Goal: Task Accomplishment & Management: Use online tool/utility

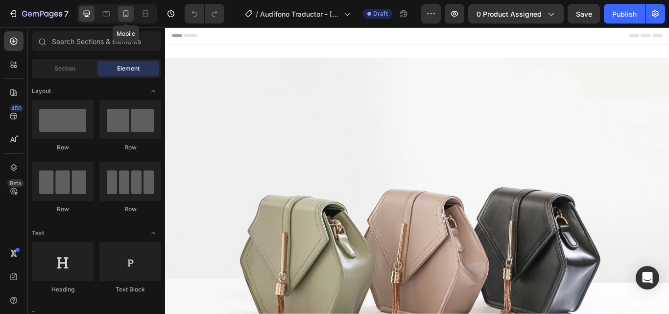
click at [131, 12] on icon at bounding box center [126, 14] width 10 height 10
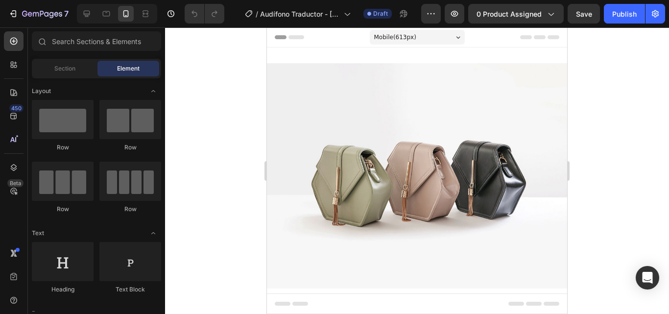
click at [199, 39] on div at bounding box center [417, 170] width 504 height 286
click at [228, 54] on div at bounding box center [417, 170] width 504 height 286
click at [526, 6] on button "0 product assigned" at bounding box center [515, 14] width 95 height 20
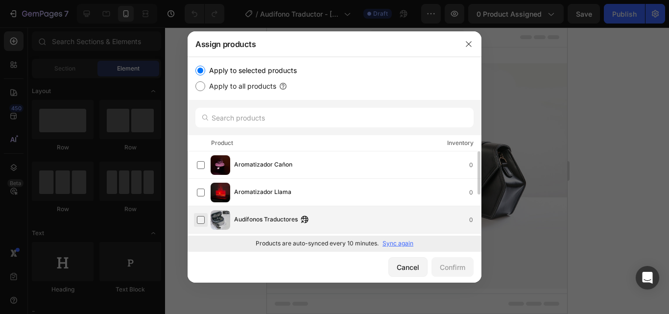
click at [200, 217] on label at bounding box center [201, 220] width 8 height 8
click at [446, 268] on div "Confirm" at bounding box center [452, 267] width 25 height 10
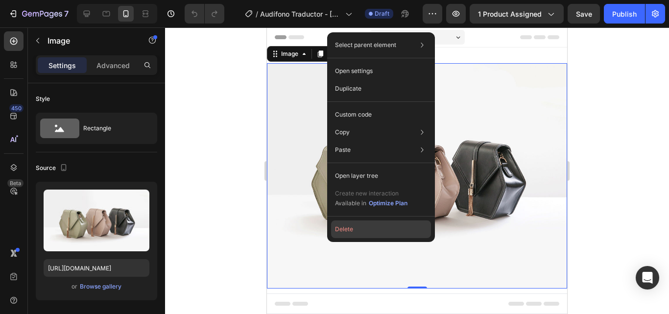
click at [361, 231] on button "Delete" at bounding box center [381, 229] width 100 height 18
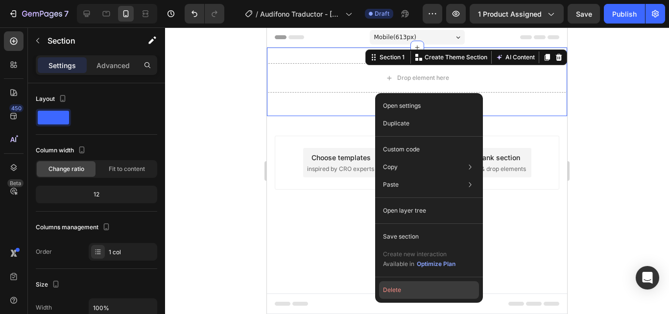
click at [404, 290] on button "Delete" at bounding box center [429, 290] width 100 height 18
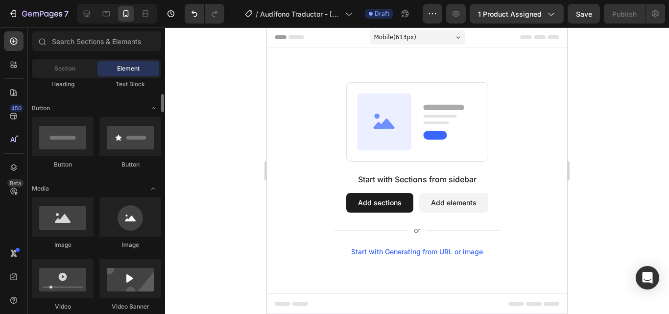
scroll to position [206, 0]
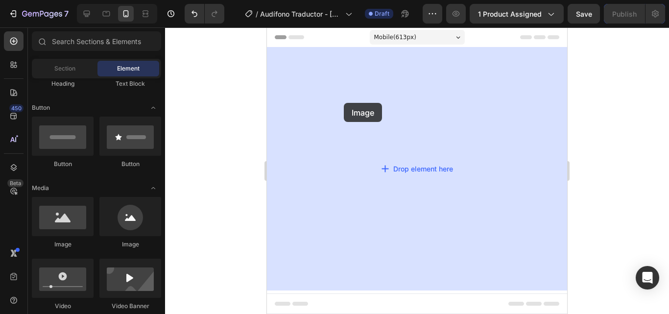
drag, startPoint x: 340, startPoint y: 250, endPoint x: 344, endPoint y: 103, distance: 147.4
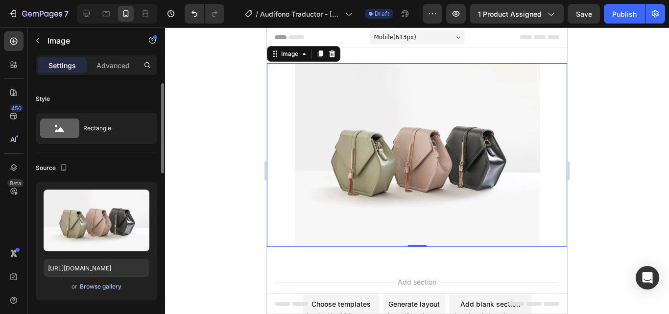
click at [114, 284] on div "Browse gallery" at bounding box center [101, 286] width 42 height 9
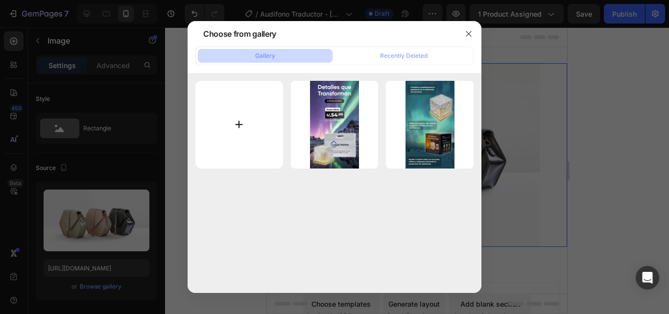
click at [255, 109] on input "file" at bounding box center [239, 125] width 88 height 88
type input "C:\fakepath\IMG_1048.JPG"
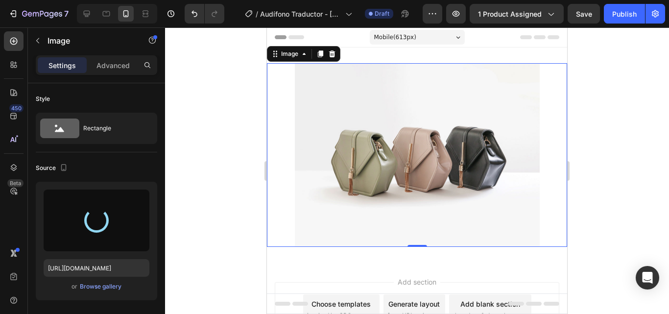
type input "[URL][DOMAIN_NAME]"
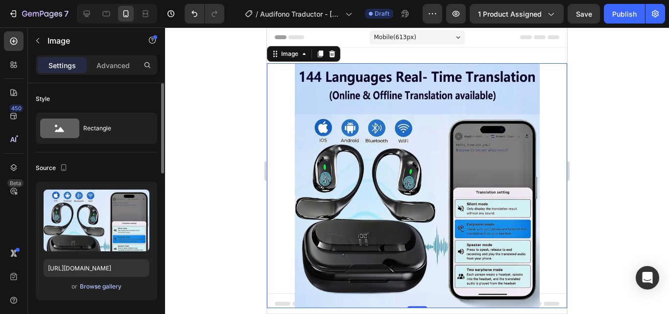
click at [103, 284] on div "Browse gallery" at bounding box center [101, 286] width 42 height 9
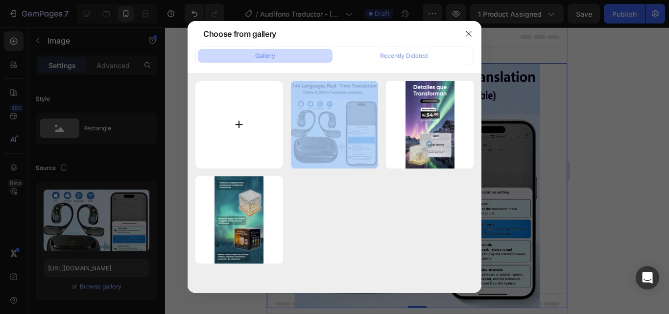
click at [196, 121] on div "IMG_1048.JPG 349.22 kb flyer de lamparas (1).png 1384.17 kb lamparas_Mesa de tr…" at bounding box center [334, 183] width 294 height 220
click at [208, 121] on input "file" at bounding box center [239, 125] width 88 height 88
type input "C:\fakepath\IMG_1049.JPG"
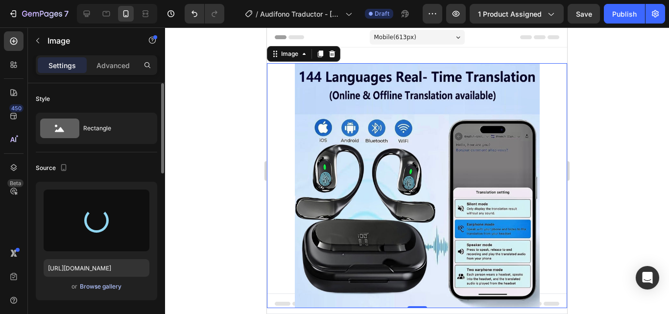
click at [106, 287] on div "Browse gallery" at bounding box center [101, 286] width 42 height 9
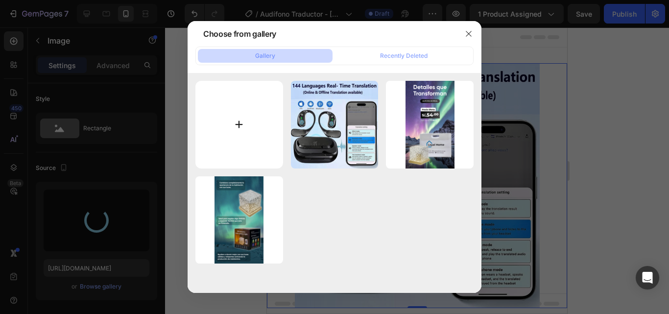
click at [251, 116] on input "file" at bounding box center [239, 125] width 88 height 88
type input "[URL][DOMAIN_NAME]"
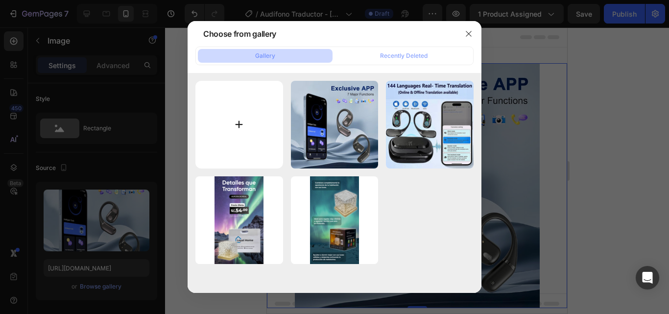
type input "C:\fakepath\IMG_1051.JPG"
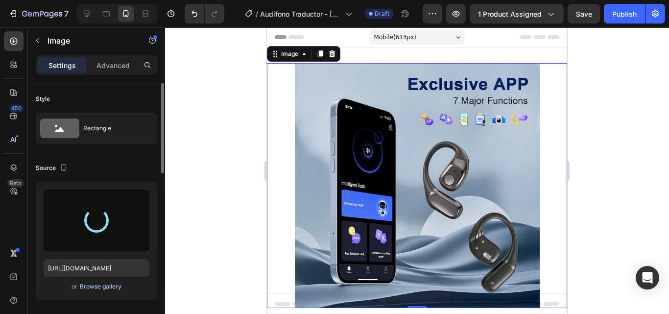
click at [103, 291] on button "Browse gallery" at bounding box center [100, 286] width 43 height 10
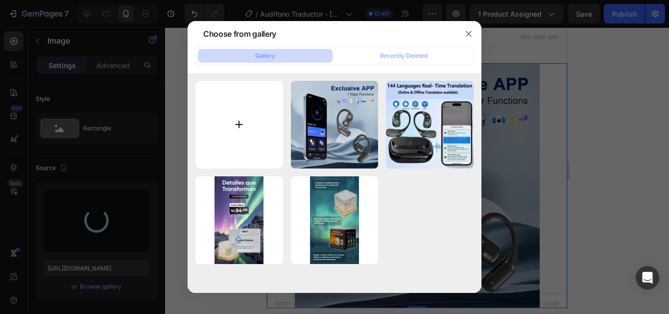
click at [236, 117] on input "file" at bounding box center [239, 125] width 88 height 88
type input "[URL][DOMAIN_NAME]"
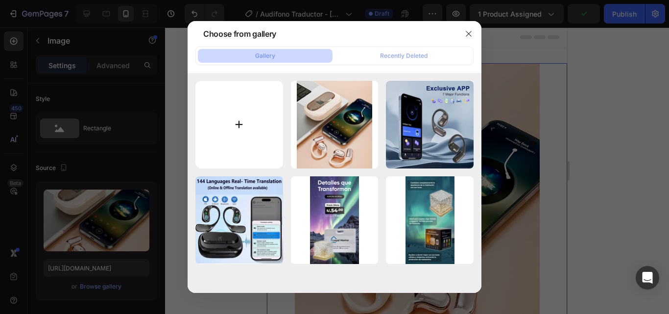
type input "C:\fakepath\IMG_1063.JPG"
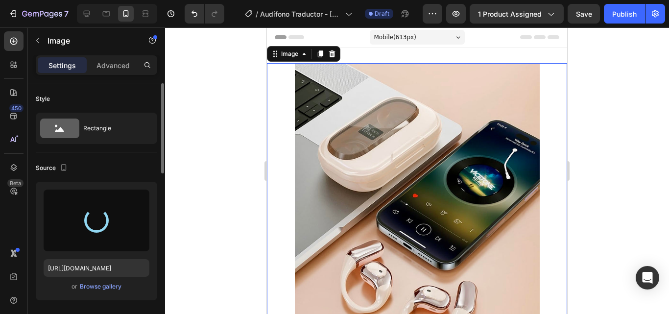
type input "[URL][DOMAIN_NAME]"
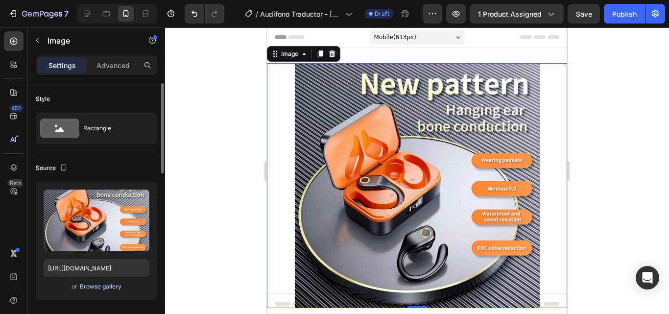
click at [106, 286] on div "Browse gallery" at bounding box center [101, 286] width 42 height 9
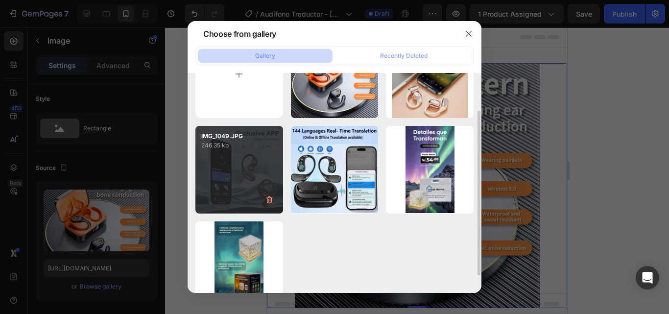
scroll to position [0, 0]
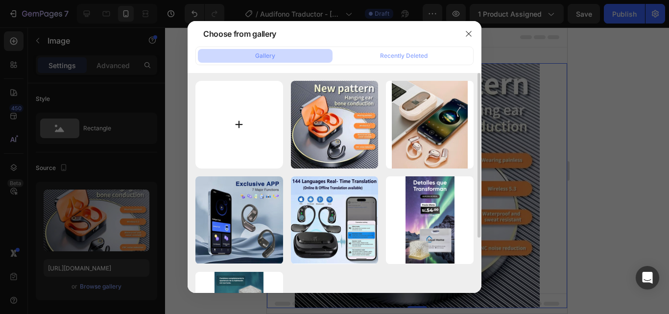
click at [235, 148] on input "file" at bounding box center [239, 125] width 88 height 88
type input "C:\fakepath\IMG_1066.PNG"
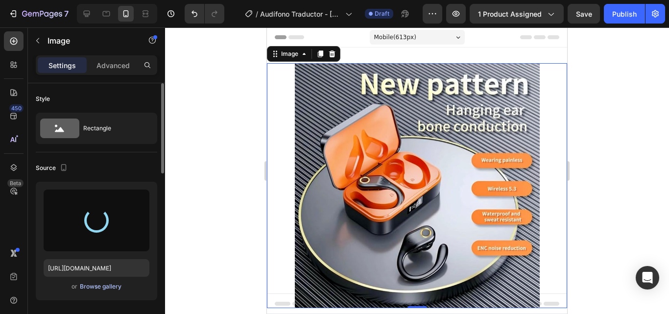
type input "[URL][DOMAIN_NAME]"
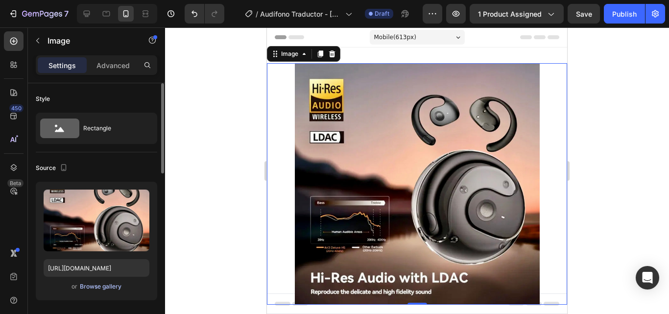
click at [104, 287] on div "Browse gallery" at bounding box center [101, 286] width 42 height 9
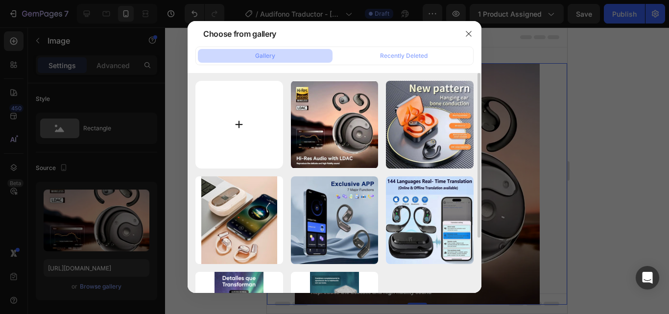
click at [206, 132] on input "file" at bounding box center [239, 125] width 88 height 88
type input "C:\fakepath\IMG_1073.JPG"
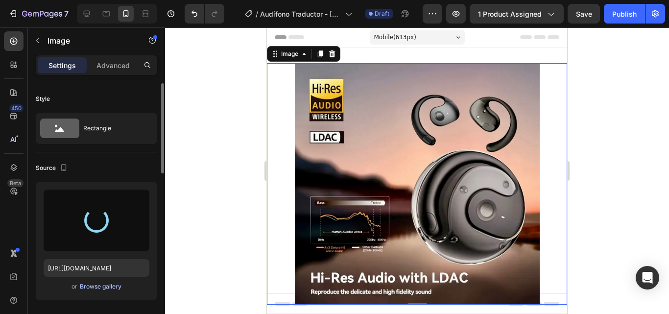
click at [95, 289] on div "Browse gallery" at bounding box center [101, 286] width 42 height 9
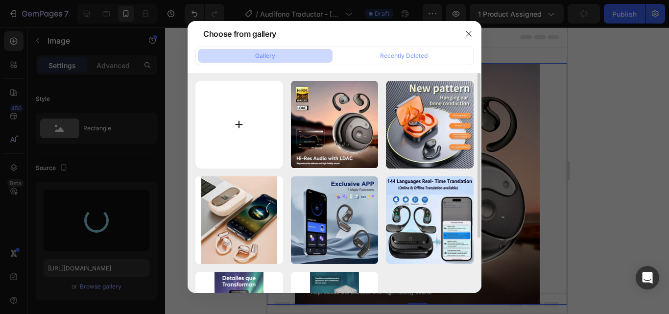
click at [254, 137] on input "file" at bounding box center [239, 125] width 88 height 88
type input "[URL][DOMAIN_NAME]"
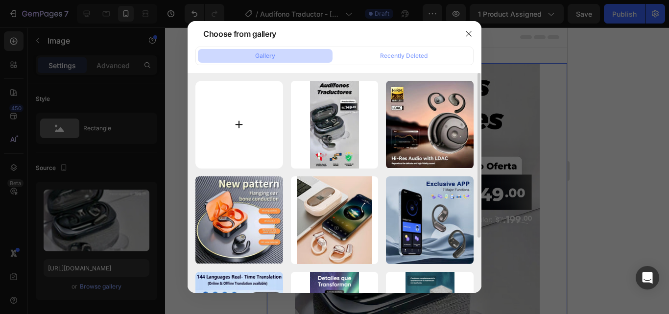
type input "C:\fakepath\IMG_1074.JPG"
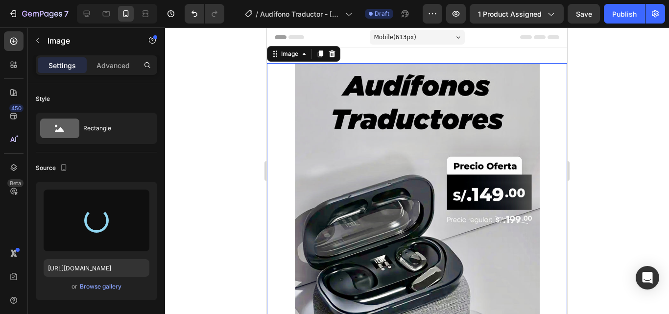
type input "[URL][DOMAIN_NAME]"
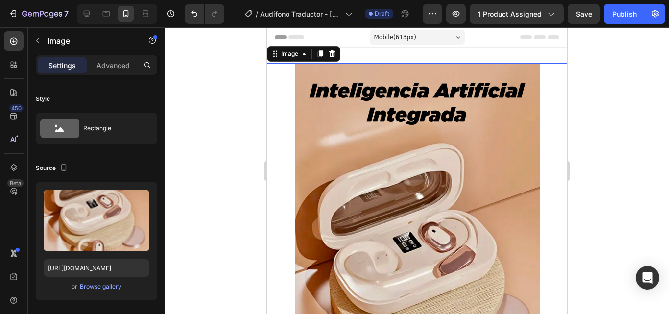
click at [456, 36] on icon at bounding box center [458, 37] width 4 height 2
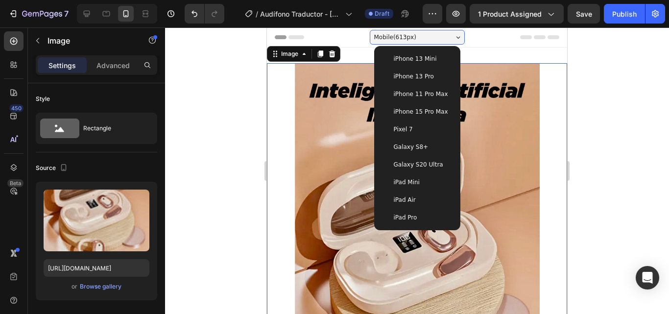
click at [415, 82] on div "iPhone 13 Pro" at bounding box center [417, 77] width 78 height 18
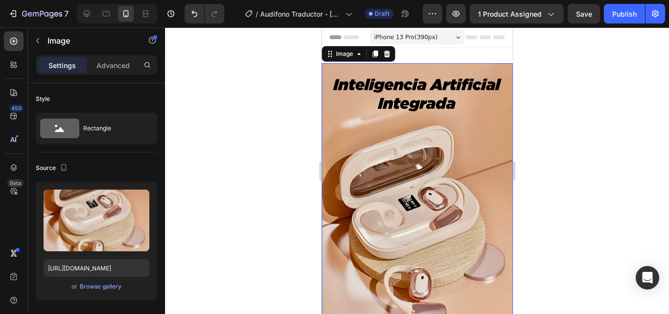
click at [522, 84] on div at bounding box center [417, 170] width 504 height 286
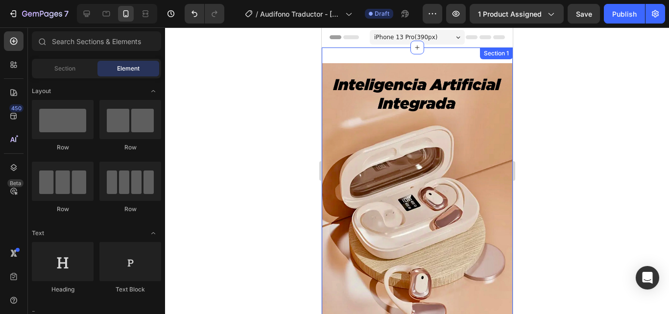
click at [355, 59] on div "Image Section 1" at bounding box center [416, 232] width 191 height 371
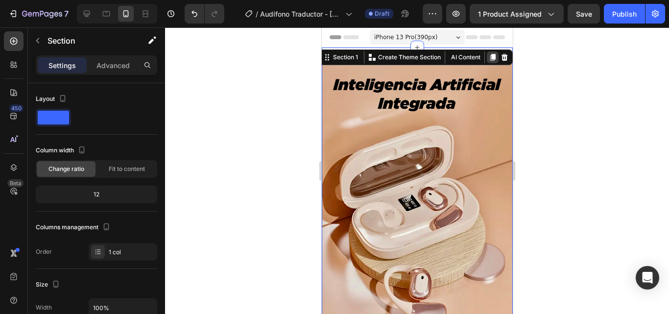
drag, startPoint x: 483, startPoint y: 58, endPoint x: 641, endPoint y: 119, distance: 169.1
click at [490, 58] on icon at bounding box center [492, 57] width 5 height 7
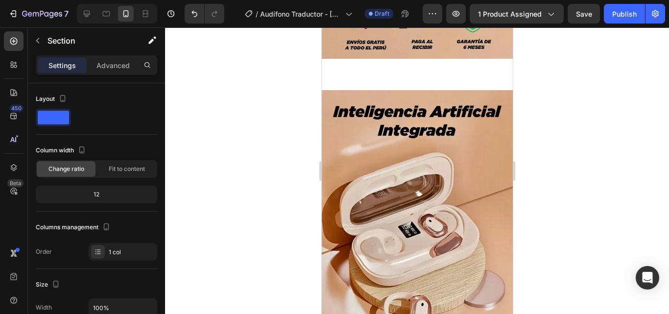
scroll to position [299, 0]
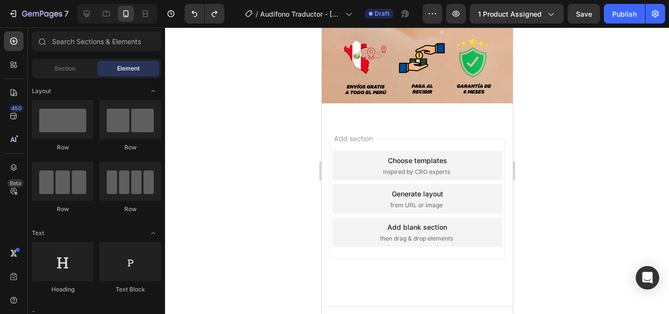
drag, startPoint x: 411, startPoint y: 131, endPoint x: 333, endPoint y: 137, distance: 78.1
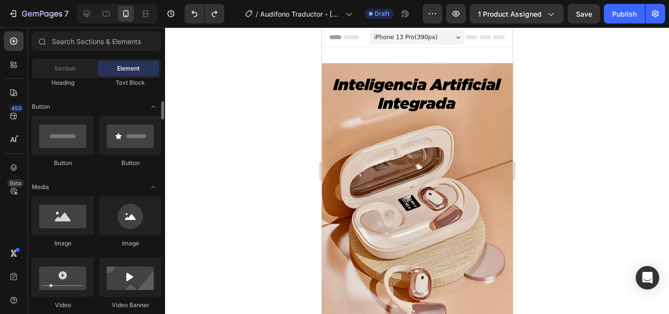
scroll to position [214, 0]
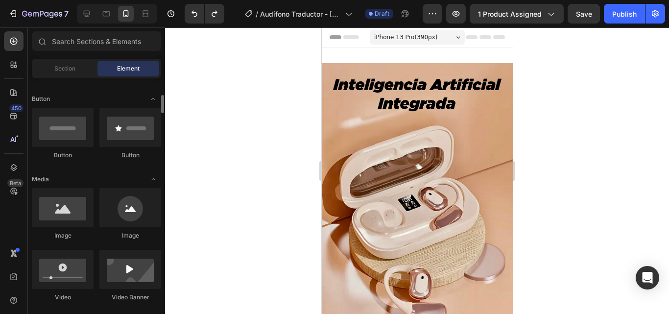
click at [371, 149] on img at bounding box center [416, 232] width 191 height 339
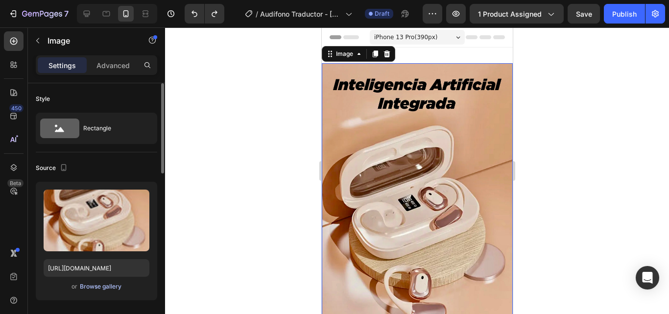
click at [86, 289] on div "Browse gallery" at bounding box center [101, 286] width 42 height 9
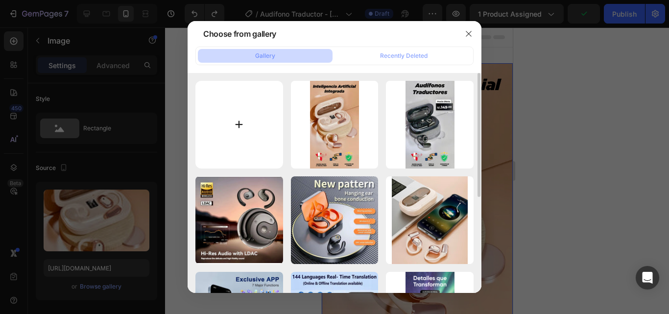
click at [251, 131] on input "file" at bounding box center [239, 125] width 88 height 88
type input "C:\fakepath\IMG_1075.JPG"
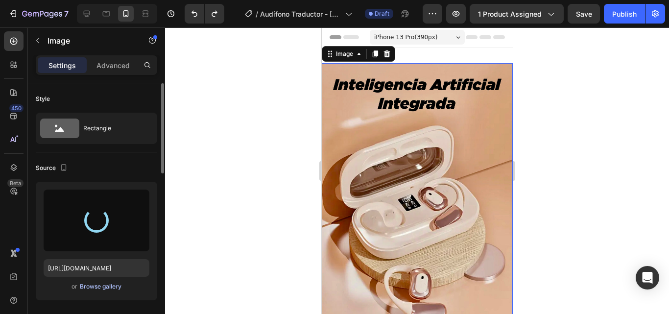
type input "[URL][DOMAIN_NAME]"
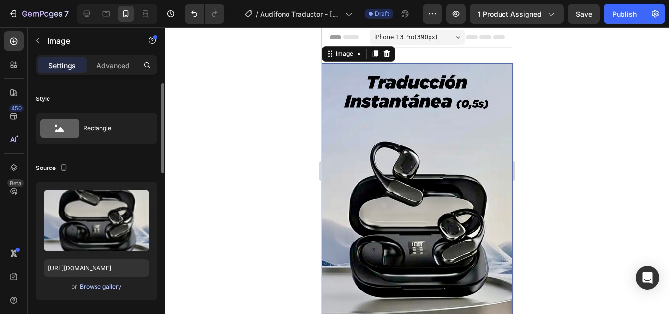
click at [95, 285] on div "Browse gallery" at bounding box center [101, 286] width 42 height 9
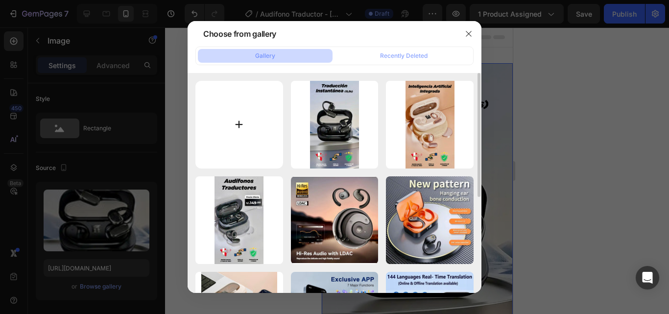
click at [217, 146] on input "file" at bounding box center [239, 125] width 88 height 88
type input "C:\fakepath\IMG_1076.JPG"
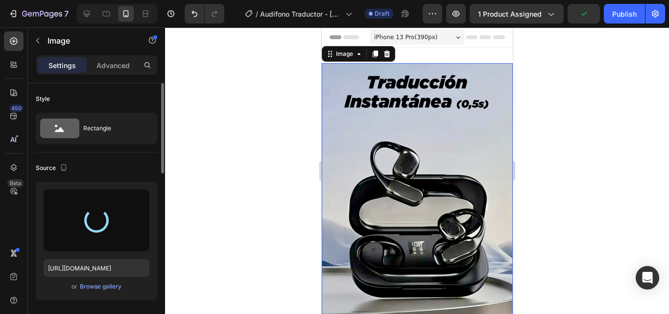
click at [95, 292] on div "or Browse gallery" at bounding box center [97, 287] width 106 height 12
click at [96, 286] on div "Browse gallery" at bounding box center [101, 286] width 42 height 9
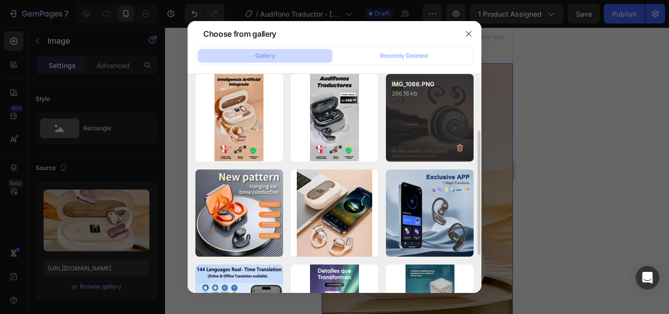
scroll to position [92, 0]
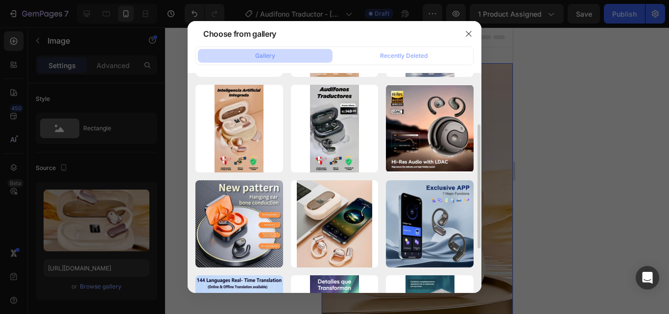
drag, startPoint x: 398, startPoint y: 135, endPoint x: 384, endPoint y: 134, distance: 14.7
click at [384, 134] on div "IMG_1076.JPG 1083.39 kb IMG_1075.JPG 1139.03 kb IMG_1074.JPG 1357.12 kb IMG_107…" at bounding box center [334, 176] width 278 height 374
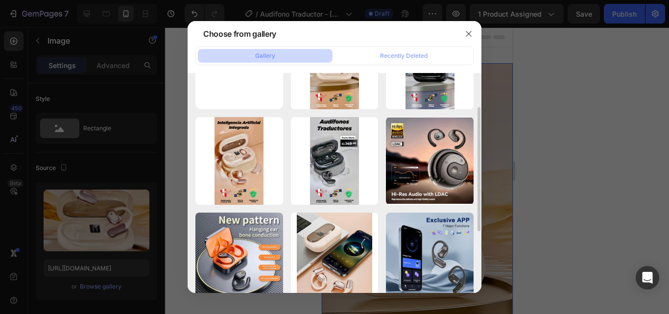
scroll to position [59, 0]
click at [473, 30] on button "button" at bounding box center [469, 34] width 16 height 16
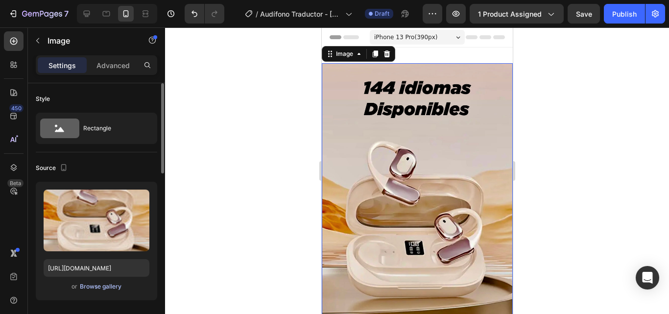
click at [102, 289] on div "Browse gallery" at bounding box center [101, 286] width 42 height 9
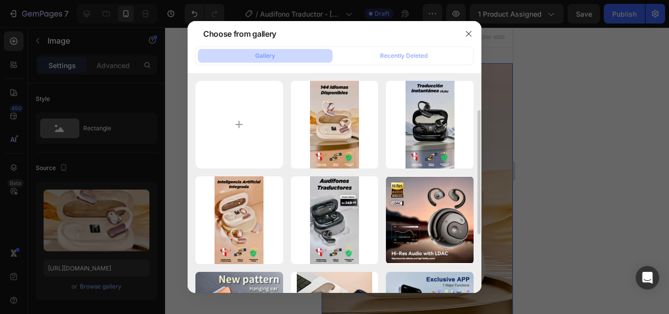
scroll to position [27, 0]
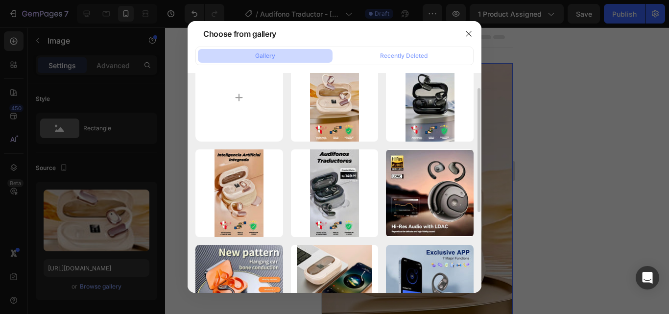
click at [0, 0] on p "1310.51 kb" at bounding box center [0, 0] width 0 height 0
type input "[URL][DOMAIN_NAME]"
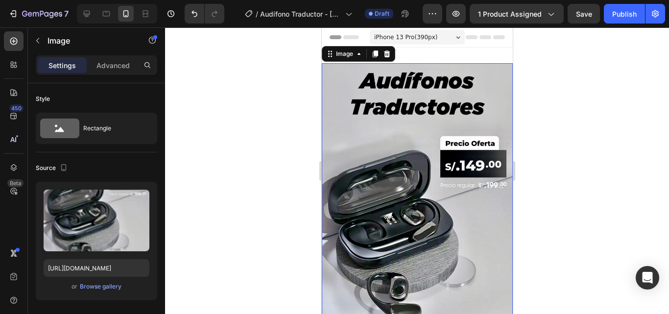
click at [549, 129] on div at bounding box center [417, 170] width 504 height 286
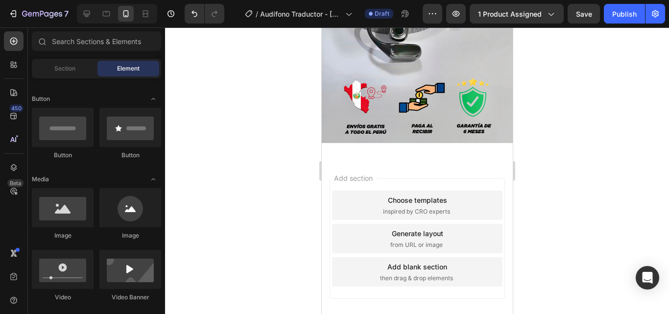
scroll to position [285, 0]
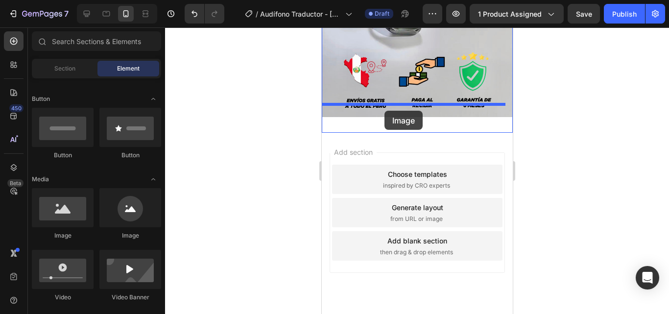
drag, startPoint x: 400, startPoint y: 254, endPoint x: 383, endPoint y: 110, distance: 144.9
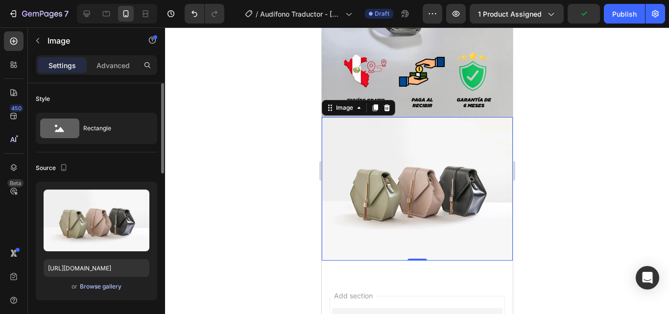
click at [108, 281] on button "Browse gallery" at bounding box center [100, 286] width 43 height 10
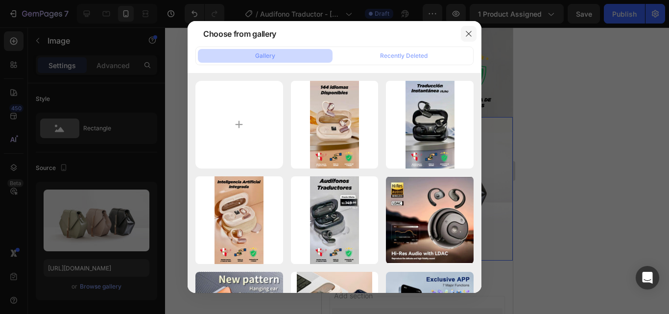
click at [471, 39] on button "button" at bounding box center [469, 34] width 16 height 16
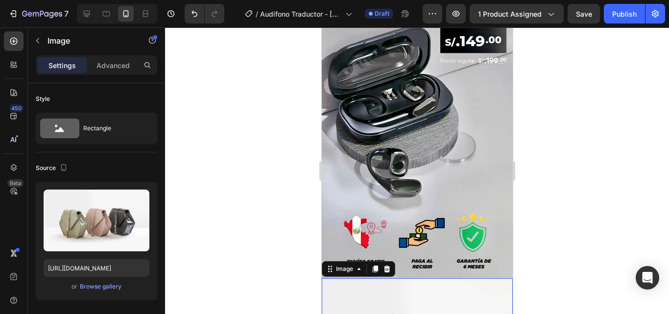
scroll to position [106, 0]
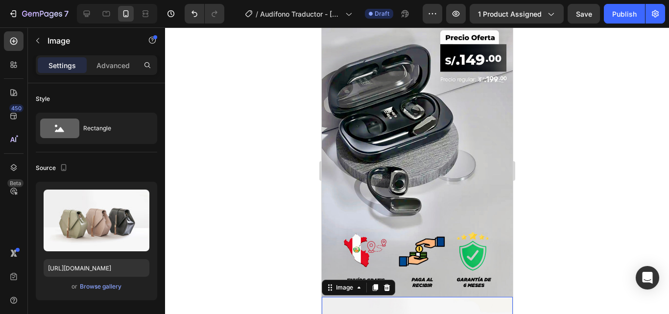
click at [177, 177] on div at bounding box center [417, 170] width 504 height 286
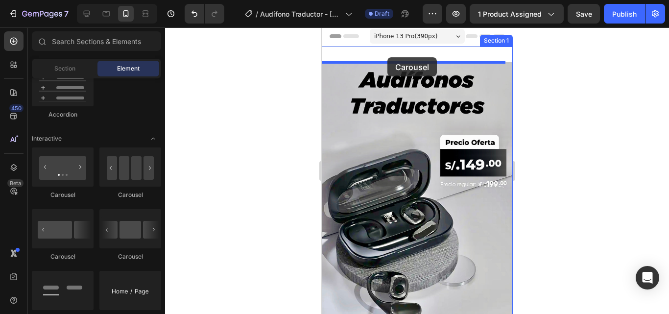
scroll to position [0, 0]
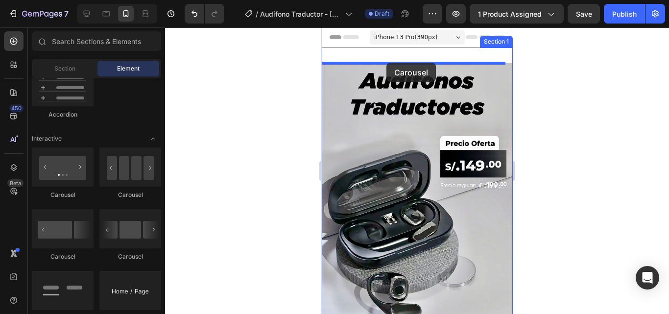
drag, startPoint x: 388, startPoint y: 208, endPoint x: 854, endPoint y: 114, distance: 475.3
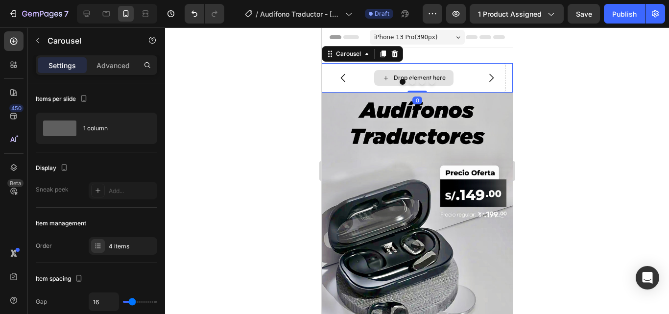
click at [426, 76] on div "Drop element here" at bounding box center [419, 78] width 52 height 8
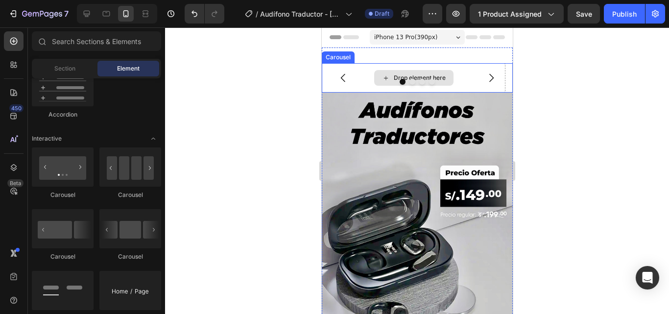
click at [385, 78] on icon at bounding box center [385, 78] width 4 height 4
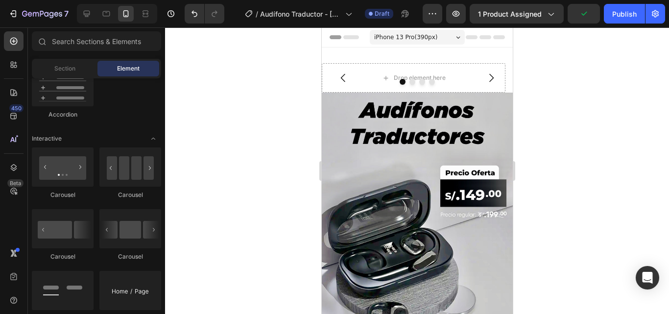
click at [271, 150] on div at bounding box center [417, 170] width 504 height 286
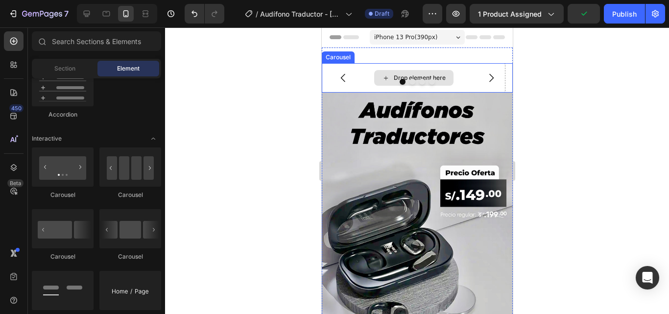
click at [445, 73] on div "Drop element here" at bounding box center [413, 78] width 79 height 16
click at [386, 75] on icon at bounding box center [385, 78] width 8 height 8
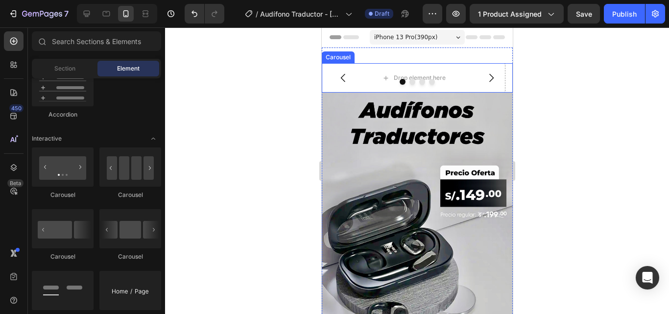
click at [334, 62] on div "Drop element here Drop element here Drop element here Drop element here Carouse…" at bounding box center [416, 318] width 191 height 543
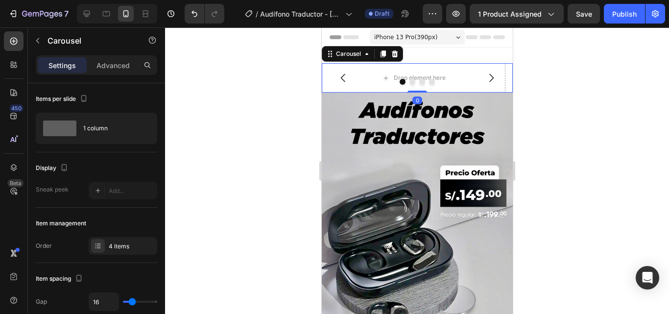
click at [331, 70] on button "Carousel Back Arrow" at bounding box center [342, 77] width 27 height 27
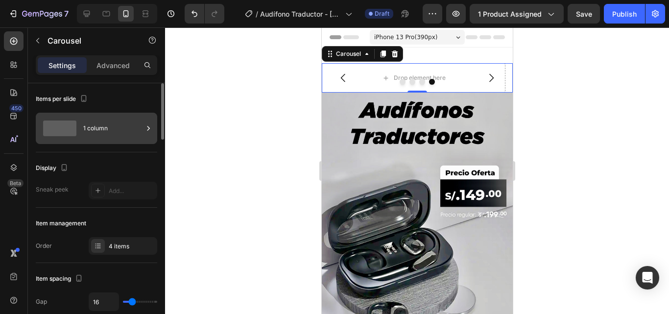
click at [91, 134] on div "1 column" at bounding box center [113, 128] width 60 height 23
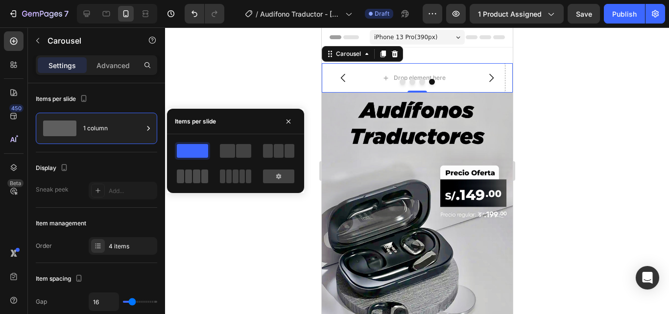
click at [182, 173] on span at bounding box center [180, 176] width 7 height 14
click at [193, 179] on span at bounding box center [196, 176] width 7 height 14
click at [203, 140] on div at bounding box center [235, 163] width 137 height 59
click at [197, 146] on span at bounding box center [192, 151] width 31 height 14
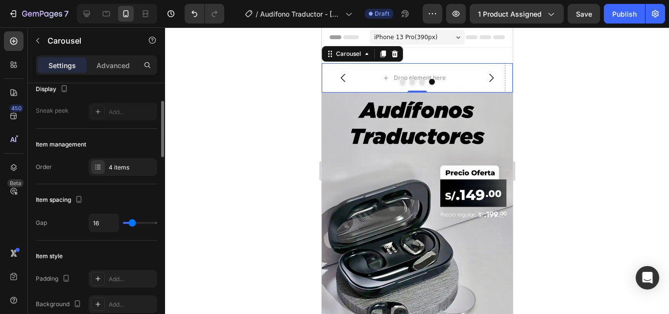
scroll to position [80, 0]
click at [98, 113] on div at bounding box center [123, 111] width 69 height 18
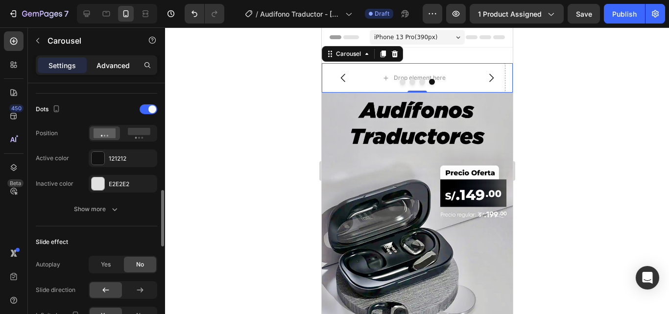
click at [114, 63] on p "Advanced" at bounding box center [112, 65] width 33 height 10
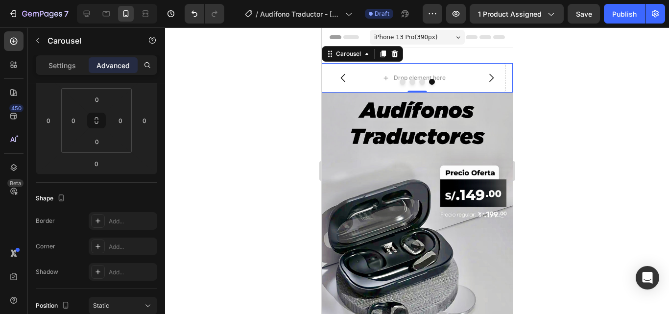
scroll to position [0, 0]
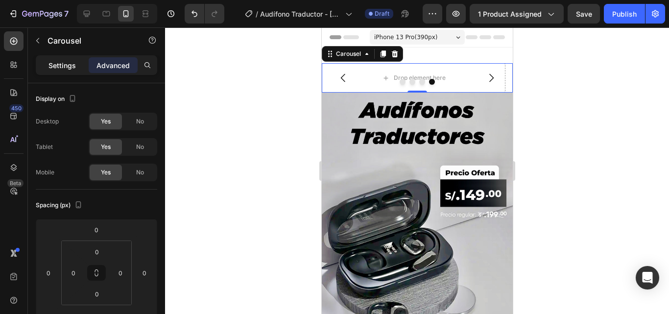
click at [70, 61] on p "Settings" at bounding box center [61, 65] width 27 height 10
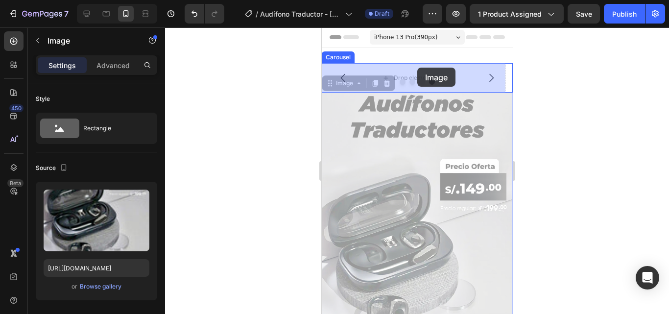
drag, startPoint x: 624, startPoint y: 226, endPoint x: 417, endPoint y: 68, distance: 260.5
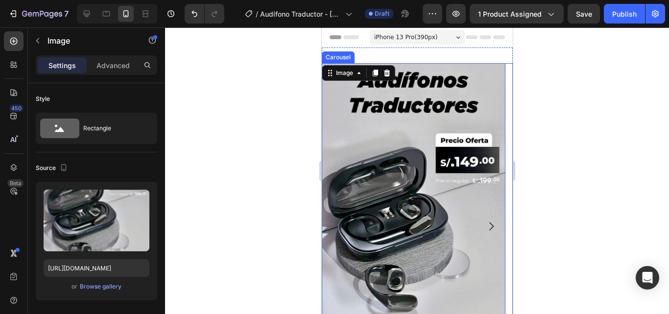
click at [485, 227] on icon "Carousel Next Arrow" at bounding box center [491, 226] width 12 height 12
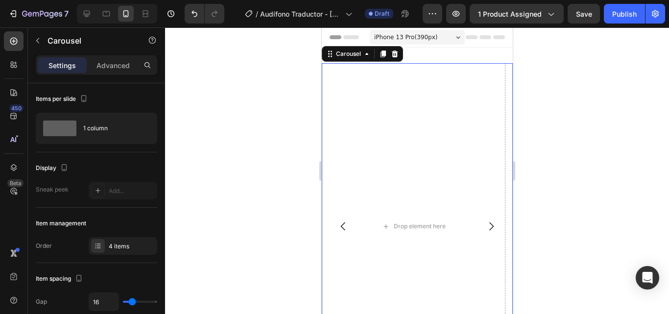
click at [340, 229] on icon "Carousel Back Arrow" at bounding box center [343, 226] width 12 height 12
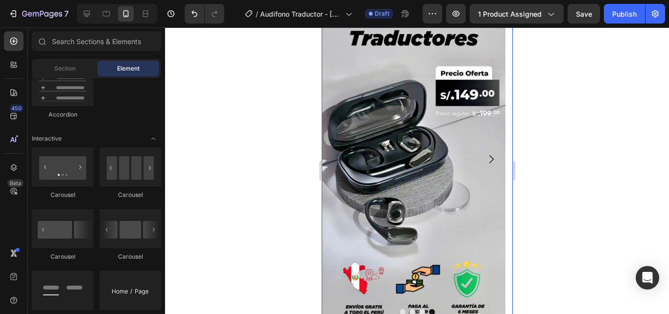
scroll to position [68, 0]
click at [485, 162] on icon "Carousel Next Arrow" at bounding box center [491, 159] width 12 height 12
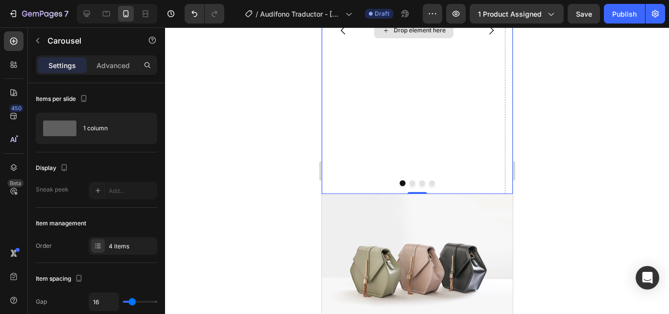
scroll to position [197, 0]
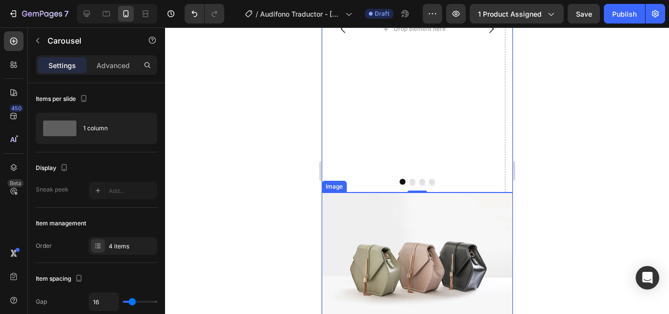
click at [368, 206] on img at bounding box center [416, 263] width 191 height 143
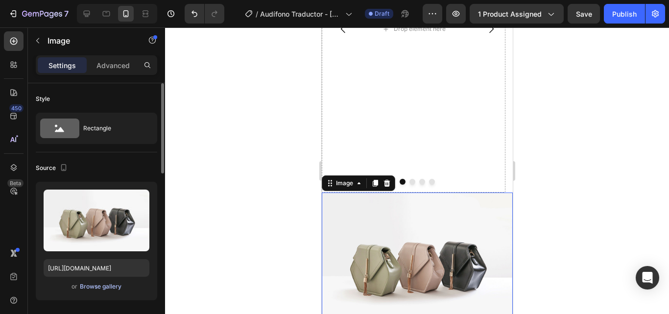
click at [105, 288] on div "Browse gallery" at bounding box center [101, 286] width 42 height 9
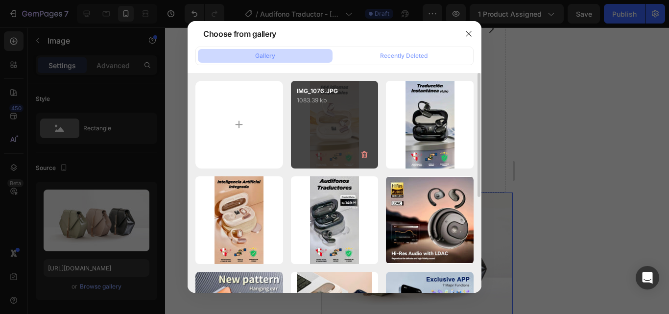
click at [342, 95] on p "IMG_1076.JPG" at bounding box center [335, 91] width 76 height 9
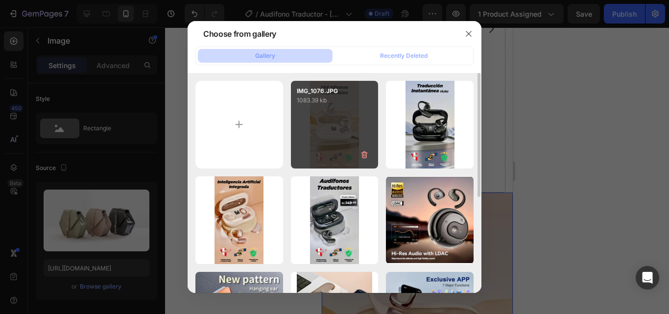
type input "[URL][DOMAIN_NAME]"
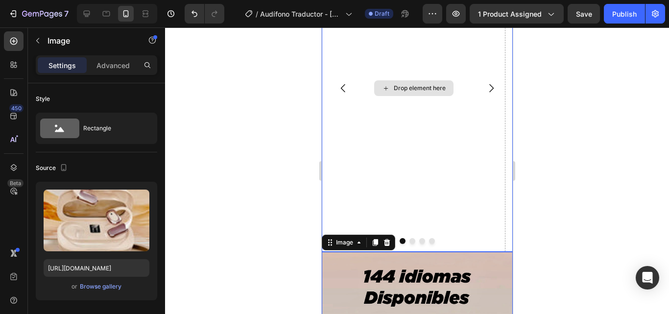
scroll to position [153, 0]
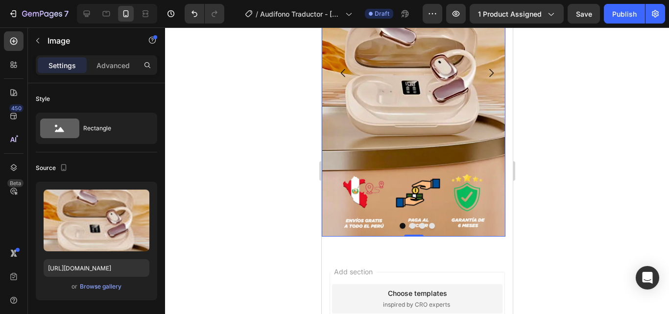
click at [539, 149] on div at bounding box center [417, 170] width 504 height 286
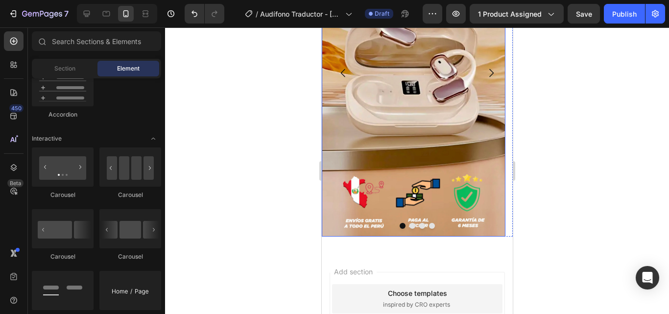
click at [463, 149] on img at bounding box center [413, 73] width 184 height 327
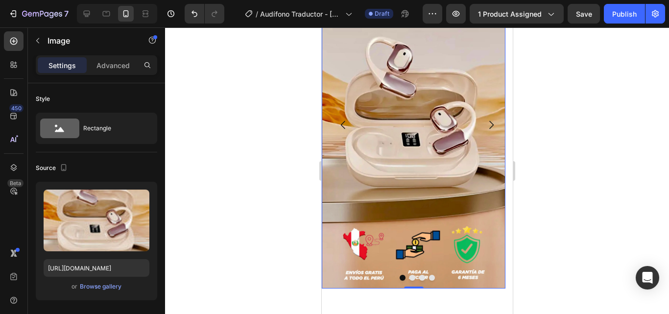
scroll to position [101, 0]
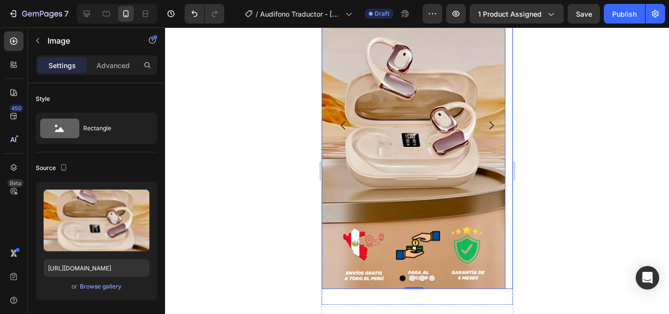
click at [489, 131] on icon "Carousel Next Arrow" at bounding box center [491, 125] width 12 height 12
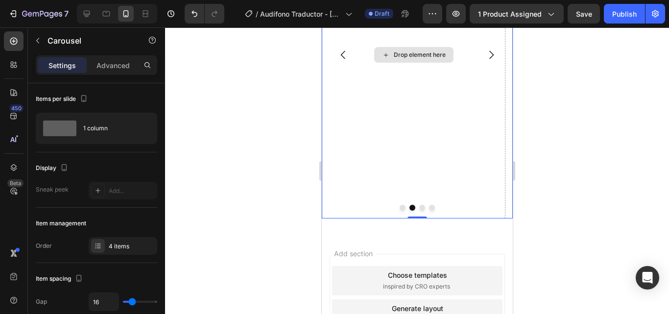
scroll to position [172, 0]
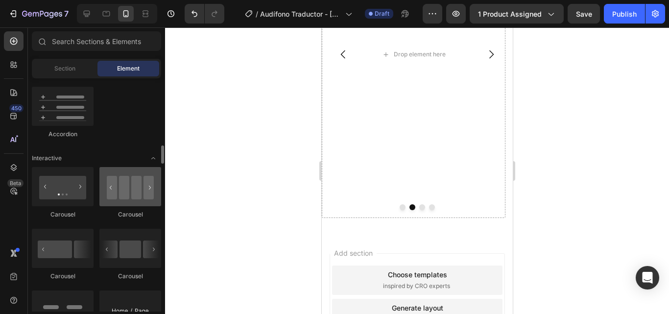
scroll to position [912, 0]
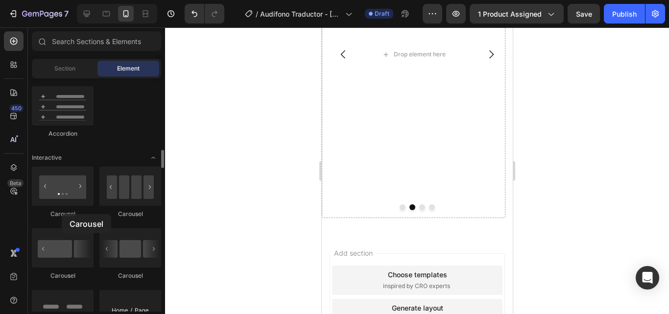
click at [62, 214] on div "Carousel" at bounding box center [63, 214] width 62 height 9
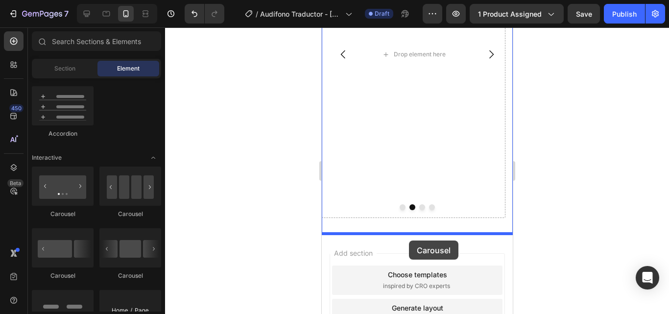
drag, startPoint x: 383, startPoint y: 235, endPoint x: 409, endPoint y: 240, distance: 25.9
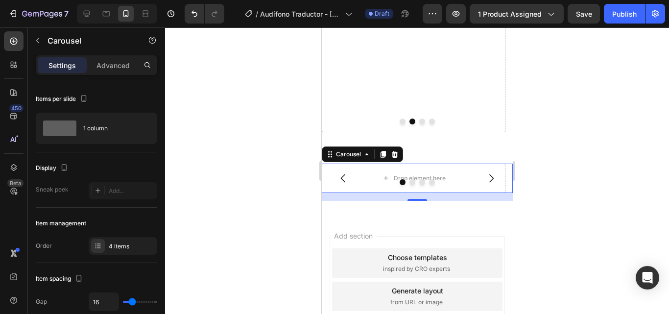
scroll to position [260, 0]
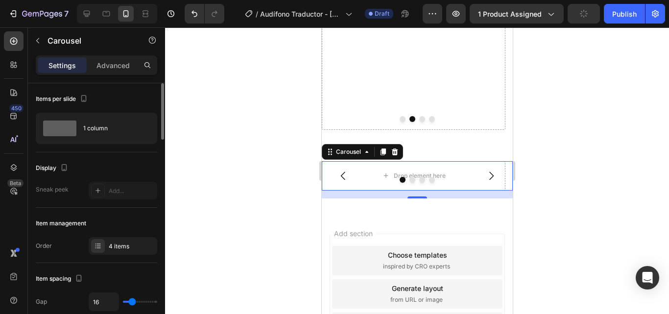
click at [135, 105] on div "Items per slide" at bounding box center [96, 99] width 121 height 16
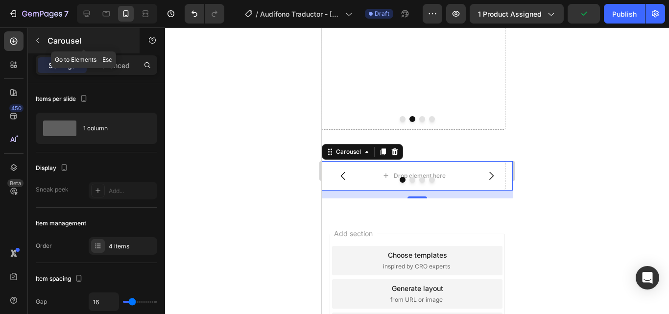
click at [40, 44] on icon "button" at bounding box center [38, 41] width 8 height 8
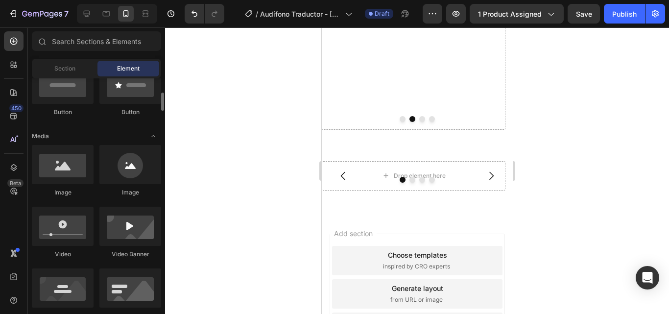
scroll to position [260, 0]
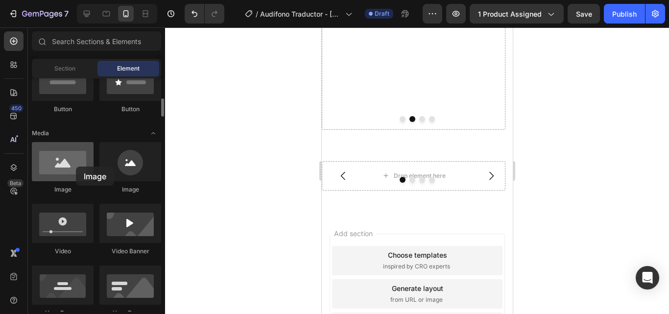
click at [76, 166] on div at bounding box center [63, 161] width 62 height 39
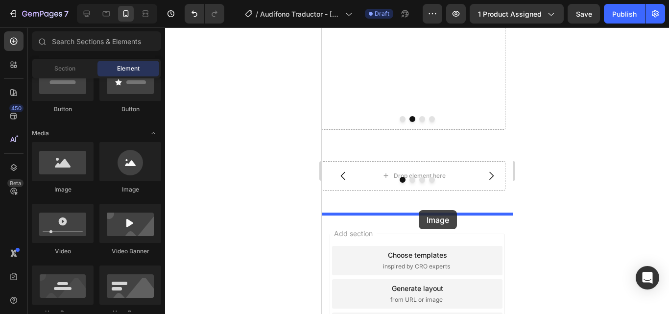
drag, startPoint x: 397, startPoint y: 194, endPoint x: 418, endPoint y: 210, distance: 26.5
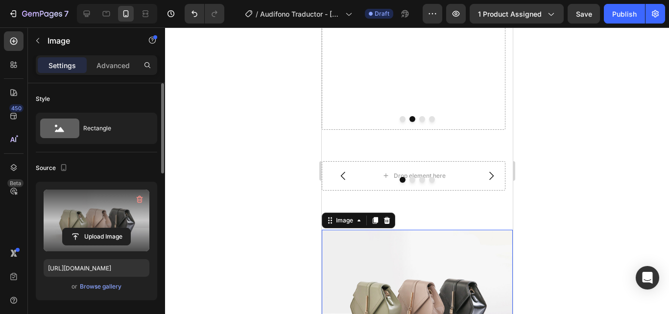
click at [132, 214] on label at bounding box center [97, 220] width 106 height 62
click at [130, 228] on input "file" at bounding box center [97, 236] width 68 height 17
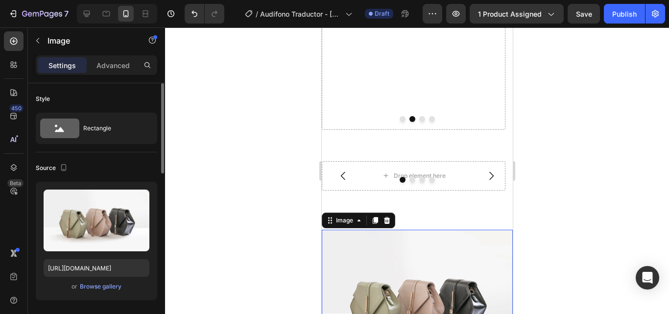
click at [99, 280] on div "Upload Image [URL][DOMAIN_NAME] or Browse gallery" at bounding box center [96, 241] width 121 height 118
click at [96, 285] on div "Browse gallery" at bounding box center [101, 286] width 42 height 9
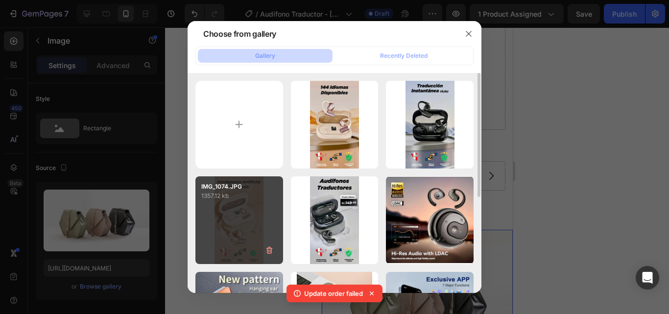
click at [238, 226] on div "IMG_1074.JPG 1357.12 kb" at bounding box center [239, 220] width 88 height 88
type input "[URL][DOMAIN_NAME]"
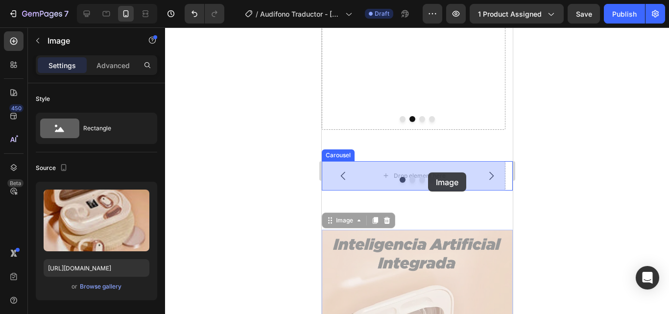
drag, startPoint x: 396, startPoint y: 259, endPoint x: 427, endPoint y: 173, distance: 91.7
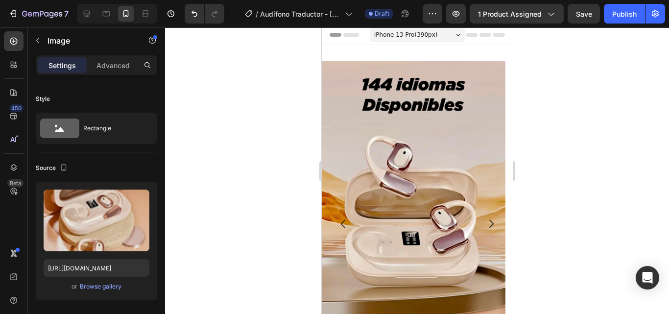
scroll to position [0, 0]
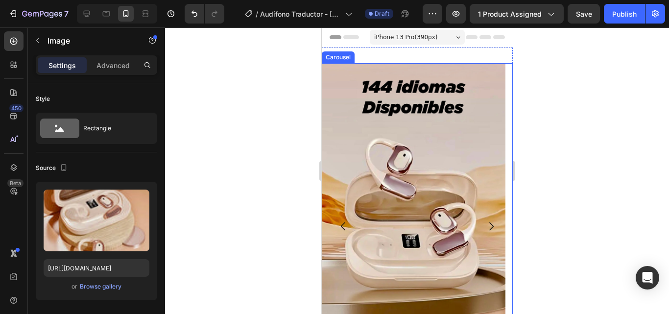
click at [338, 230] on icon "Carousel Back Arrow" at bounding box center [343, 226] width 12 height 12
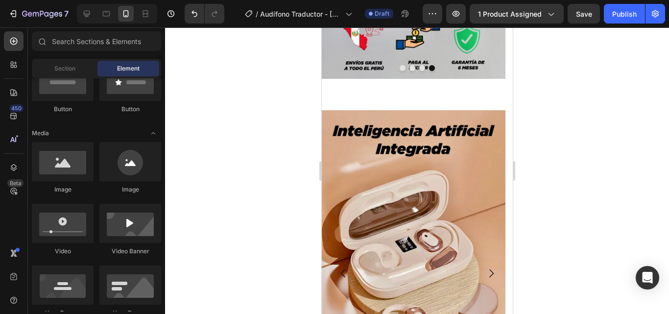
scroll to position [313, 0]
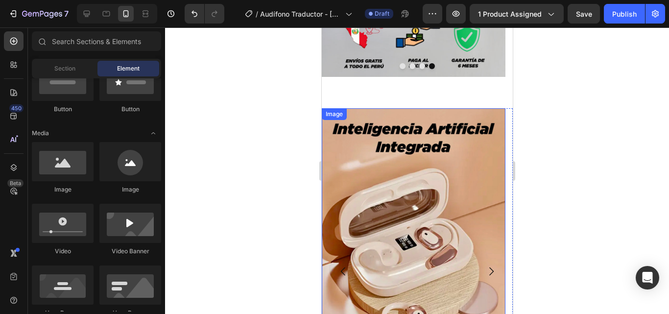
click at [433, 175] on img at bounding box center [413, 271] width 184 height 327
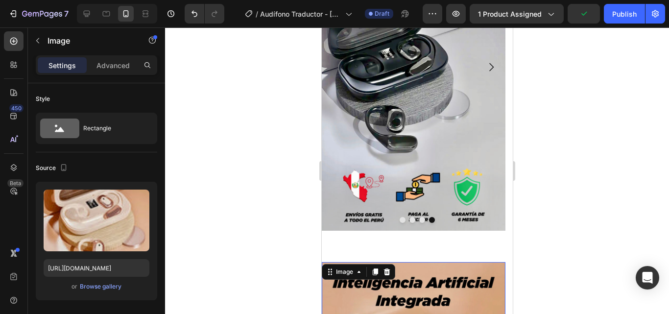
scroll to position [154, 0]
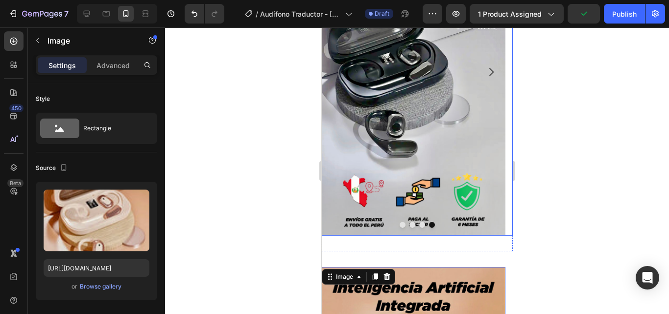
click at [486, 70] on icon "Carousel Next Arrow" at bounding box center [491, 72] width 12 height 12
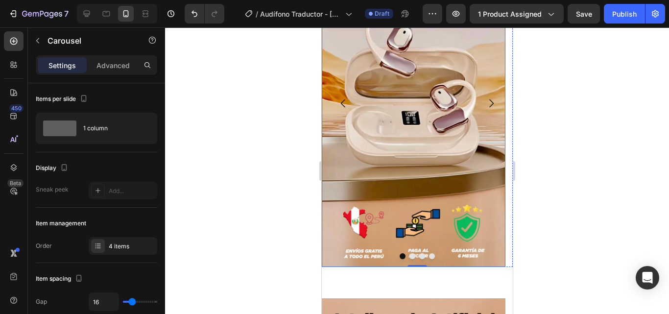
scroll to position [110, 0]
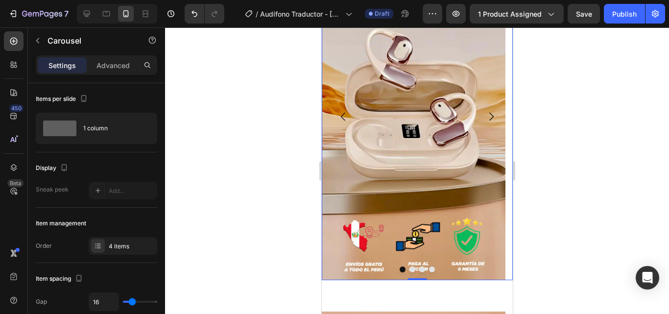
click at [348, 121] on icon "Carousel Back Arrow" at bounding box center [343, 117] width 12 height 12
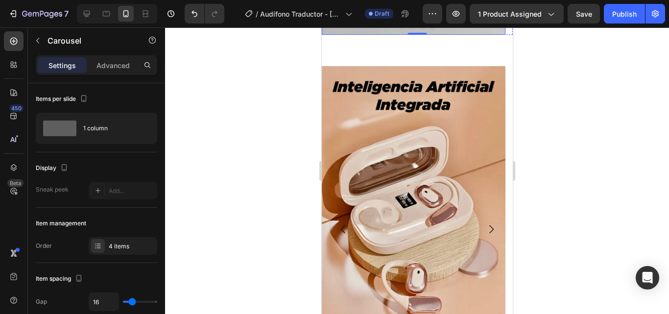
scroll to position [367, 0]
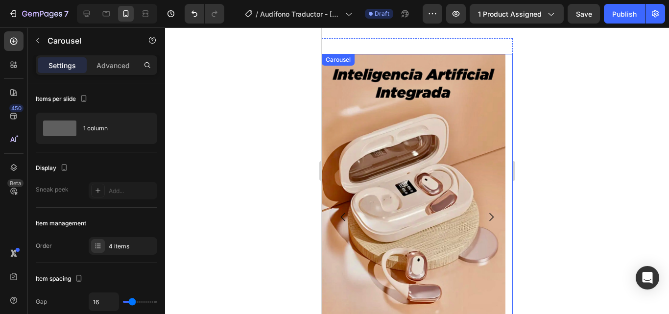
click at [486, 213] on icon "Carousel Next Arrow" at bounding box center [491, 217] width 12 height 12
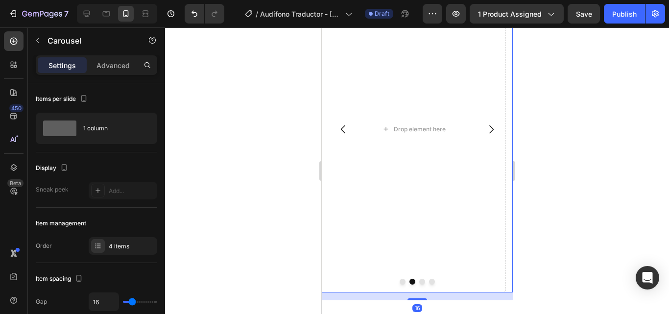
scroll to position [514, 0]
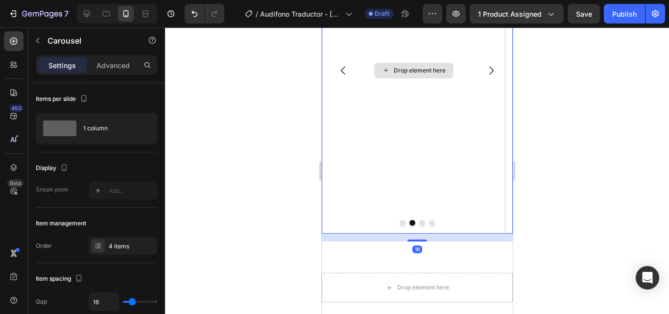
click at [398, 76] on div "Drop element here" at bounding box center [413, 71] width 79 height 16
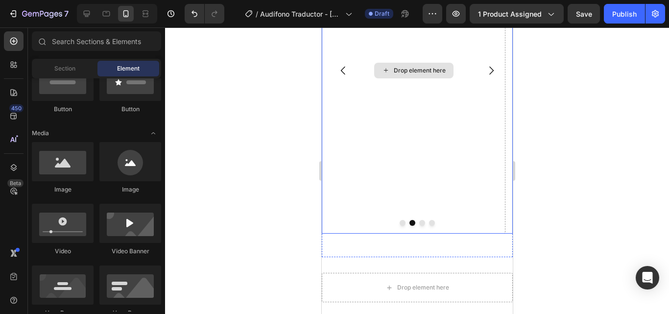
click at [385, 70] on icon at bounding box center [385, 71] width 4 height 4
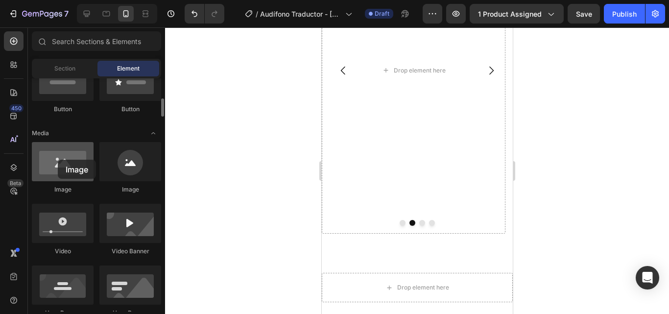
click at [58, 160] on div at bounding box center [63, 161] width 62 height 39
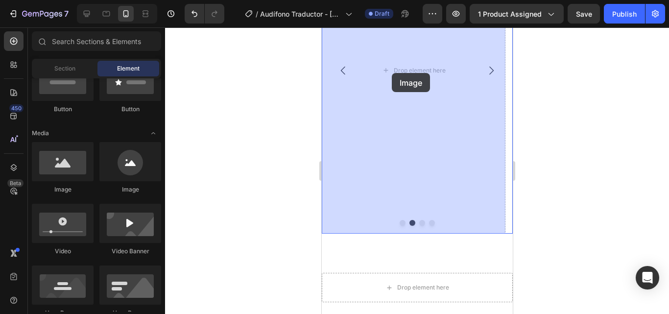
drag, startPoint x: 379, startPoint y: 187, endPoint x: 396, endPoint y: 71, distance: 117.3
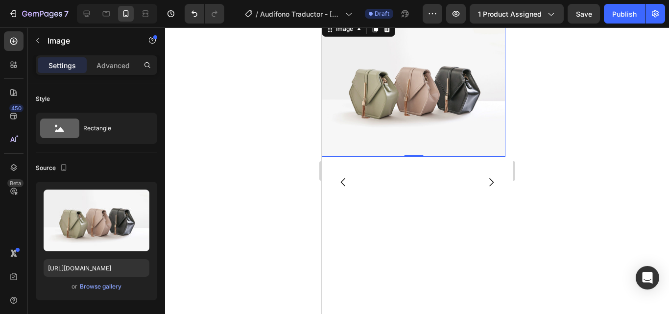
scroll to position [105, 0]
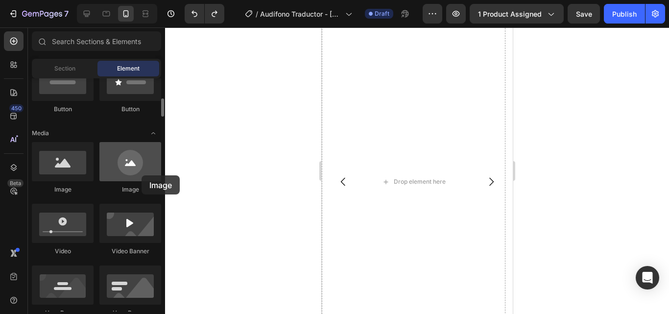
drag, startPoint x: 144, startPoint y: 170, endPoint x: 141, endPoint y: 175, distance: 6.1
click at [141, 175] on div at bounding box center [130, 161] width 62 height 39
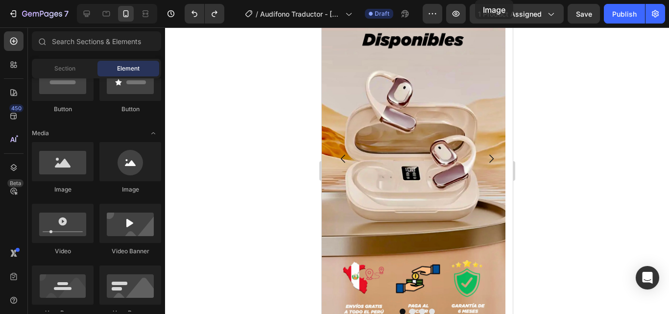
scroll to position [0, 0]
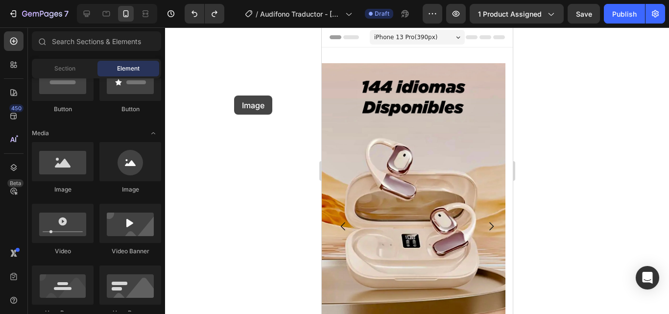
drag, startPoint x: 70, startPoint y: 170, endPoint x: 234, endPoint y: 96, distance: 179.9
click at [234, 0] on div "7 / Audífono Traductor - [DATE] 02:07:34 Draft Preview 1 product assigned Save …" at bounding box center [334, 0] width 669 height 0
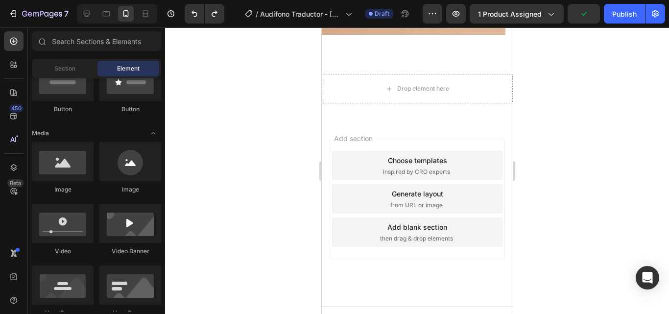
scroll to position [725, 0]
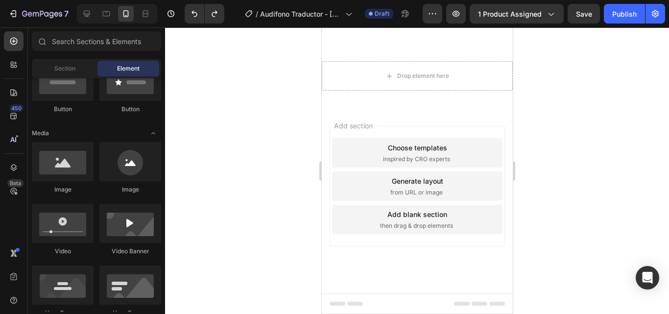
drag, startPoint x: 495, startPoint y: 266, endPoint x: 499, endPoint y: 227, distance: 39.8
click at [499, 227] on div "Add section Choose templates inspired by CRO experts Generate layout from URL o…" at bounding box center [416, 199] width 191 height 187
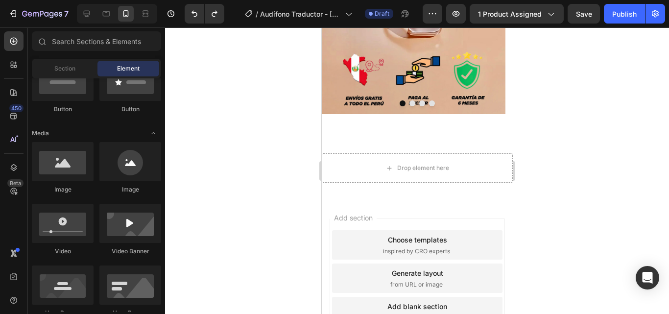
scroll to position [622, 0]
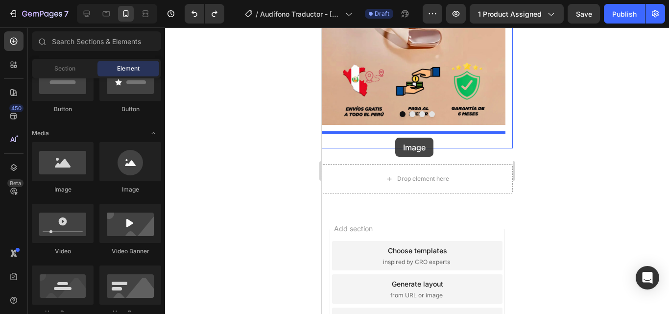
drag, startPoint x: 465, startPoint y: 187, endPoint x: 395, endPoint y: 138, distance: 86.4
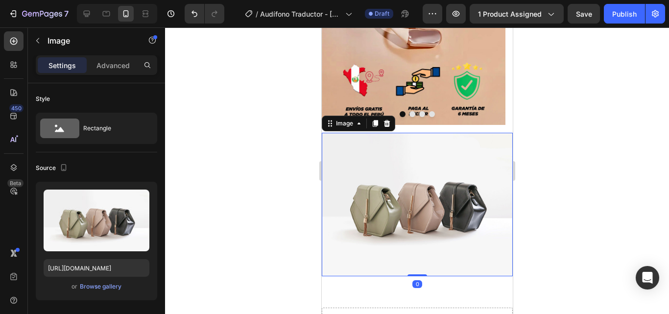
click at [387, 175] on img at bounding box center [416, 204] width 191 height 143
click at [106, 288] on div "Browse gallery" at bounding box center [101, 286] width 42 height 9
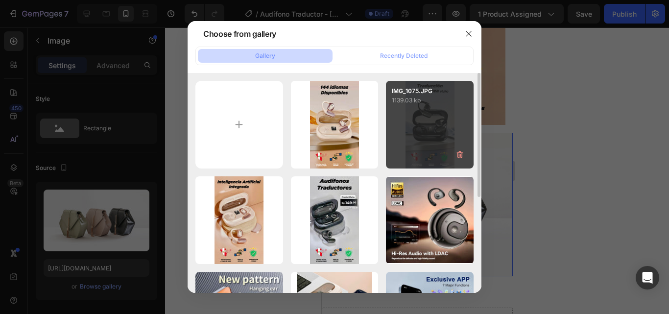
click at [415, 106] on div "IMG_1075.JPG 1139.03 kb" at bounding box center [430, 125] width 88 height 88
type input "[URL][DOMAIN_NAME]"
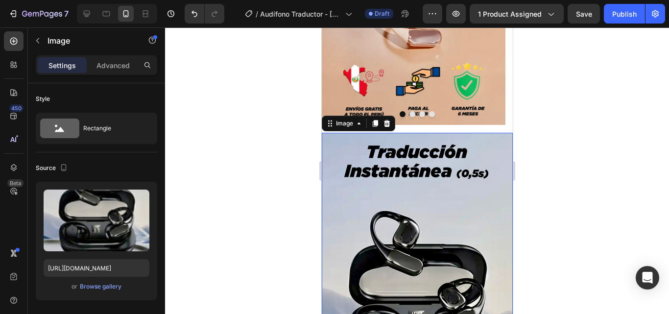
click at [549, 144] on div at bounding box center [417, 170] width 504 height 286
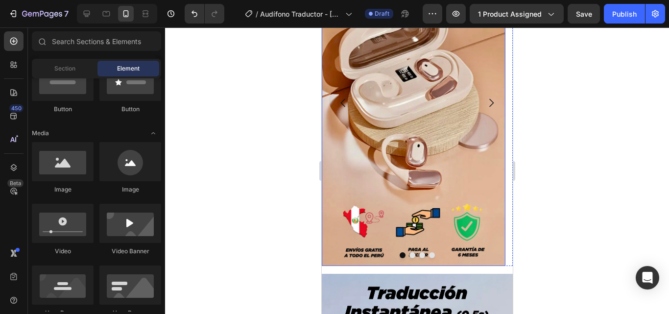
scroll to position [477, 0]
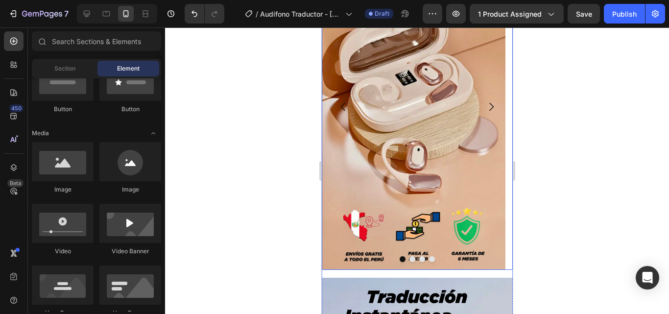
click at [485, 105] on icon "Carousel Next Arrow" at bounding box center [491, 107] width 12 height 12
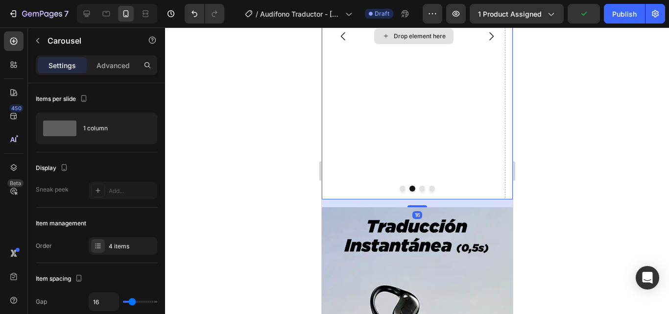
scroll to position [561, 0]
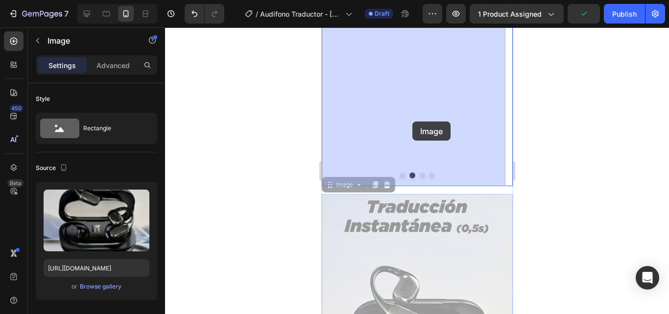
drag, startPoint x: 408, startPoint y: 205, endPoint x: 412, endPoint y: 121, distance: 83.8
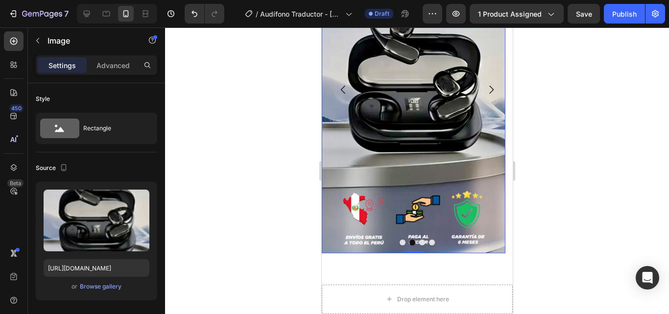
scroll to position [172, 0]
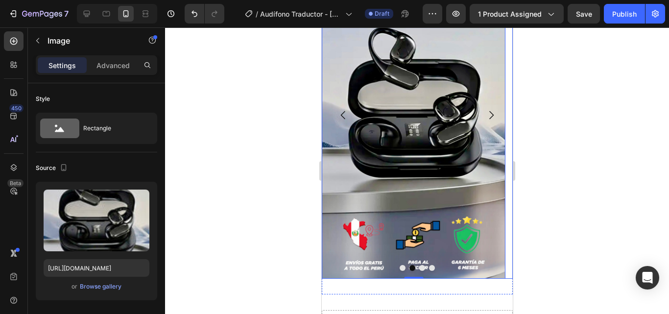
click at [342, 115] on icon "Carousel Back Arrow" at bounding box center [343, 115] width 12 height 12
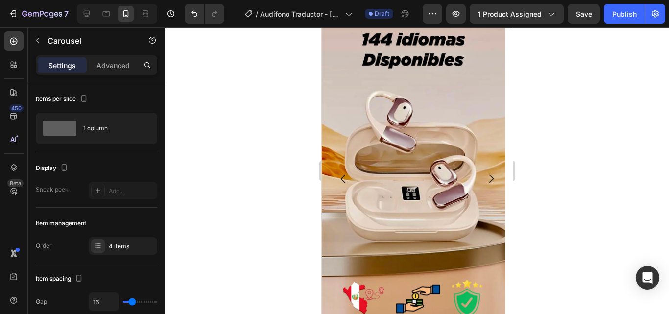
scroll to position [0, 0]
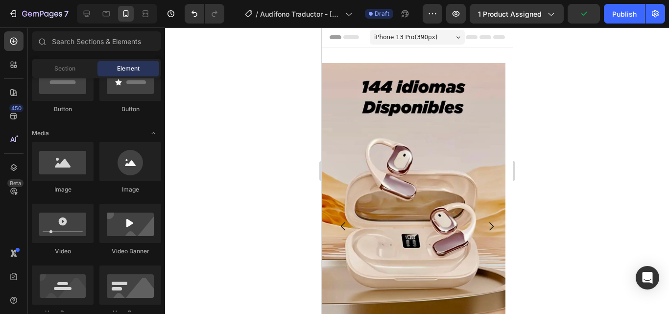
click at [294, 138] on div at bounding box center [417, 170] width 504 height 286
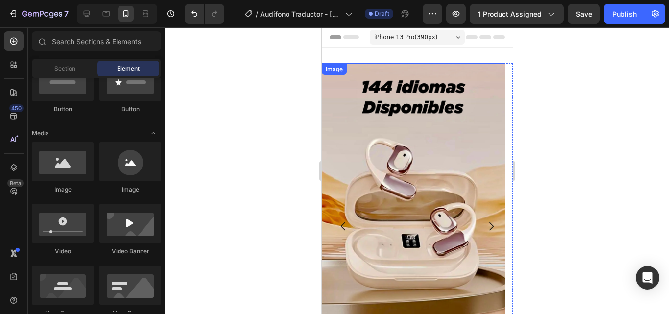
click at [353, 215] on button "Carousel Back Arrow" at bounding box center [342, 225] width 27 height 27
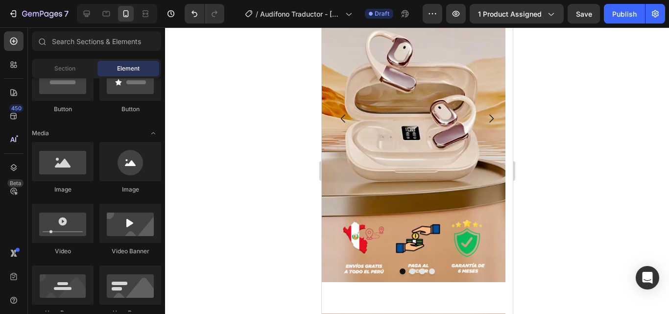
scroll to position [104, 0]
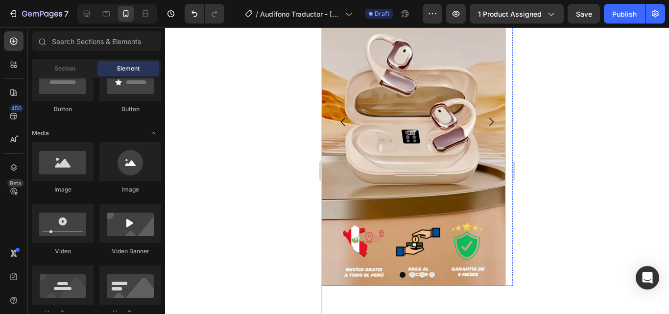
click at [394, 185] on img at bounding box center [413, 122] width 184 height 327
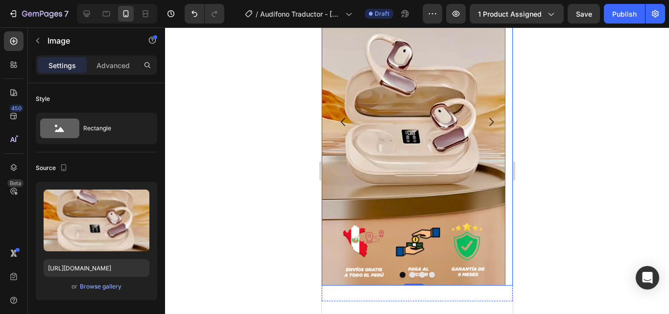
click at [485, 120] on icon "Carousel Next Arrow" at bounding box center [491, 122] width 12 height 12
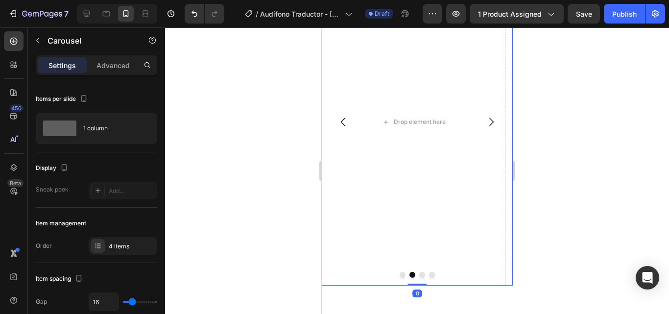
click at [345, 123] on icon "Carousel Back Arrow" at bounding box center [343, 122] width 12 height 12
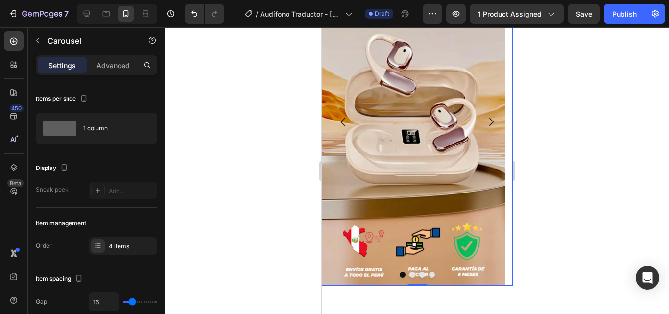
click at [345, 123] on icon "Carousel Back Arrow" at bounding box center [343, 122] width 12 height 12
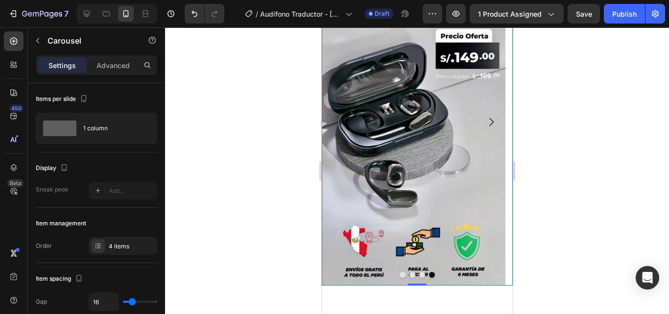
click at [383, 158] on img at bounding box center [413, 122] width 184 height 327
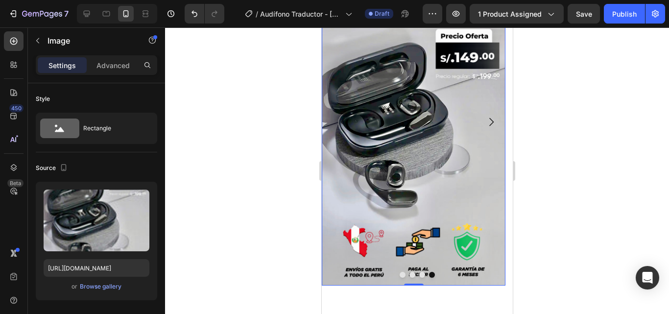
drag, startPoint x: 265, startPoint y: 185, endPoint x: 245, endPoint y: 189, distance: 21.0
click at [245, 189] on div at bounding box center [417, 170] width 504 height 286
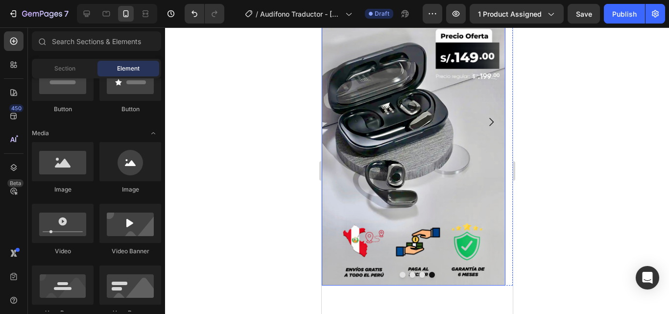
click at [361, 159] on img at bounding box center [413, 122] width 184 height 327
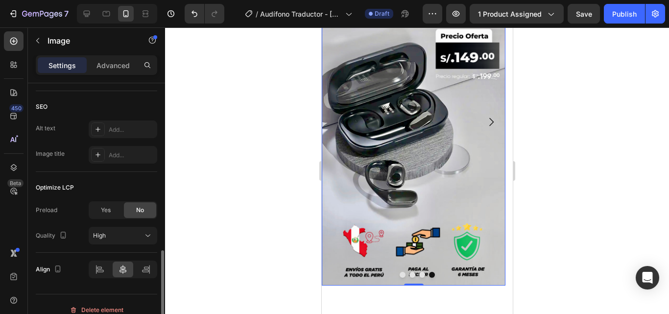
scroll to position [472, 0]
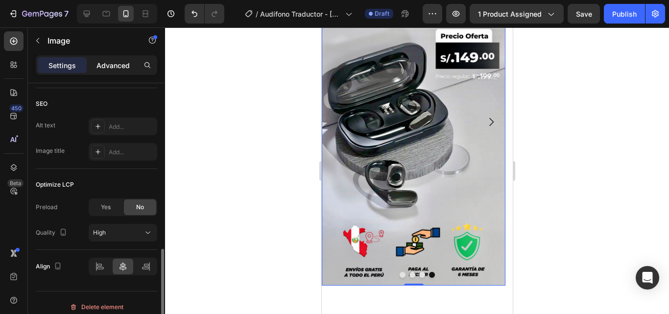
click at [114, 68] on p "Advanced" at bounding box center [112, 65] width 33 height 10
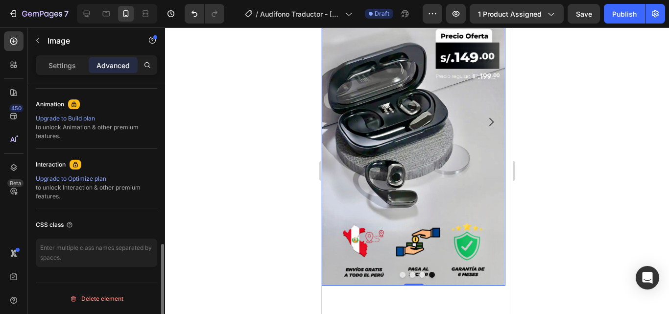
scroll to position [421, 0]
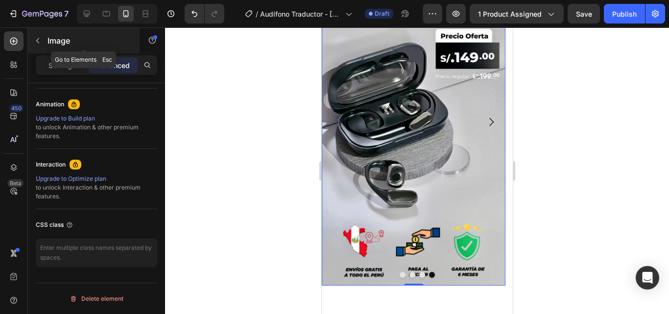
click at [68, 50] on div "Image" at bounding box center [84, 40] width 112 height 25
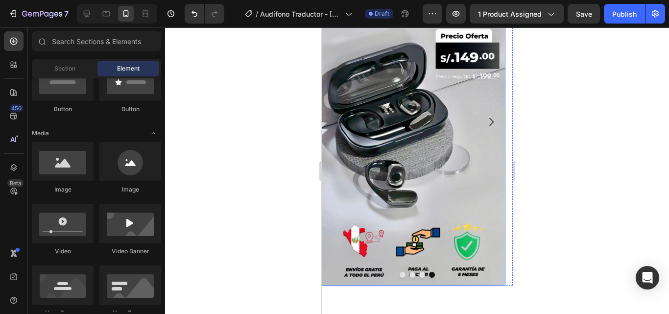
click at [340, 171] on img at bounding box center [413, 122] width 184 height 327
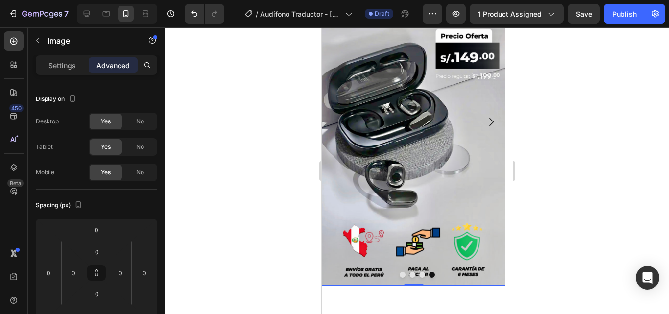
click at [340, 171] on img at bounding box center [413, 122] width 184 height 327
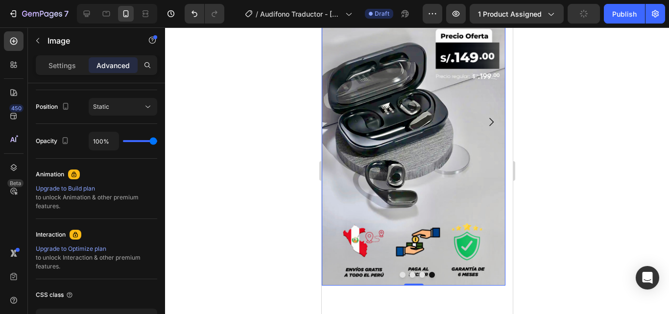
scroll to position [0, 0]
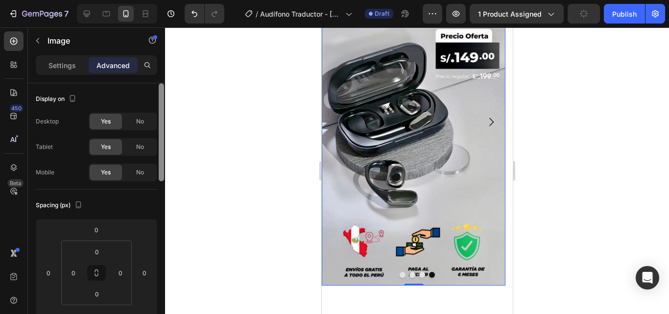
drag, startPoint x: 160, startPoint y: 94, endPoint x: 164, endPoint y: 82, distance: 12.9
click at [164, 82] on div "Settings Advanced Display on Desktop Yes No Tablet Yes No Mobile Yes No Spacing…" at bounding box center [96, 198] width 137 height 286
click at [66, 60] on p "Settings" at bounding box center [61, 65] width 27 height 10
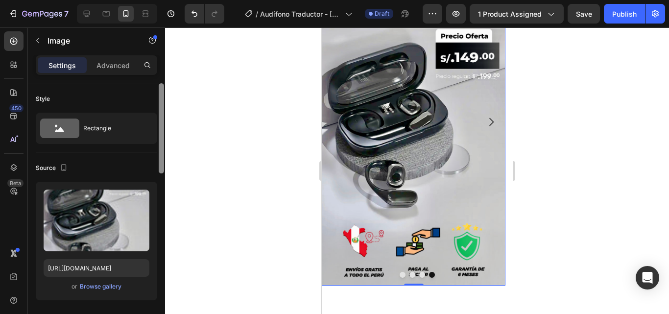
drag, startPoint x: 164, startPoint y: 92, endPoint x: 172, endPoint y: 80, distance: 15.1
click at [172, 0] on div "7 / Audífono Traductor - [DATE] 02:07:34 Draft Preview 1 product assigned Save …" at bounding box center [334, 0] width 669 height 0
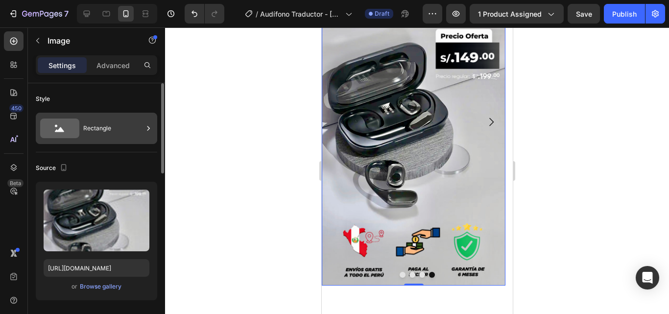
click at [64, 126] on icon at bounding box center [59, 128] width 39 height 20
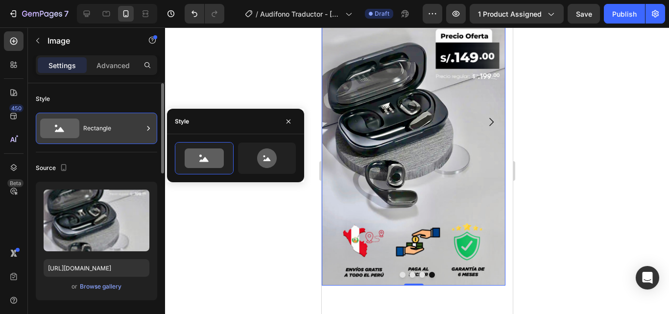
click at [64, 126] on icon at bounding box center [59, 128] width 39 height 20
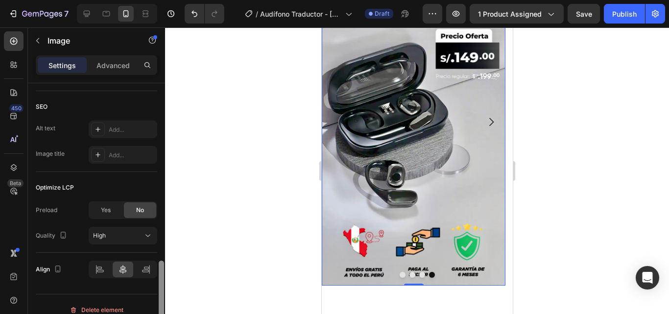
scroll to position [481, 0]
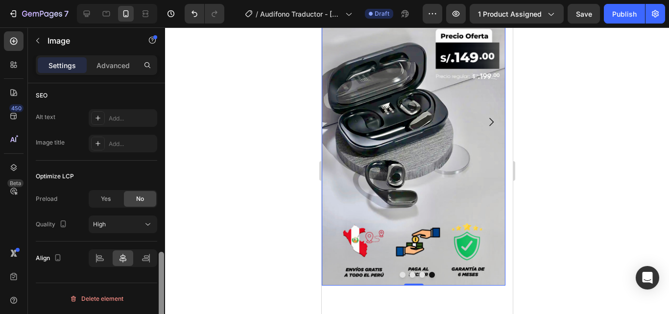
drag, startPoint x: 162, startPoint y: 133, endPoint x: 156, endPoint y: 310, distance: 176.8
click at [156, 310] on div "Style Rectangle Source Upload Image [URL][DOMAIN_NAME] or Browse gallery Size F…" at bounding box center [96, 212] width 137 height 258
click at [216, 251] on div at bounding box center [417, 170] width 504 height 286
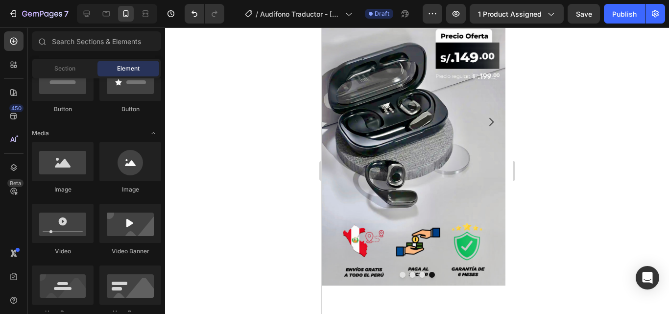
click at [386, 153] on img at bounding box center [413, 122] width 184 height 327
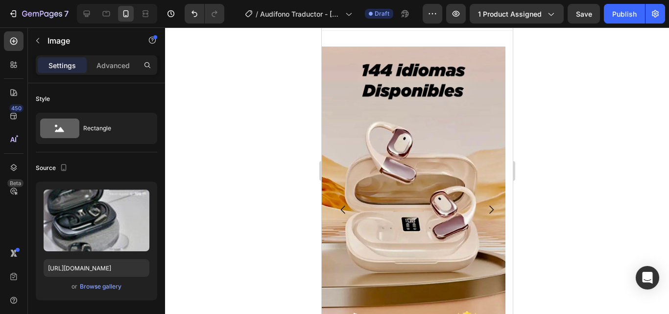
scroll to position [0, 0]
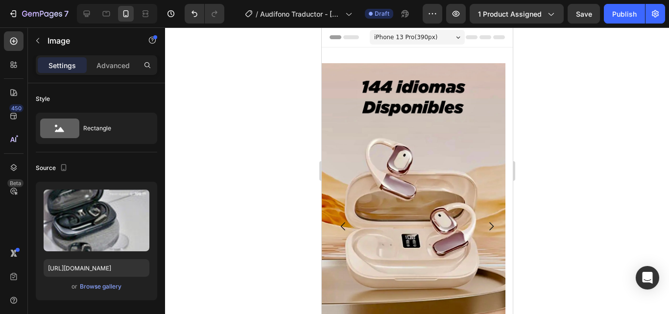
click at [470, 137] on img at bounding box center [413, 226] width 184 height 327
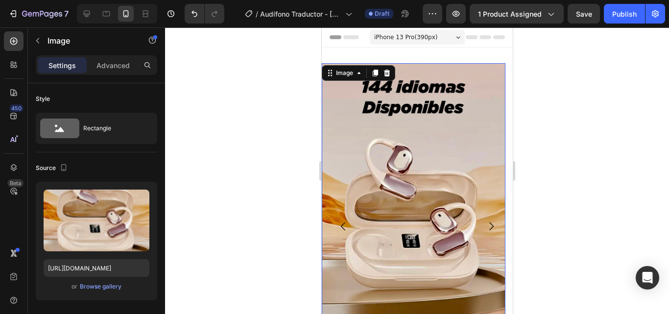
scroll to position [412, 0]
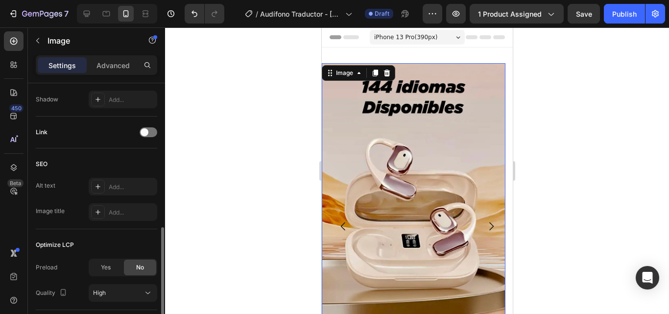
click at [470, 137] on img at bounding box center [413, 226] width 184 height 327
click at [284, 156] on div at bounding box center [417, 170] width 504 height 286
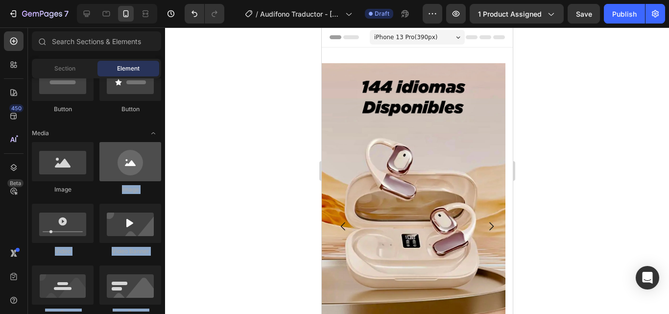
drag, startPoint x: 284, startPoint y: 156, endPoint x: 109, endPoint y: 142, distance: 176.3
click at [109, 0] on div "7 / Audífono Traductor - [DATE] 02:07:34 Draft Preview 1 product assigned Save …" at bounding box center [334, 0] width 669 height 0
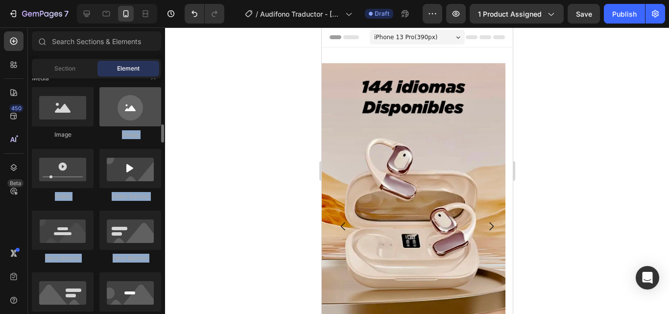
scroll to position [340, 0]
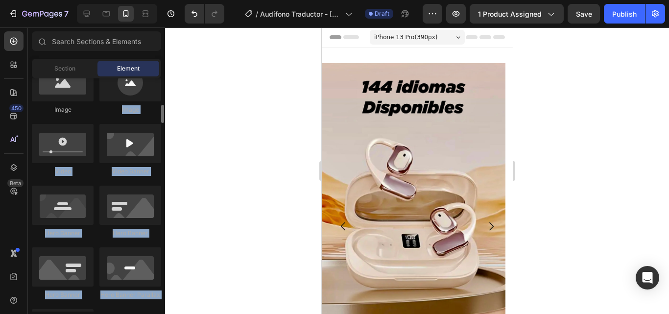
click at [201, 158] on div at bounding box center [417, 170] width 504 height 286
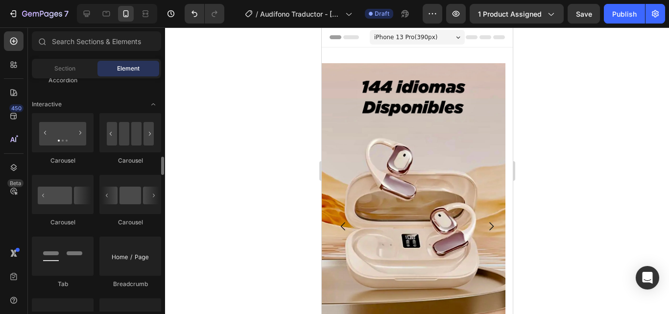
scroll to position [967, 0]
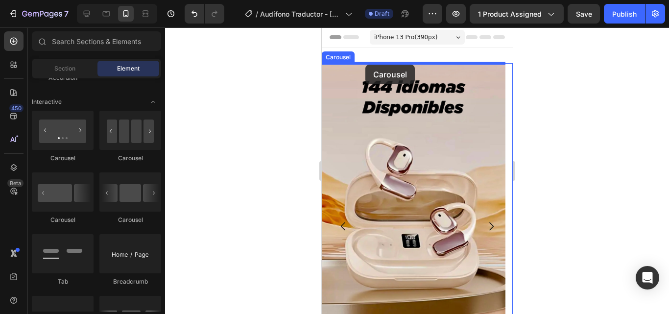
drag, startPoint x: 453, startPoint y: 156, endPoint x: 365, endPoint y: 65, distance: 126.7
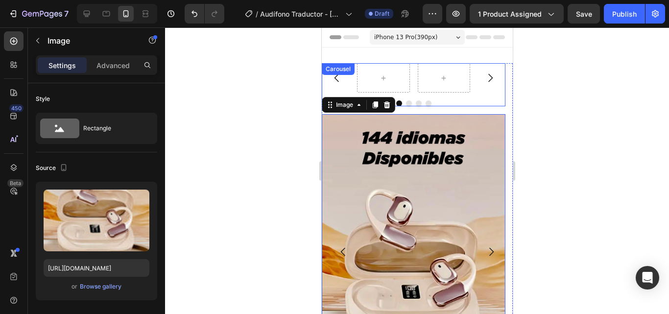
drag, startPoint x: 415, startPoint y: 89, endPoint x: 415, endPoint y: 81, distance: 7.3
click at [415, 81] on div "Carousel Image 0" at bounding box center [413, 251] width 184 height 377
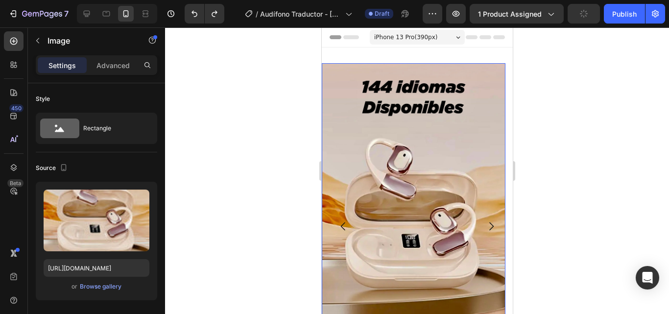
click at [217, 168] on div at bounding box center [417, 170] width 504 height 286
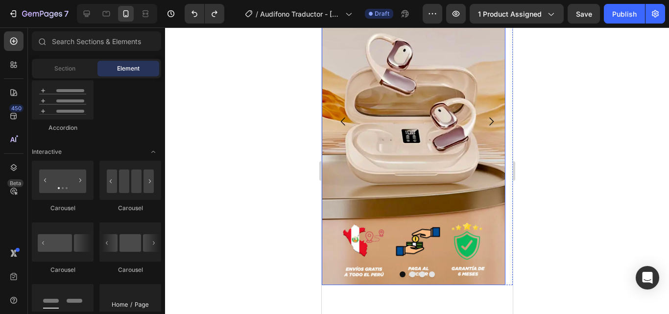
scroll to position [106, 0]
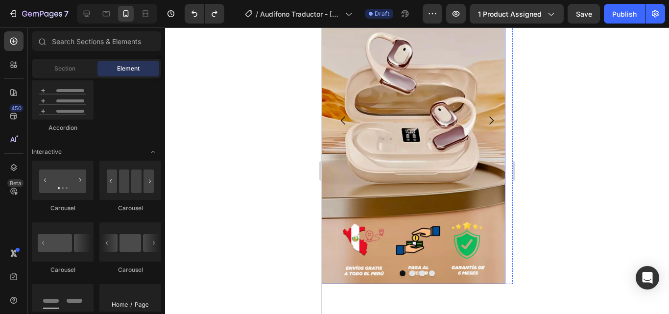
click at [460, 174] on img at bounding box center [413, 120] width 184 height 327
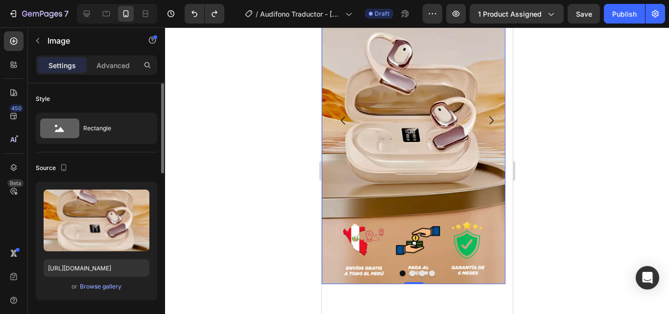
click at [111, 292] on div "or Browse gallery" at bounding box center [97, 287] width 106 height 12
click at [111, 286] on div "Browse gallery" at bounding box center [101, 286] width 42 height 9
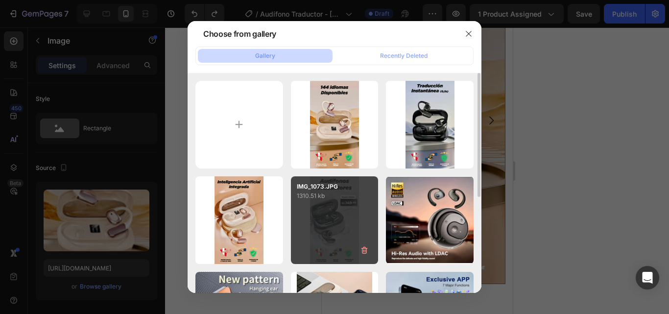
click at [328, 232] on div "IMG_1073.JPG 1310.51 kb" at bounding box center [335, 220] width 88 height 88
type input "[URL][DOMAIN_NAME]"
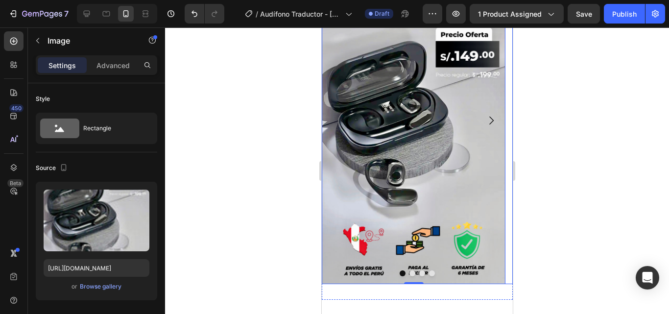
click at [485, 117] on icon "Carousel Next Arrow" at bounding box center [491, 121] width 12 height 12
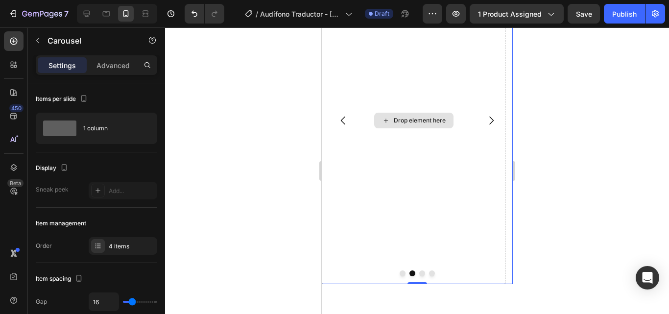
click at [404, 132] on div "Drop element here" at bounding box center [413, 120] width 184 height 327
click at [374, 213] on div "Drop element here" at bounding box center [413, 120] width 184 height 327
click at [490, 123] on button "Carousel Next Arrow" at bounding box center [490, 120] width 27 height 27
click at [485, 127] on button "Carousel Next Arrow" at bounding box center [490, 120] width 27 height 27
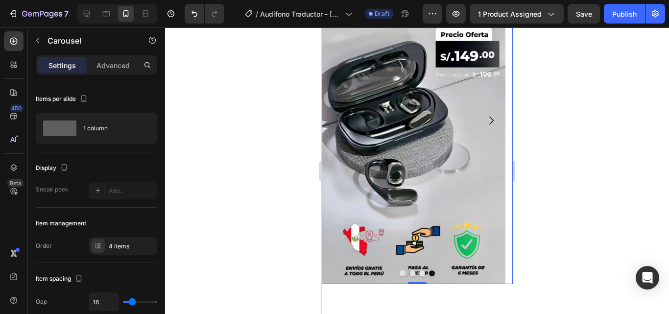
click at [485, 127] on button "Carousel Next Arrow" at bounding box center [490, 120] width 27 height 27
click at [340, 131] on button "Carousel Back Arrow" at bounding box center [342, 120] width 27 height 27
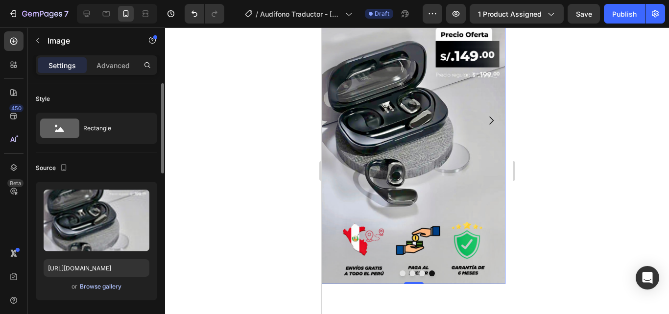
click at [105, 285] on div "Browse gallery" at bounding box center [101, 286] width 42 height 9
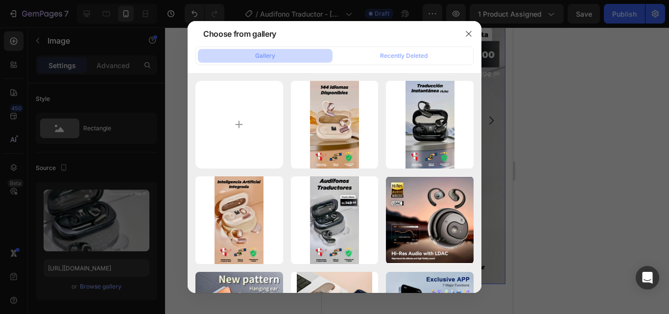
click at [148, 170] on div at bounding box center [334, 157] width 669 height 314
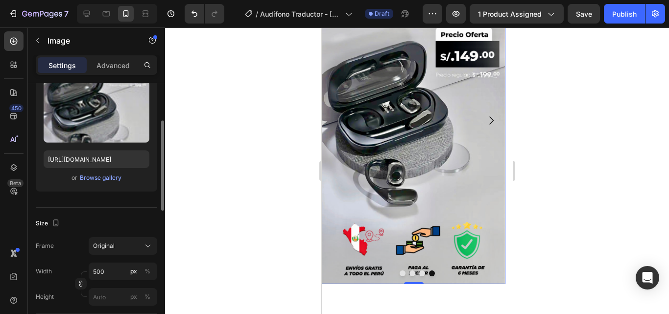
scroll to position [0, 0]
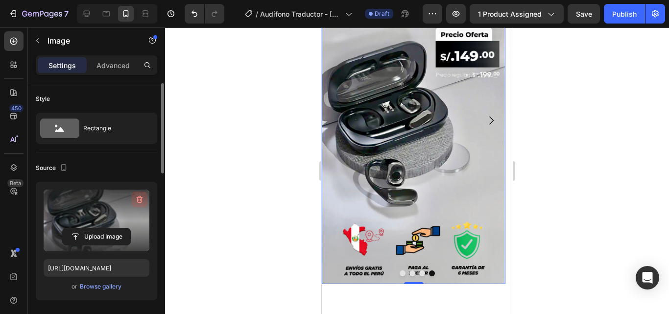
click at [138, 201] on icon "button" at bounding box center [140, 199] width 10 height 10
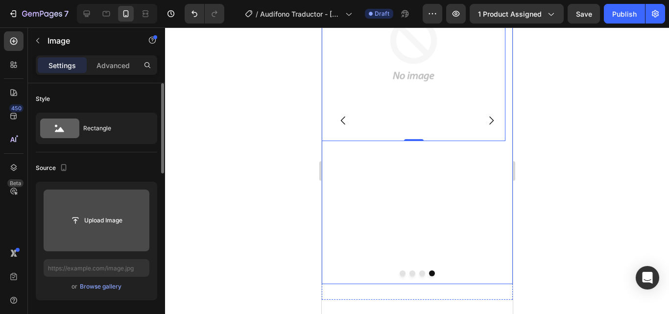
click at [285, 187] on div at bounding box center [417, 170] width 504 height 286
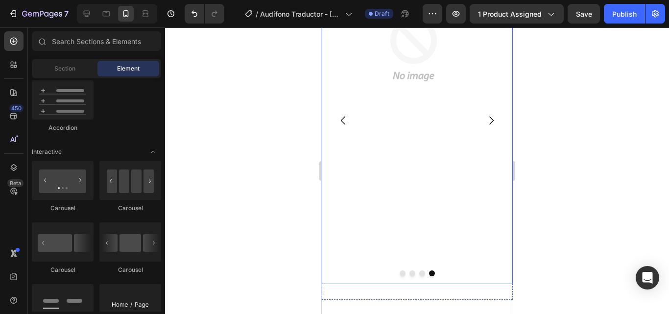
click at [343, 119] on icon "Carousel Back Arrow" at bounding box center [343, 121] width 12 height 12
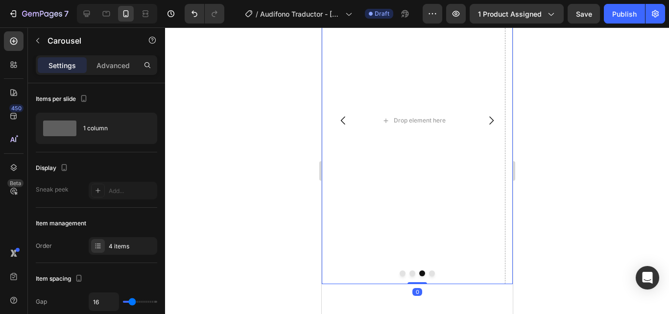
click at [343, 119] on icon "Carousel Back Arrow" at bounding box center [343, 121] width 12 height 12
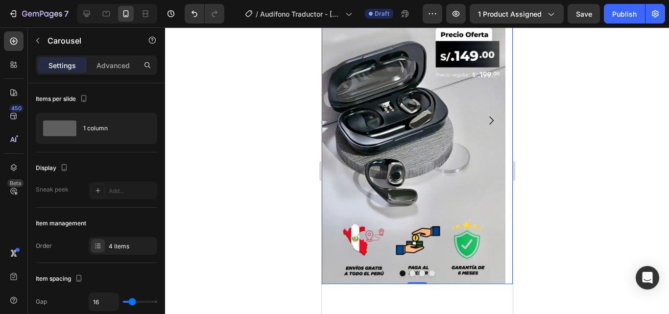
click at [485, 115] on icon "Carousel Next Arrow" at bounding box center [491, 121] width 12 height 12
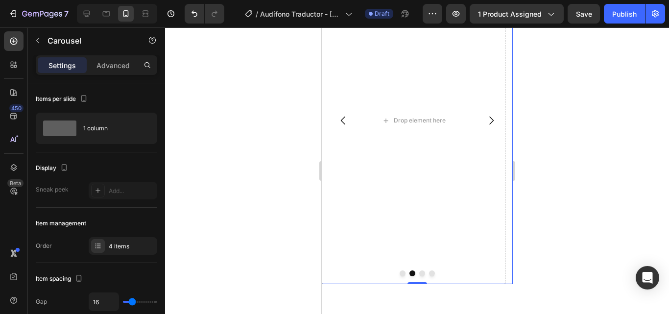
click at [249, 187] on div at bounding box center [417, 170] width 504 height 286
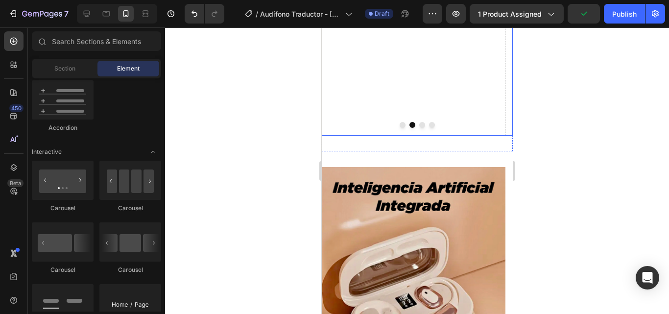
scroll to position [255, 0]
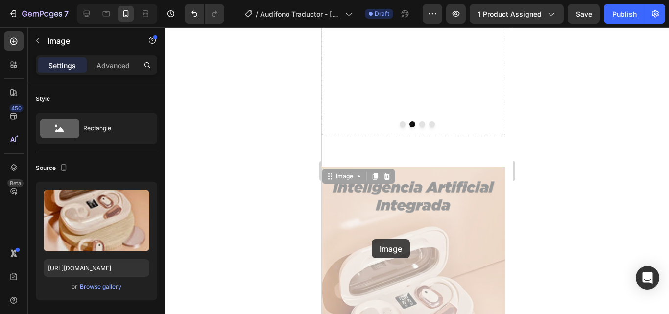
click at [412, 110] on div "Image Drop element here Drop element here Image Carousel Section 1 Image 0 Imag…" at bounding box center [416, 181] width 191 height 776
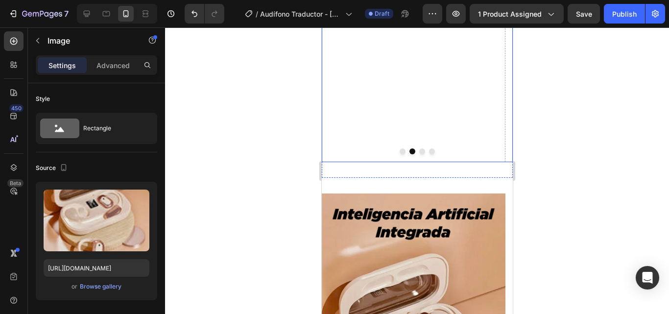
scroll to position [229, 0]
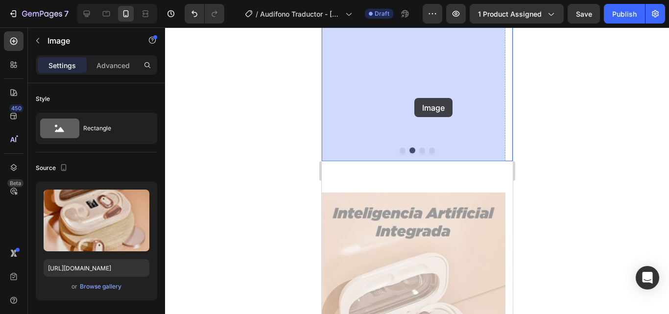
drag, startPoint x: 394, startPoint y: 287, endPoint x: 414, endPoint y: 89, distance: 199.8
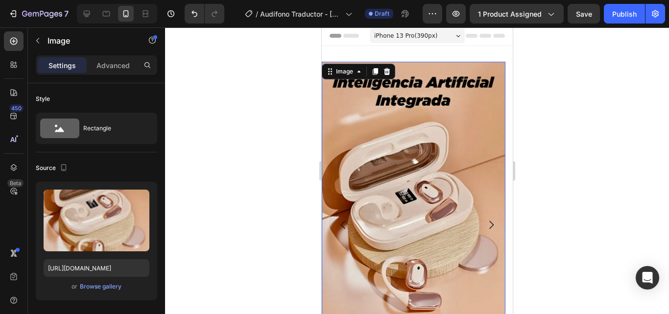
scroll to position [0, 0]
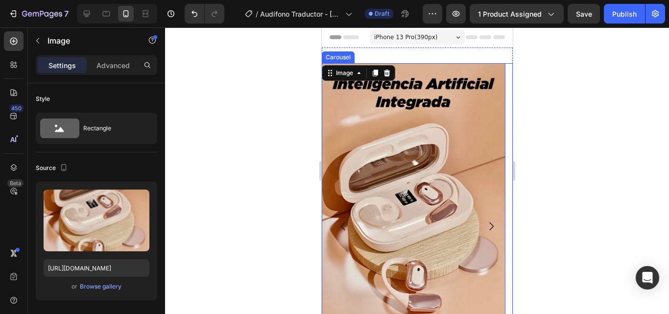
click at [340, 220] on button "Carousel Back Arrow" at bounding box center [342, 225] width 27 height 27
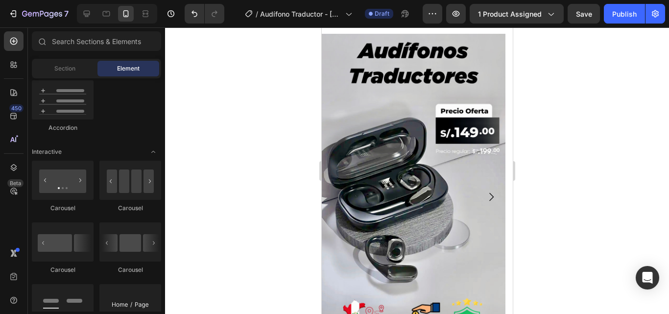
scroll to position [35, 0]
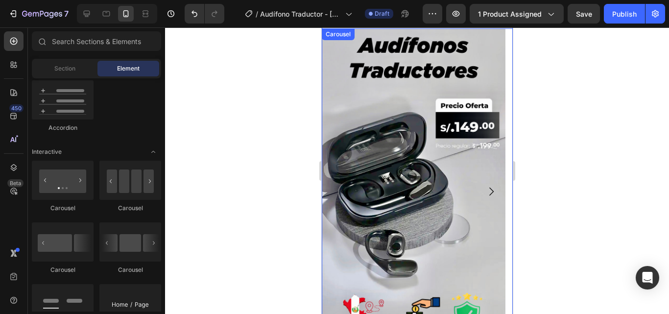
click at [483, 181] on button "Carousel Next Arrow" at bounding box center [490, 191] width 27 height 27
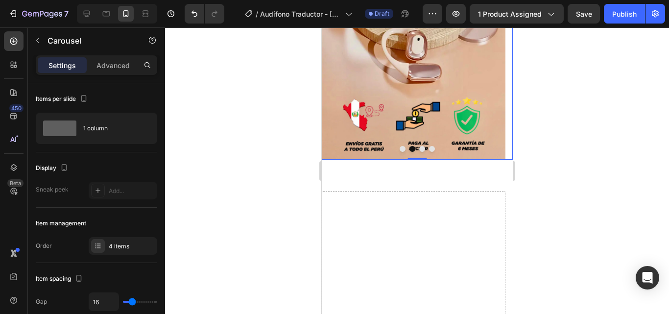
scroll to position [231, 0]
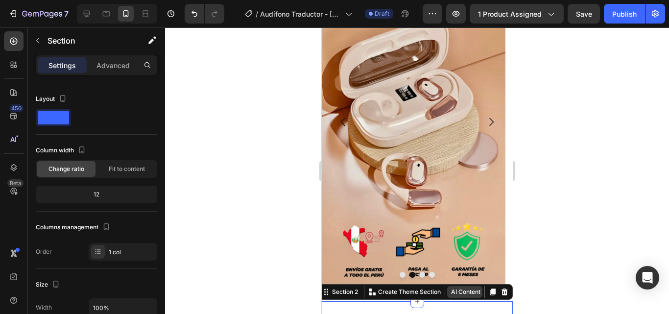
scroll to position [103, 0]
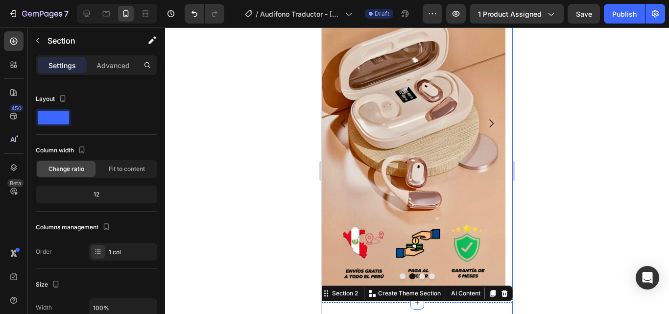
click at [485, 119] on icon "Carousel Next Arrow" at bounding box center [491, 123] width 12 height 12
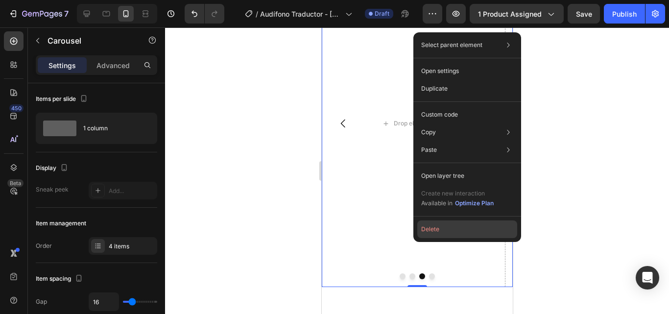
click at [442, 230] on button "Delete" at bounding box center [467, 229] width 100 height 18
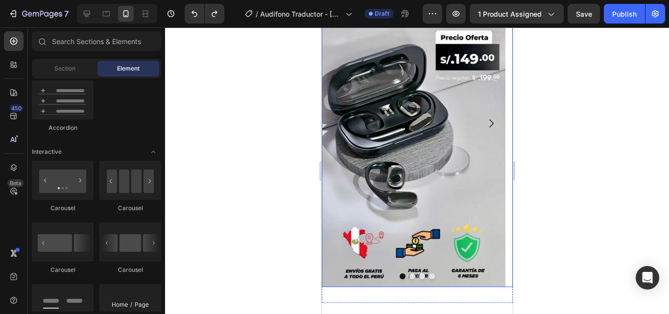
click at [485, 128] on icon "Carousel Next Arrow" at bounding box center [491, 123] width 12 height 12
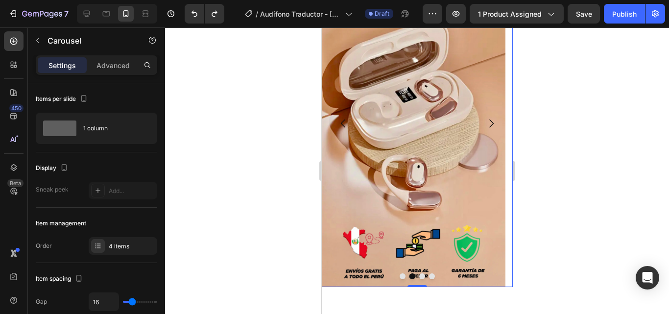
click at [485, 125] on icon "Carousel Next Arrow" at bounding box center [491, 123] width 12 height 12
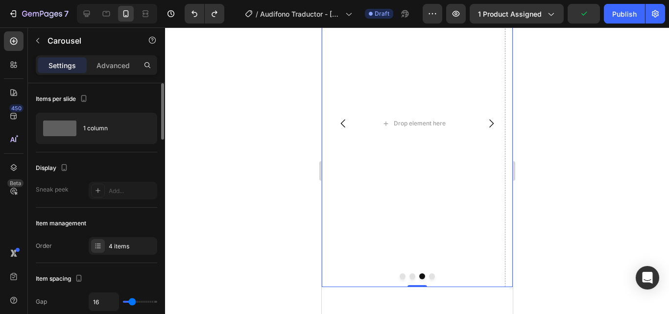
click at [125, 238] on div "4 items" at bounding box center [123, 246] width 69 height 18
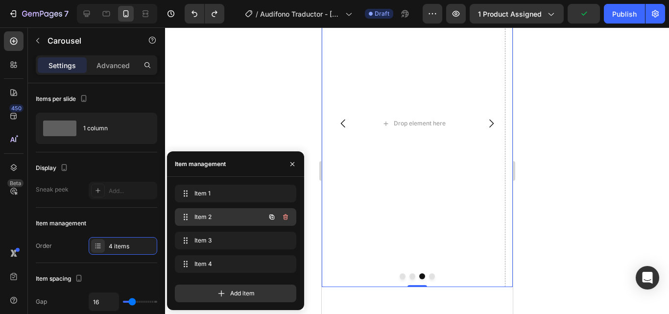
click at [193, 213] on div "Item 2 Item 2" at bounding box center [222, 217] width 86 height 14
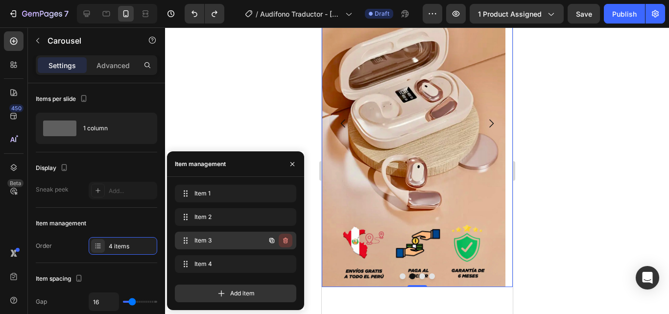
click at [284, 239] on icon "button" at bounding box center [285, 240] width 5 height 6
click at [285, 240] on div "Delete" at bounding box center [279, 240] width 18 height 9
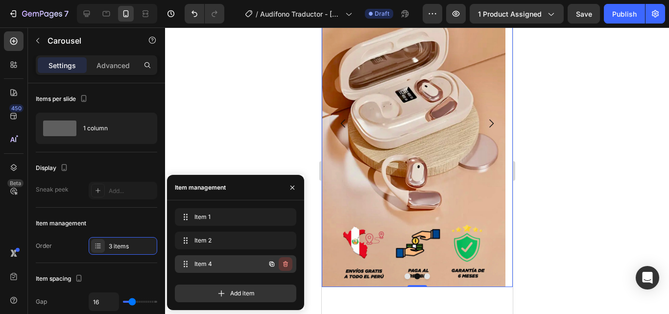
click at [283, 261] on icon "button" at bounding box center [285, 264] width 8 height 8
click at [283, 261] on div "Delete" at bounding box center [279, 263] width 18 height 9
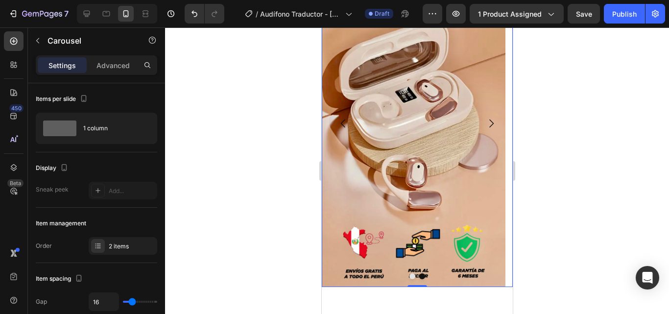
click at [561, 184] on div at bounding box center [417, 170] width 504 height 286
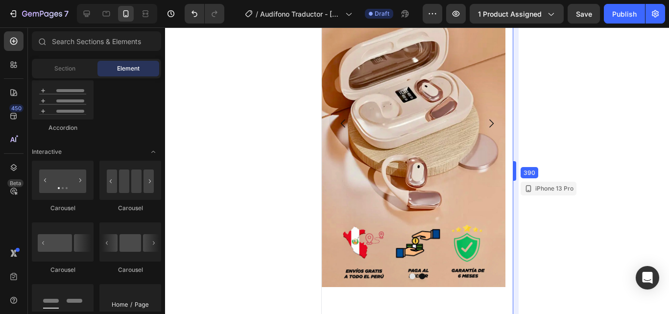
drag, startPoint x: 512, startPoint y: 124, endPoint x: 512, endPoint y: 115, distance: 9.8
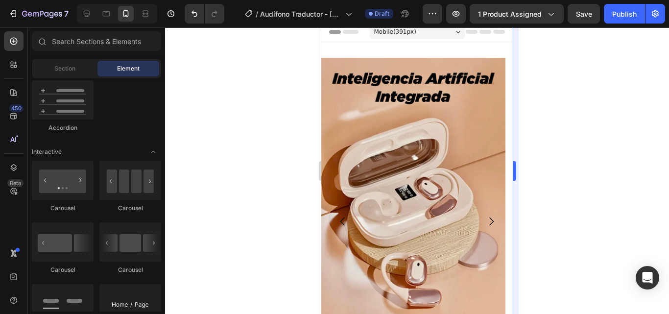
scroll to position [4, 0]
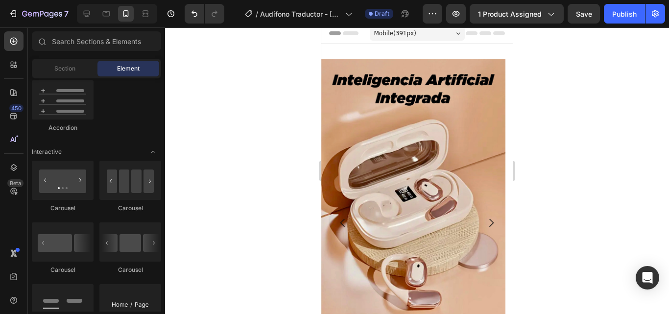
click at [574, 133] on div at bounding box center [417, 170] width 504 height 286
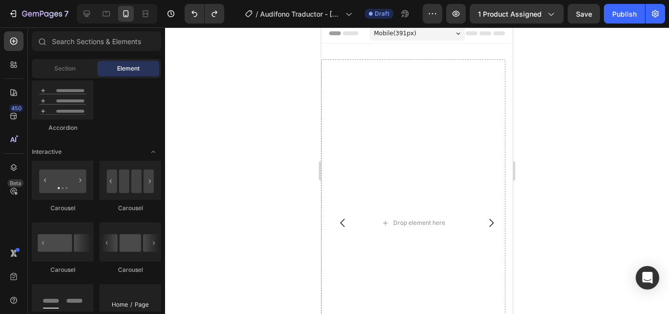
click at [208, 24] on div "7 / Audífono Traductor - [DATE] 02:07:34 Draft Preview 1 product assigned Save …" at bounding box center [334, 14] width 669 height 28
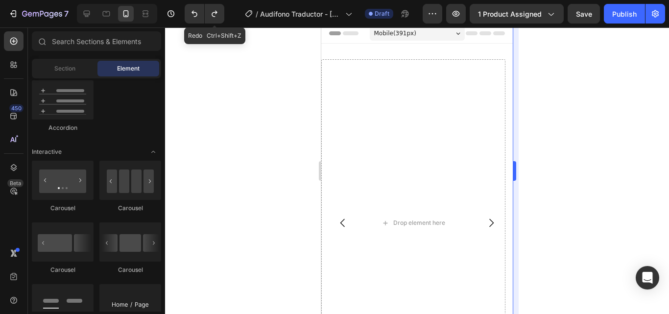
drag, startPoint x: 213, startPoint y: 19, endPoint x: 517, endPoint y: 80, distance: 310.7
click at [213, 18] on button "Undo/Redo" at bounding box center [215, 14] width 20 height 20
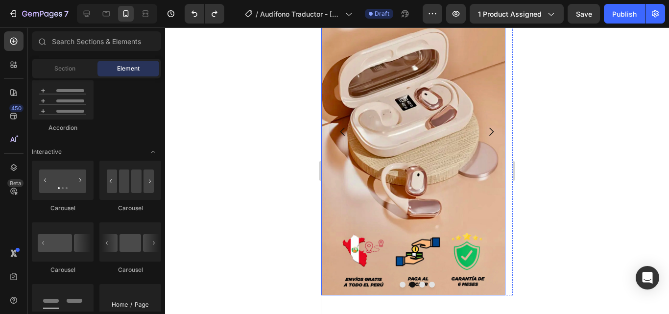
scroll to position [117, 0]
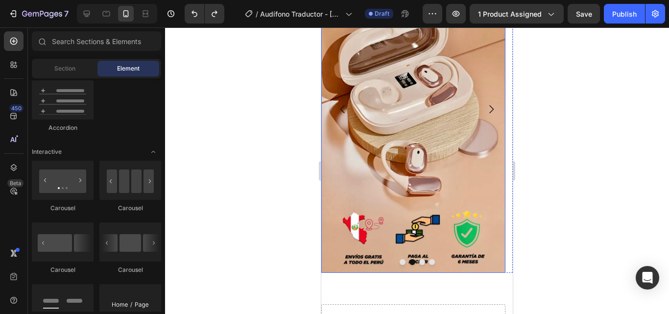
click at [413, 247] on img at bounding box center [413, 109] width 184 height 327
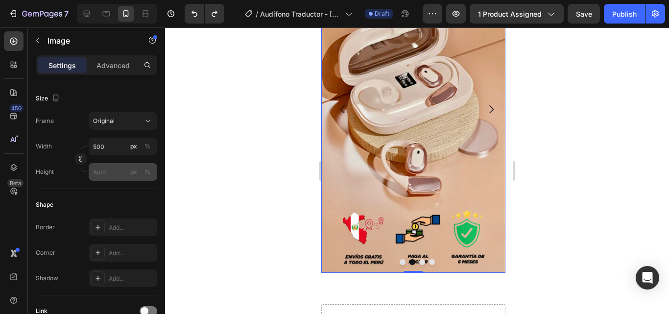
scroll to position [348, 0]
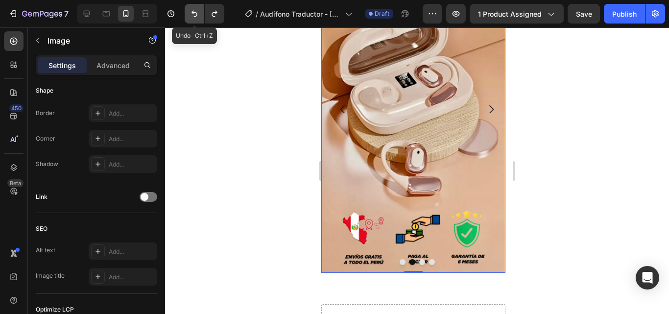
click at [194, 18] on icon "Undo/Redo" at bounding box center [194, 14] width 10 height 10
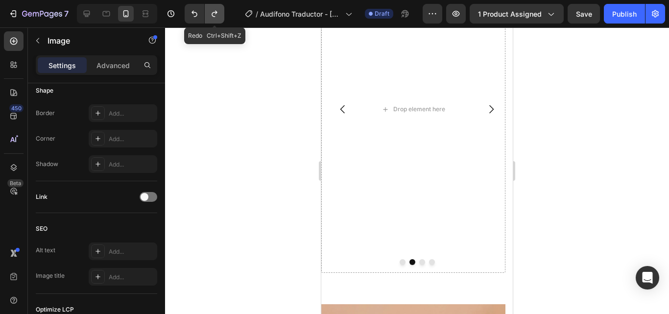
click at [214, 18] on icon "Undo/Redo" at bounding box center [215, 14] width 10 height 10
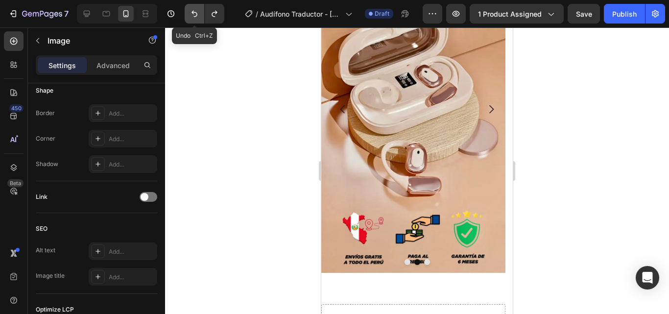
click at [192, 19] on button "Undo/Redo" at bounding box center [195, 14] width 20 height 20
click at [206, 18] on button "Undo/Redo" at bounding box center [215, 14] width 20 height 20
click at [263, 139] on div at bounding box center [417, 170] width 504 height 286
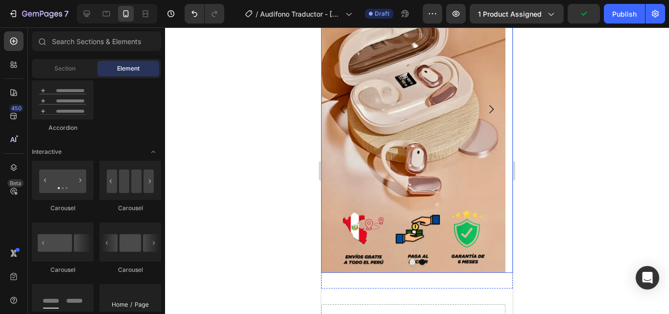
click at [345, 107] on icon "Carousel Back Arrow" at bounding box center [343, 109] width 12 height 12
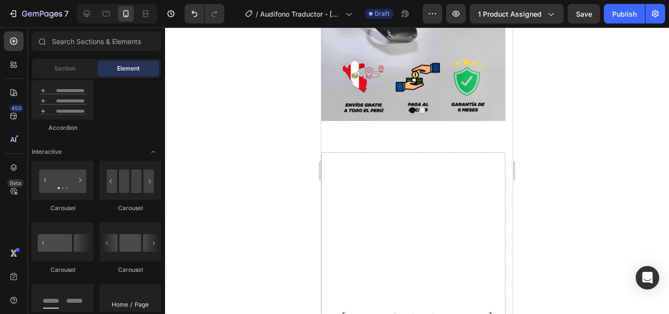
scroll to position [273, 0]
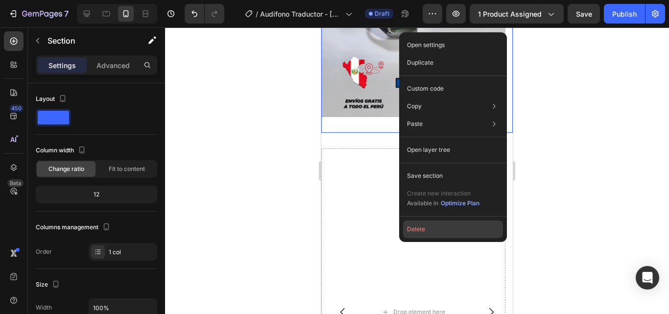
click at [421, 224] on button "Delete" at bounding box center [453, 229] width 100 height 18
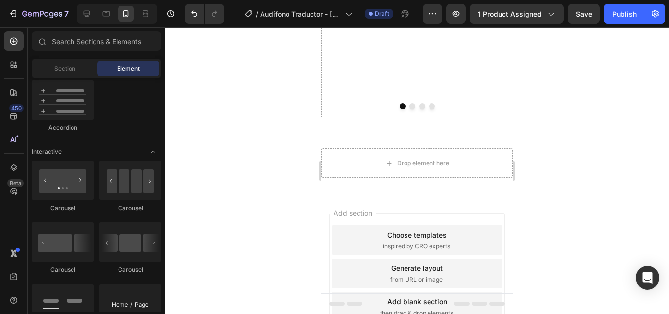
scroll to position [0, 0]
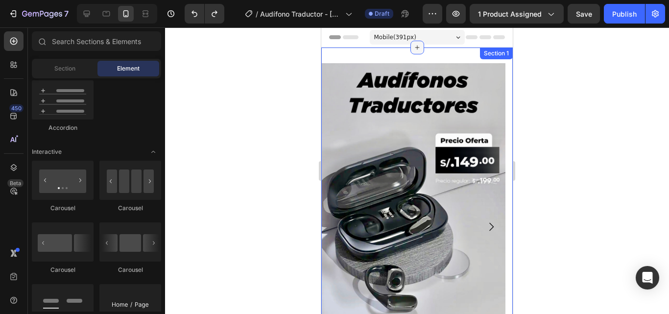
click at [417, 47] on div at bounding box center [417, 48] width 14 height 14
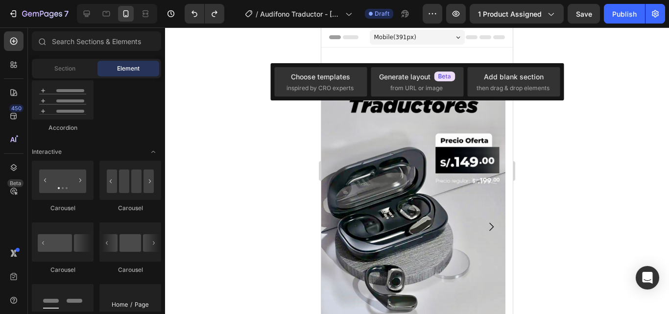
click at [524, 138] on div at bounding box center [417, 170] width 504 height 286
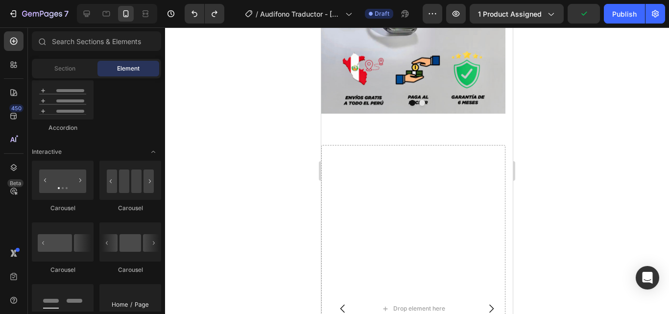
scroll to position [278, 0]
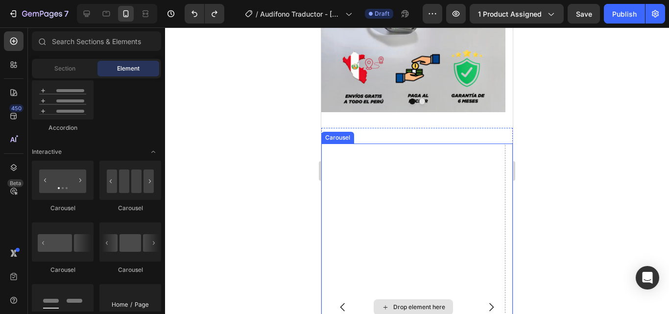
click at [422, 303] on div "Drop element here" at bounding box center [419, 307] width 52 height 8
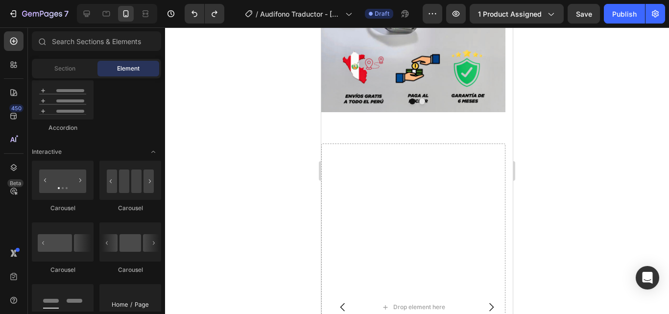
click at [215, 131] on div at bounding box center [417, 170] width 504 height 286
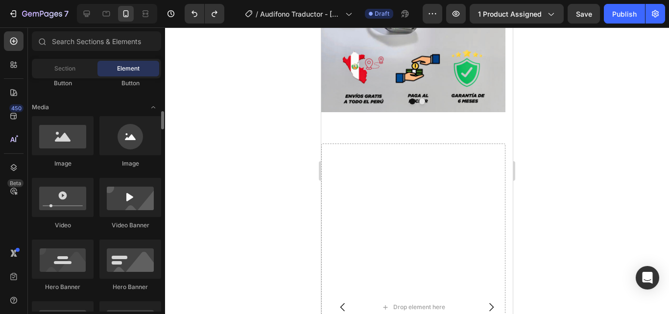
scroll to position [283, 0]
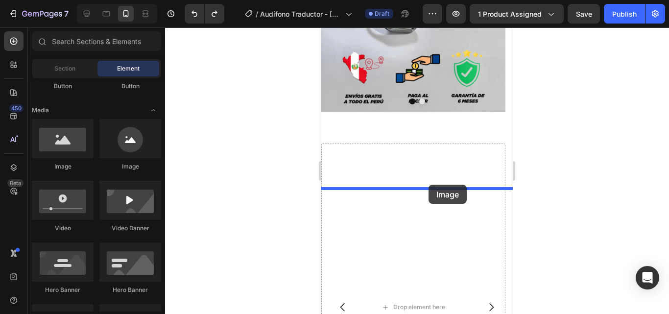
drag, startPoint x: 397, startPoint y: 182, endPoint x: 428, endPoint y: 185, distance: 32.0
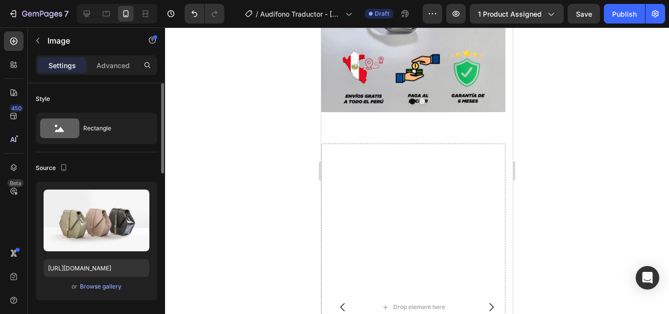
click at [92, 281] on div "or Browse gallery" at bounding box center [97, 287] width 106 height 12
click at [92, 285] on div "Browse gallery" at bounding box center [101, 286] width 42 height 9
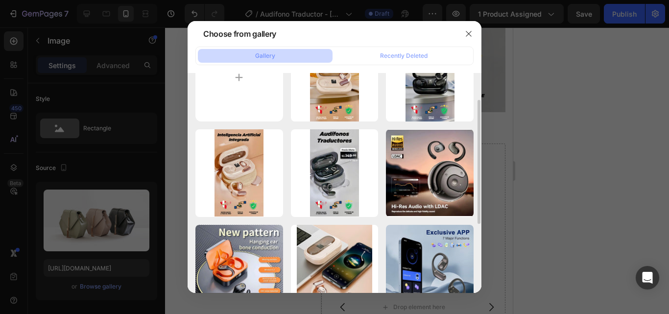
scroll to position [47, 0]
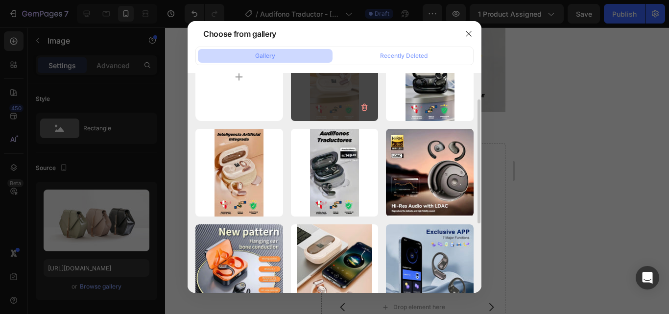
drag, startPoint x: 321, startPoint y: 111, endPoint x: 344, endPoint y: 95, distance: 27.6
click at [344, 95] on div "IMG_1076.JPG 1083.39 kb" at bounding box center [335, 77] width 88 height 88
type input "[URL][DOMAIN_NAME]"
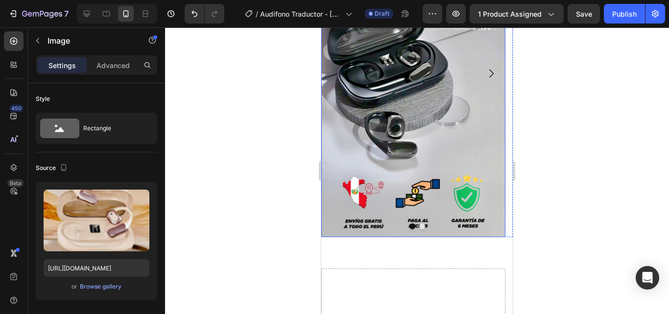
scroll to position [102, 0]
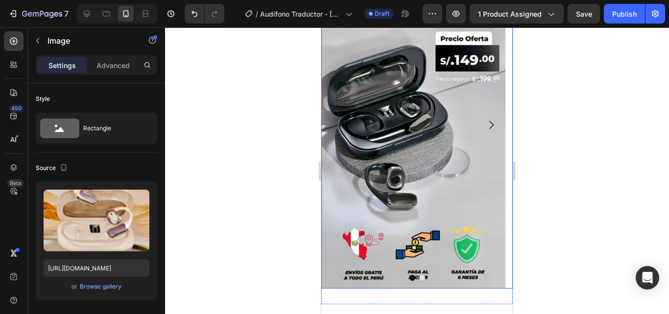
click at [485, 121] on icon "Carousel Next Arrow" at bounding box center [491, 125] width 12 height 12
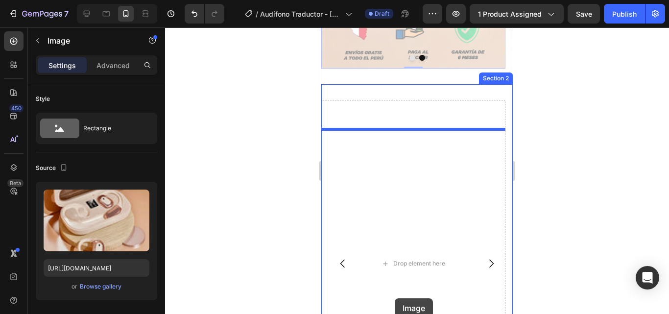
scroll to position [370, 0]
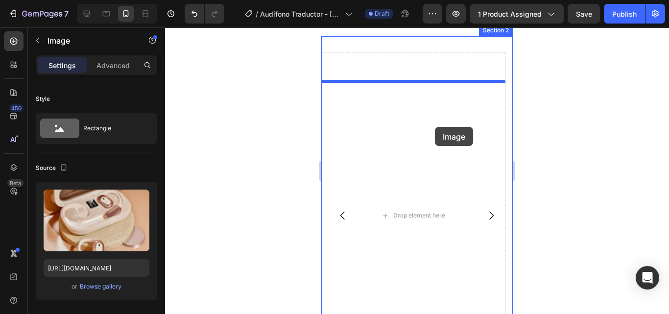
drag, startPoint x: 419, startPoint y: 199, endPoint x: 435, endPoint y: 127, distance: 73.8
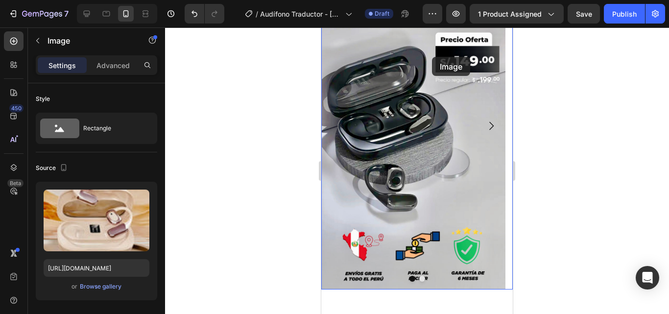
scroll to position [75, 0]
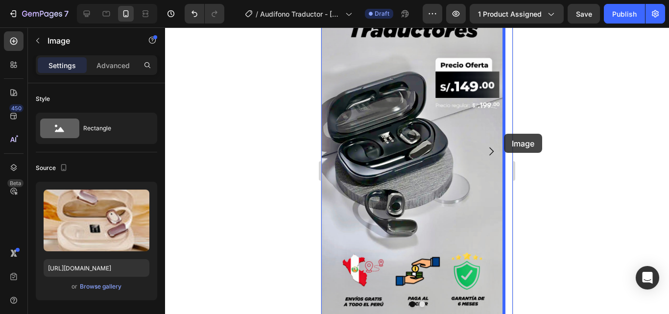
drag, startPoint x: 408, startPoint y: 235, endPoint x: 504, endPoint y: 134, distance: 139.9
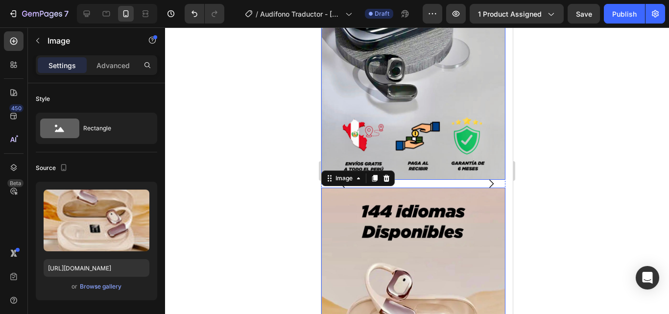
scroll to position [211, 0]
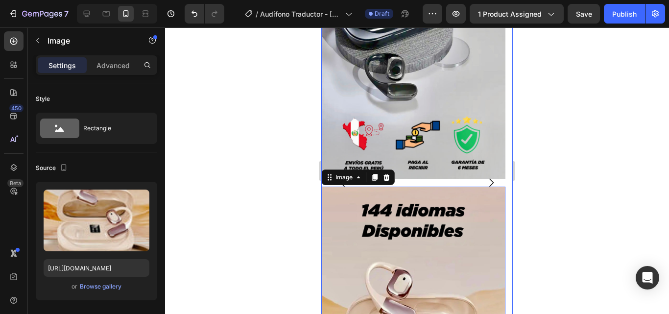
click at [485, 180] on icon "Carousel Next Arrow" at bounding box center [491, 183] width 12 height 12
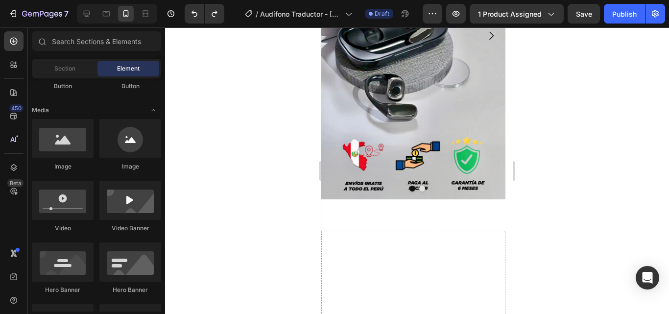
scroll to position [189, 0]
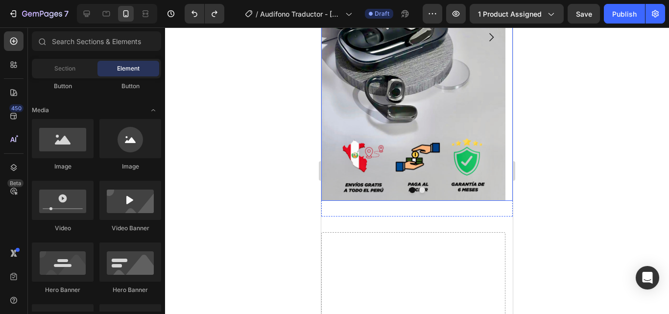
click at [485, 35] on icon "Carousel Next Arrow" at bounding box center [491, 37] width 12 height 12
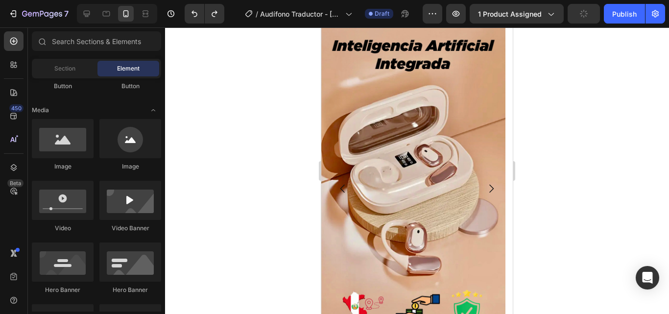
scroll to position [259, 0]
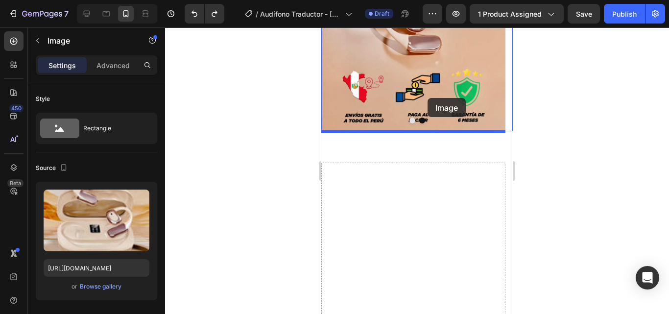
drag, startPoint x: 422, startPoint y: 129, endPoint x: 427, endPoint y: 98, distance: 31.3
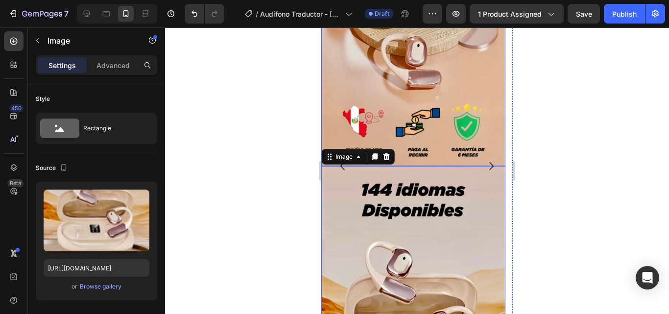
scroll to position [224, 0]
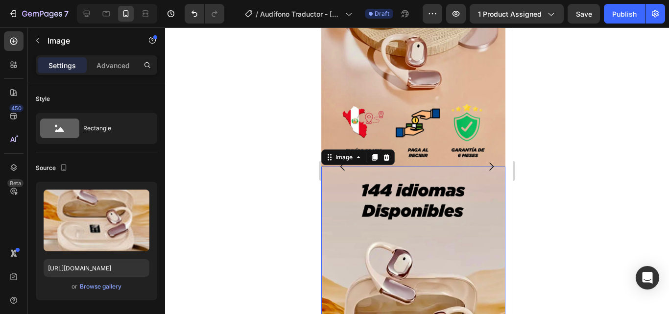
click at [545, 69] on div at bounding box center [417, 170] width 504 height 286
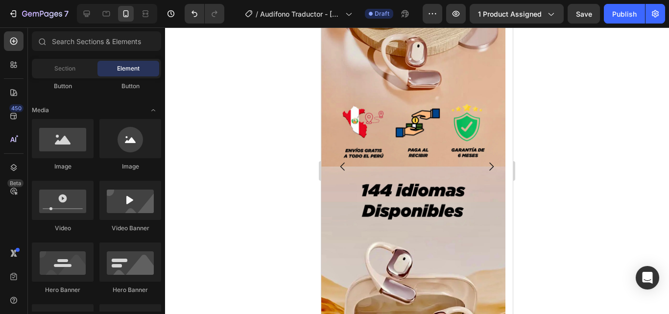
click at [441, 73] on img at bounding box center [413, 2] width 184 height 327
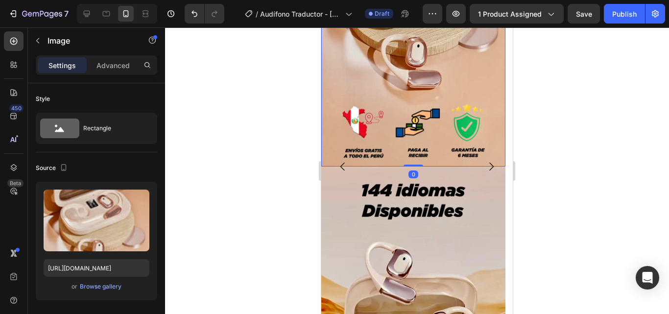
scroll to position [218, 0]
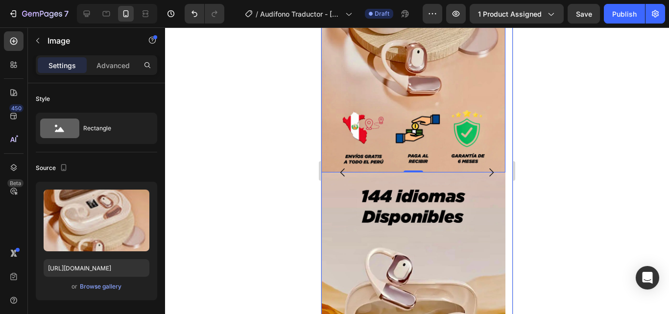
click at [344, 167] on icon "Carousel Back Arrow" at bounding box center [343, 172] width 12 height 12
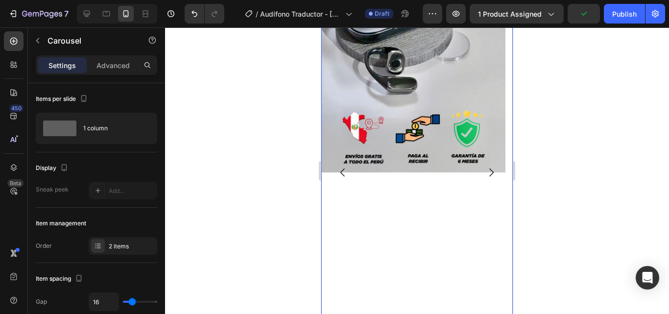
click at [485, 167] on icon "Carousel Next Arrow" at bounding box center [491, 172] width 12 height 12
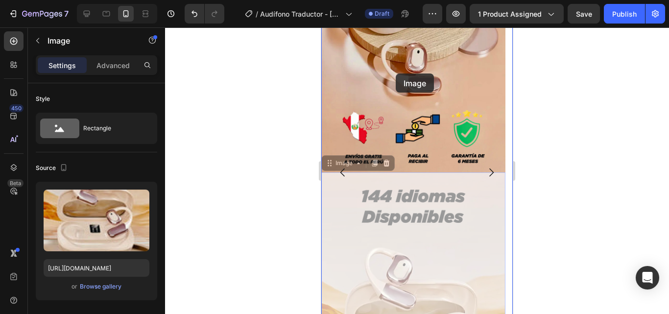
drag, startPoint x: 398, startPoint y: 214, endPoint x: 396, endPoint y: 73, distance: 140.5
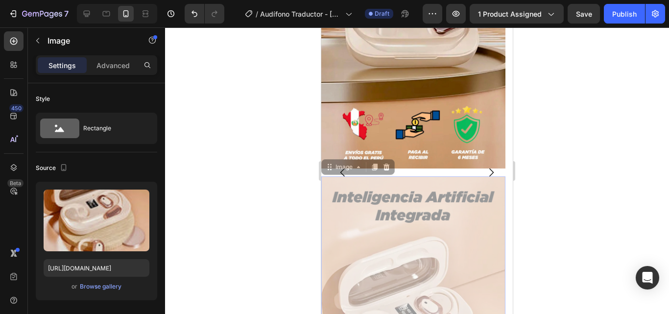
scroll to position [348, 0]
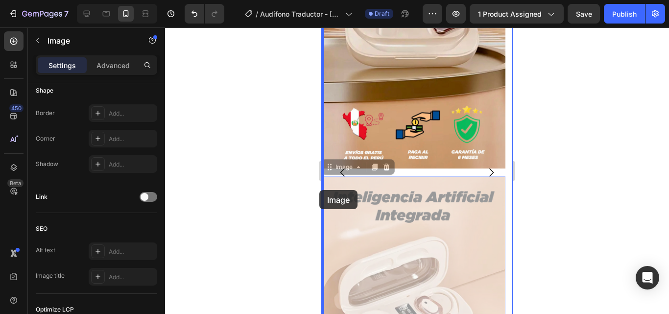
drag, startPoint x: 395, startPoint y: 194, endPoint x: 640, endPoint y: 217, distance: 246.4
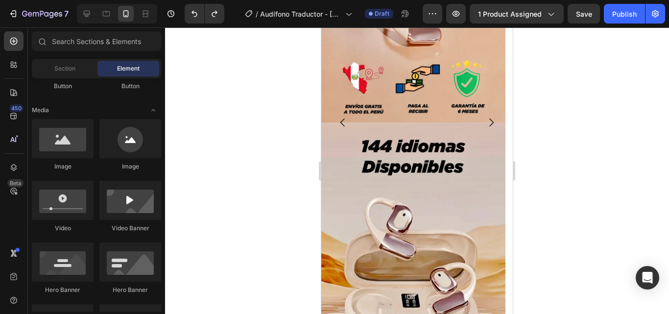
scroll to position [0, 0]
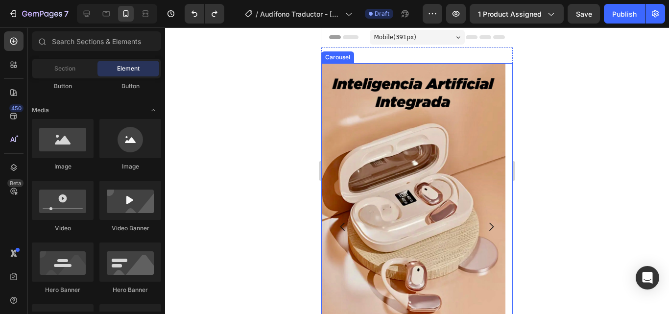
click at [343, 232] on icon "Carousel Back Arrow" at bounding box center [343, 227] width 12 height 12
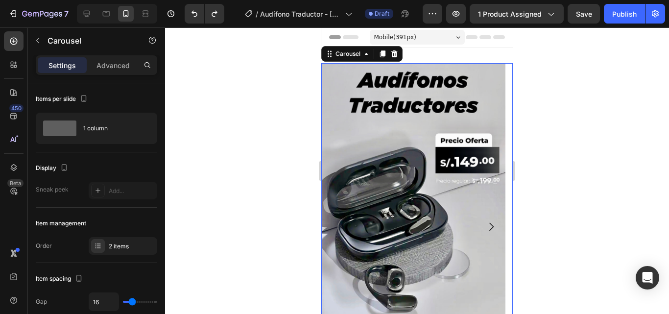
click at [485, 231] on icon "Carousel Next Arrow" at bounding box center [491, 227] width 12 height 12
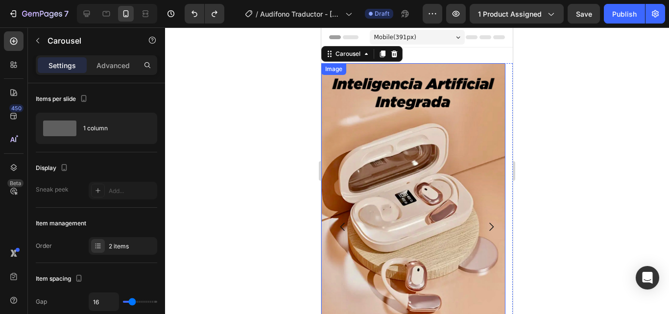
click at [464, 201] on img at bounding box center [413, 226] width 184 height 327
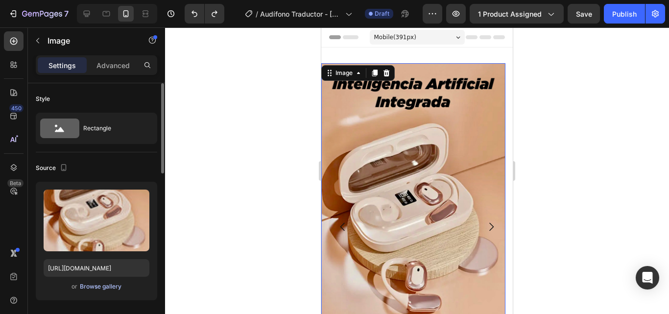
click at [87, 289] on div "Browse gallery" at bounding box center [101, 286] width 42 height 9
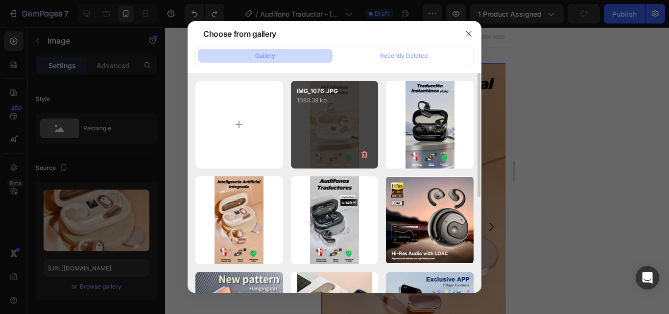
click at [315, 127] on div "IMG_1076.JPG 1083.39 kb" at bounding box center [335, 125] width 88 height 88
type input "[URL][DOMAIN_NAME]"
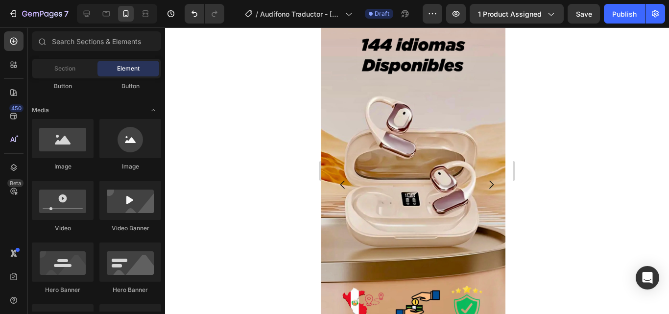
scroll to position [44, 0]
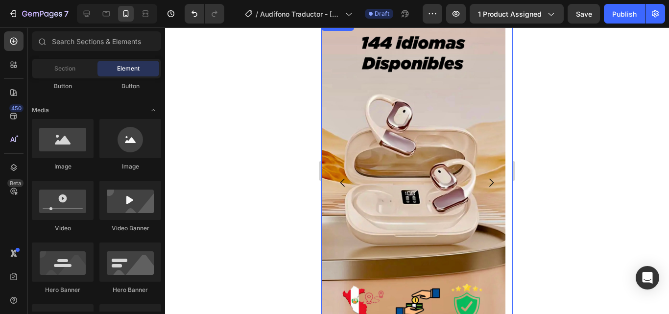
click at [342, 179] on icon "Carousel Back Arrow" at bounding box center [343, 183] width 12 height 12
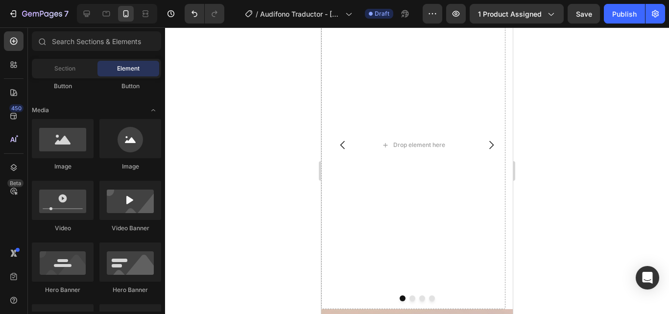
scroll to position [442, 0]
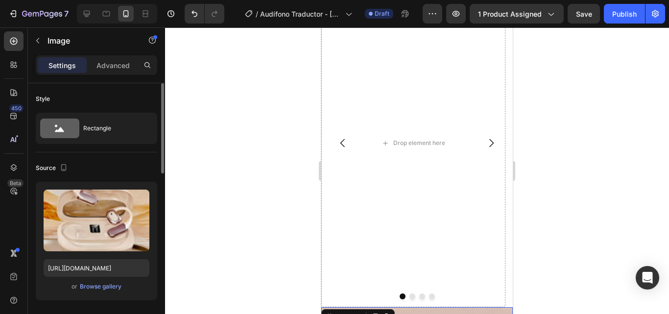
click at [112, 281] on div "or Browse gallery" at bounding box center [97, 287] width 106 height 12
click at [112, 282] on div "Browse gallery" at bounding box center [101, 286] width 42 height 9
click at [109, 286] on div "Browse gallery" at bounding box center [101, 286] width 42 height 9
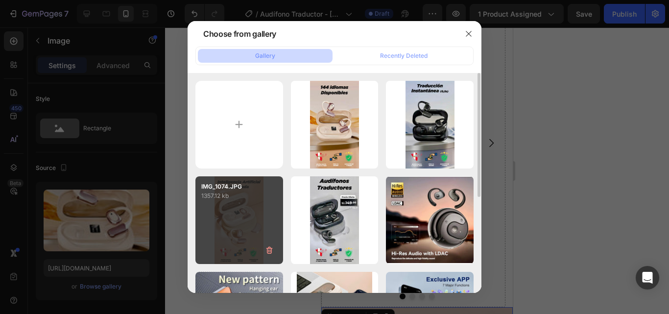
click at [222, 211] on div "IMG_1074.JPG 1357.12 kb" at bounding box center [239, 220] width 88 height 88
type input "[URL][DOMAIN_NAME]"
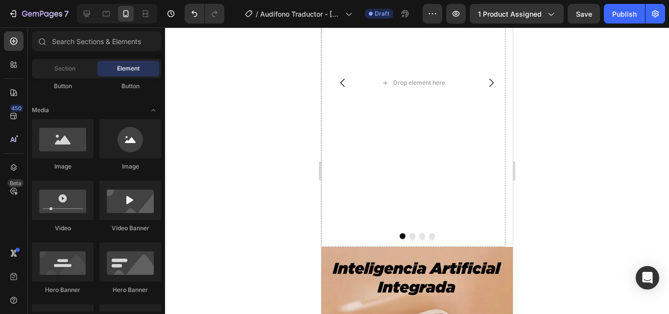
scroll to position [504, 0]
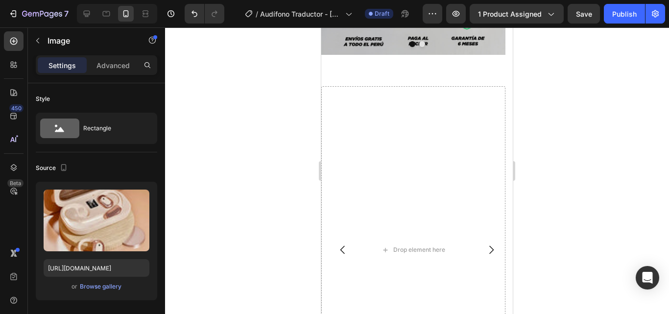
scroll to position [335, 0]
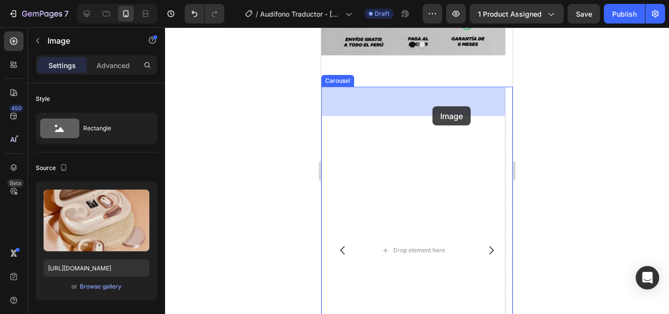
drag, startPoint x: 443, startPoint y: 210, endPoint x: 432, endPoint y: 106, distance: 103.9
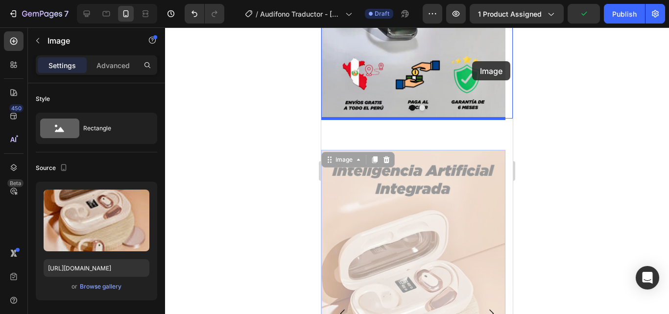
scroll to position [270, 0]
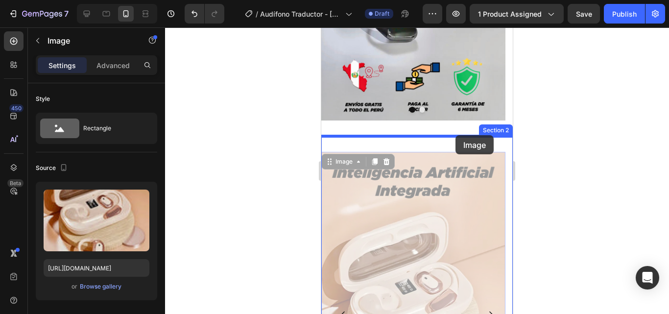
drag, startPoint x: 479, startPoint y: 141, endPoint x: 455, endPoint y: 135, distance: 24.7
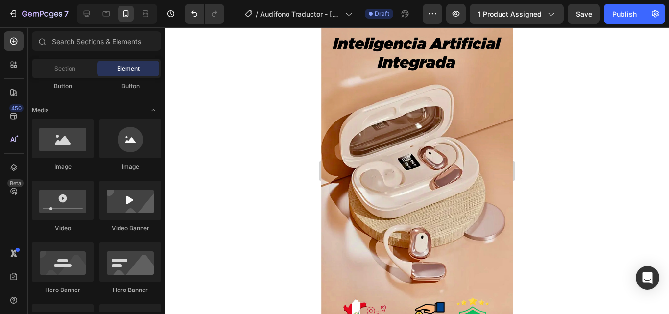
scroll to position [466, 0]
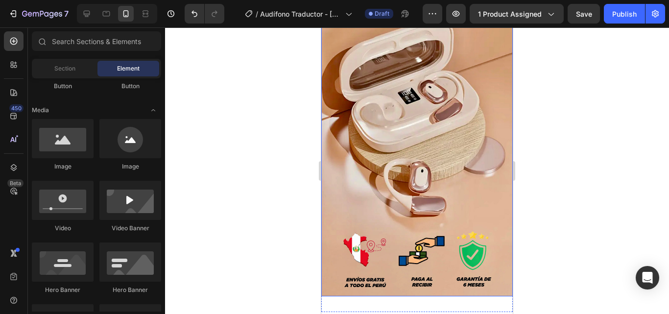
click at [437, 199] on img at bounding box center [416, 126] width 191 height 340
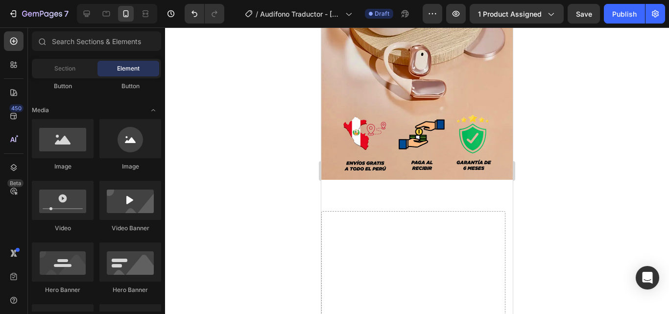
scroll to position [584, 0]
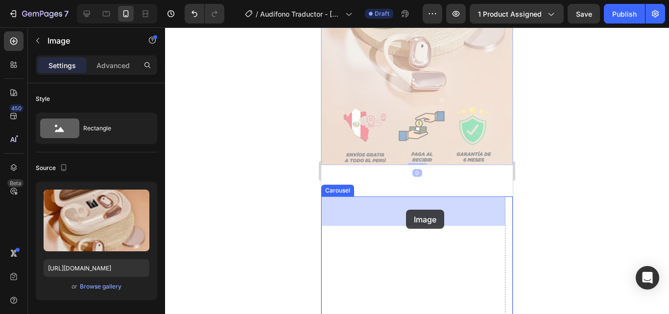
drag, startPoint x: 422, startPoint y: 106, endPoint x: 406, endPoint y: 210, distance: 105.0
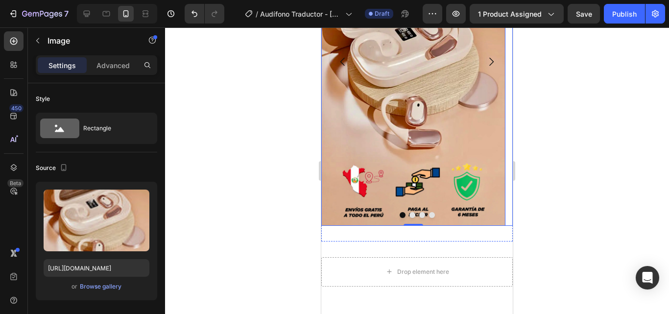
click at [487, 60] on icon "Carousel Next Arrow" at bounding box center [491, 62] width 12 height 12
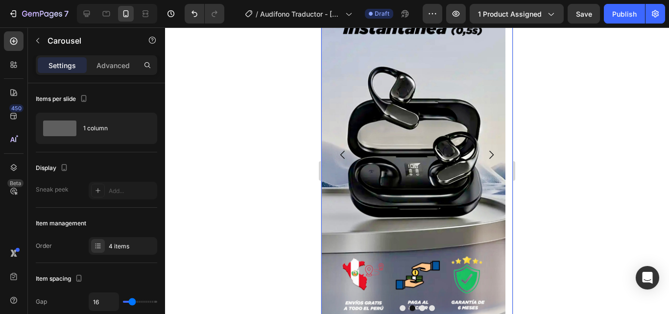
scroll to position [539, 0]
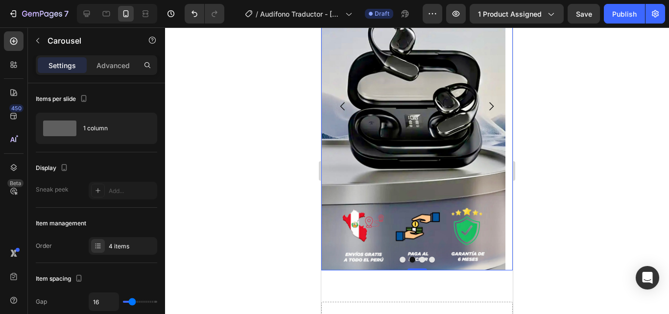
click at [483, 100] on button "Carousel Next Arrow" at bounding box center [490, 106] width 27 height 27
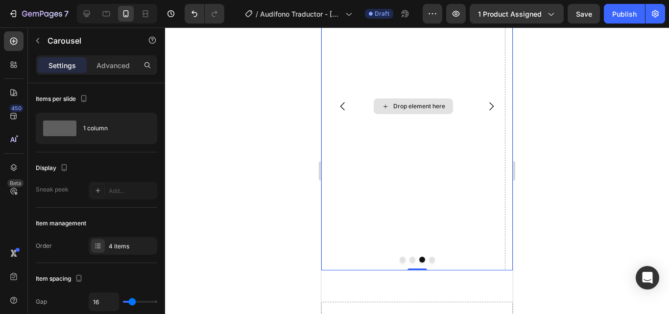
click at [386, 203] on div "Drop element here" at bounding box center [413, 106] width 184 height 327
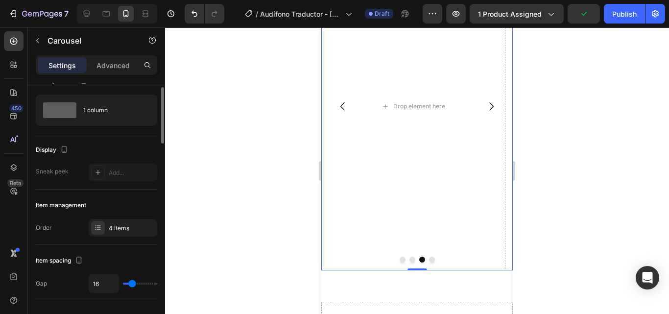
click at [130, 235] on div "4 items" at bounding box center [123, 228] width 69 height 18
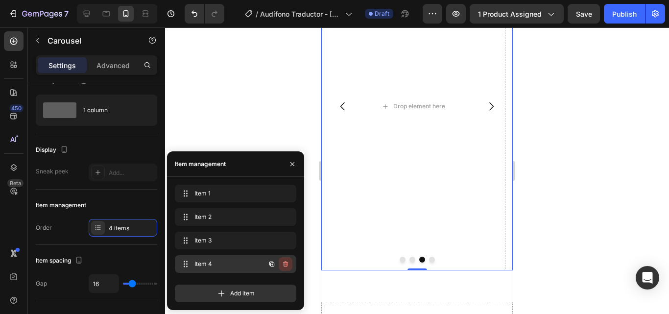
click at [285, 267] on icon "button" at bounding box center [285, 264] width 8 height 8
click at [288, 235] on button "button" at bounding box center [286, 241] width 14 height 14
click at [288, 235] on button "Delete" at bounding box center [278, 241] width 27 height 14
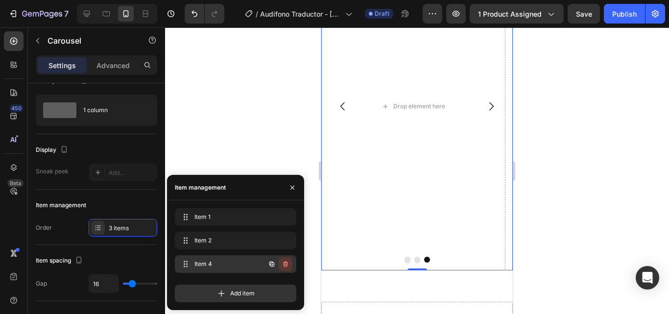
click at [284, 263] on icon "button" at bounding box center [285, 264] width 5 height 6
click at [284, 263] on div "Delete" at bounding box center [279, 263] width 18 height 9
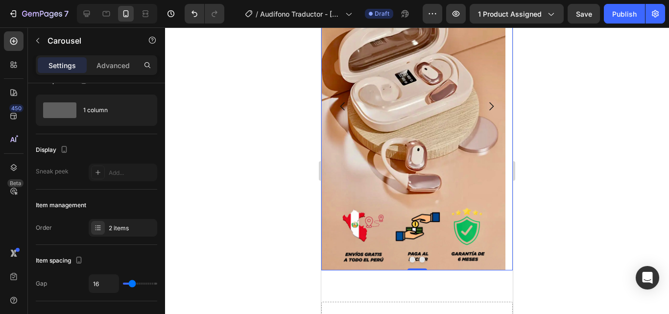
click at [291, 135] on div at bounding box center [417, 170] width 504 height 286
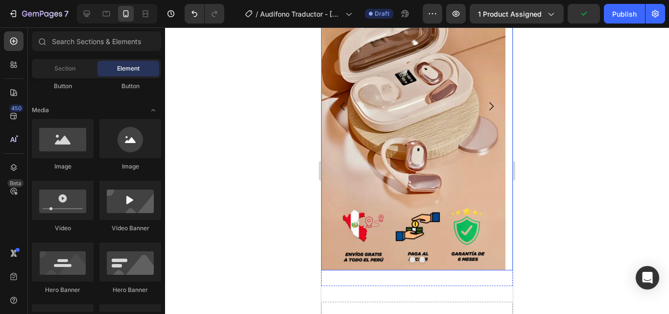
click at [347, 105] on icon "Carousel Back Arrow" at bounding box center [343, 106] width 12 height 12
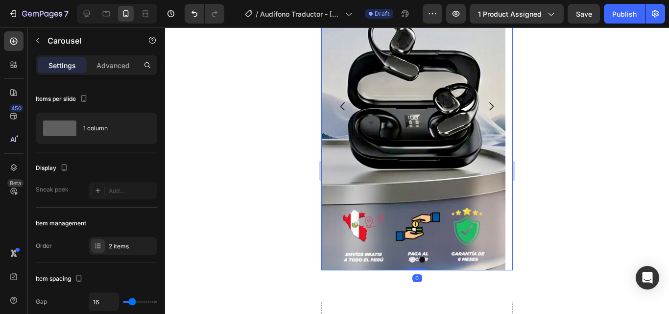
click at [347, 105] on icon "Carousel Back Arrow" at bounding box center [343, 106] width 12 height 12
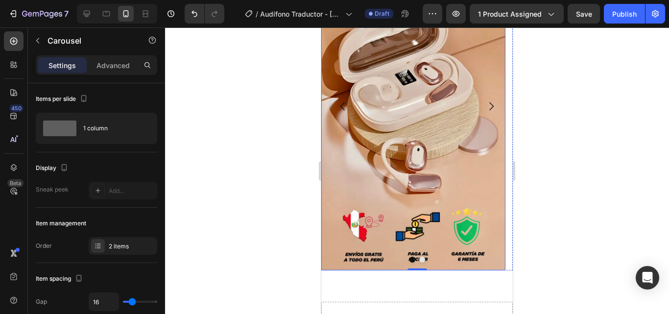
click at [489, 117] on button "Carousel Next Arrow" at bounding box center [490, 106] width 27 height 27
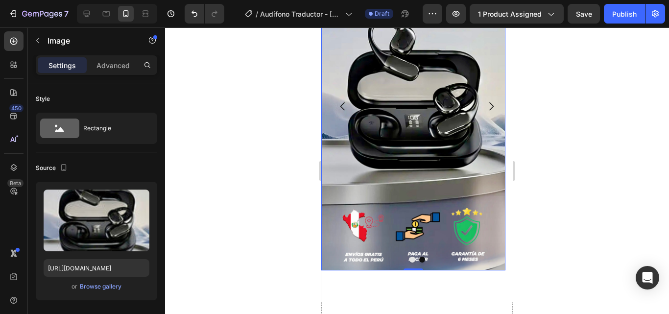
drag, startPoint x: 507, startPoint y: 179, endPoint x: 509, endPoint y: 190, distance: 11.9
click at [508, 175] on html "Mobile ( 391 px) iPhone 13 Mini iPhone 13 Pro iPhone 11 Pro Max iPhone 15 Pro M…" at bounding box center [416, 21] width 191 height 1066
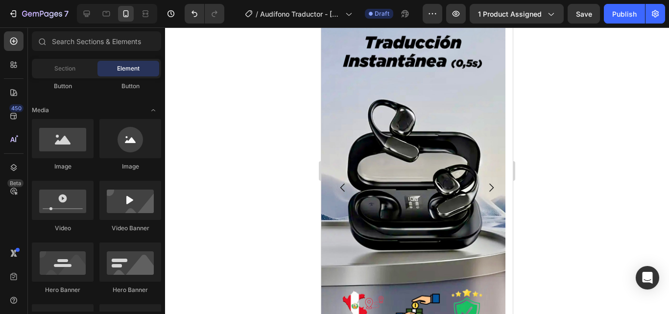
scroll to position [477, 0]
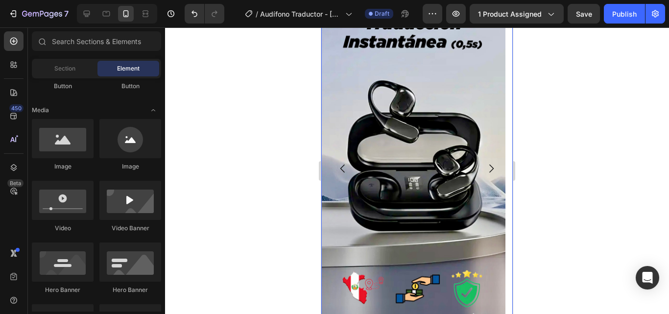
drag, startPoint x: 344, startPoint y: 158, endPoint x: 385, endPoint y: 153, distance: 41.4
click at [344, 159] on button "Carousel Back Arrow" at bounding box center [342, 168] width 27 height 27
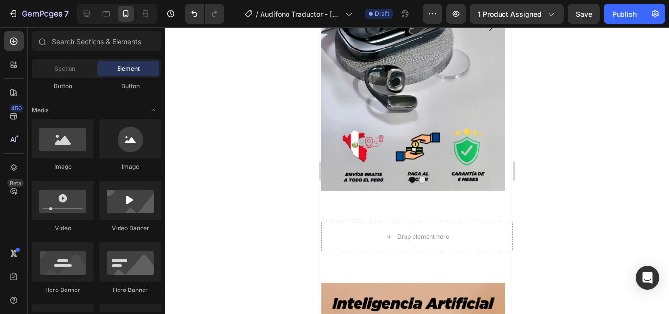
scroll to position [202, 0]
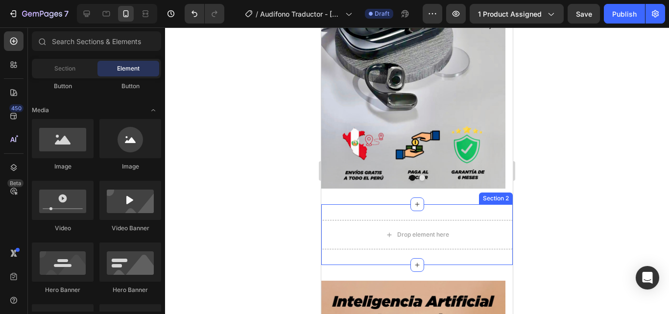
click at [413, 217] on div "Drop element here Section 2" at bounding box center [416, 234] width 191 height 61
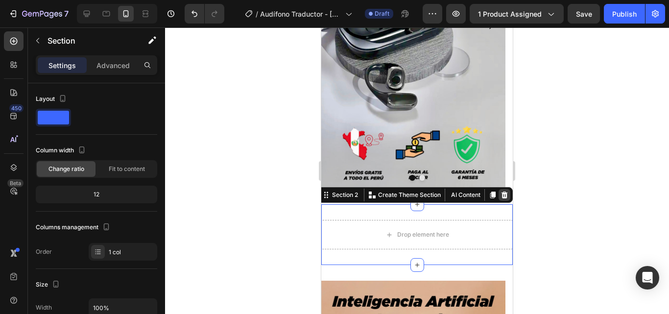
click at [500, 195] on icon at bounding box center [504, 195] width 8 height 8
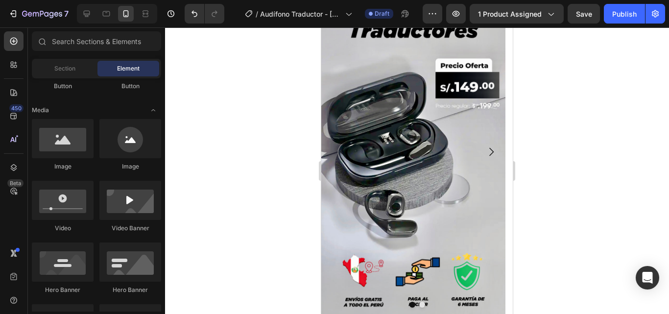
scroll to position [71, 0]
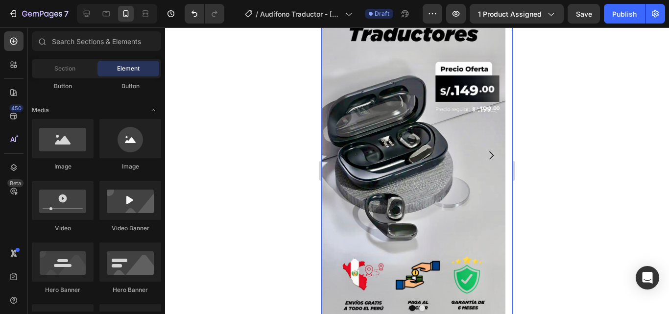
click at [477, 147] on button "Carousel Next Arrow" at bounding box center [490, 154] width 27 height 27
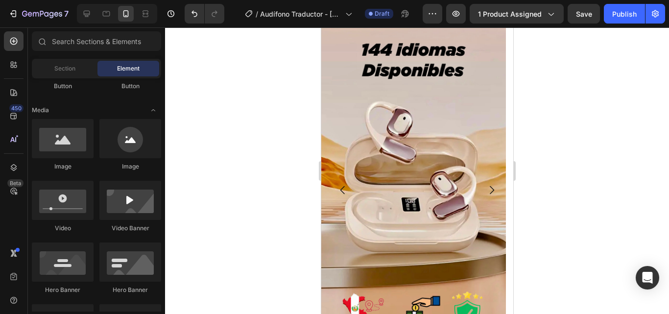
scroll to position [0, 0]
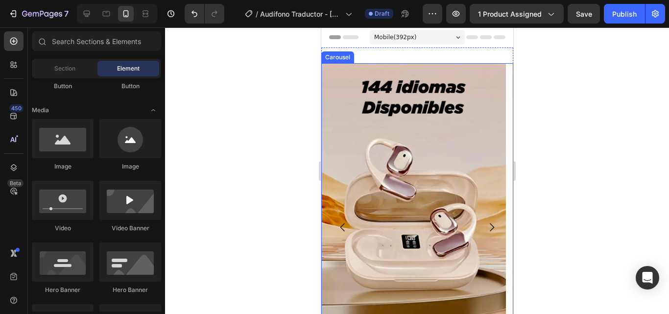
drag, startPoint x: 344, startPoint y: 230, endPoint x: 358, endPoint y: 216, distance: 19.4
click at [344, 229] on icon "Carousel Back Arrow" at bounding box center [342, 227] width 12 height 12
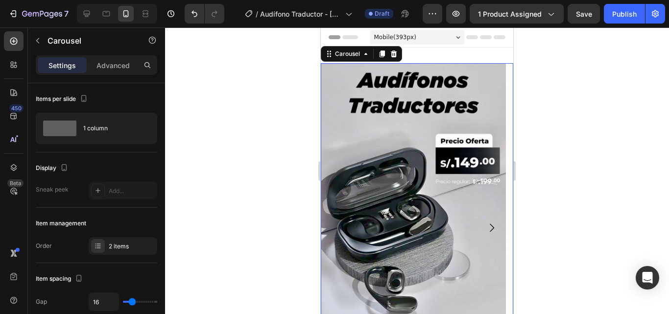
click at [454, 41] on div "Mobile ( 393 px)" at bounding box center [417, 37] width 95 height 15
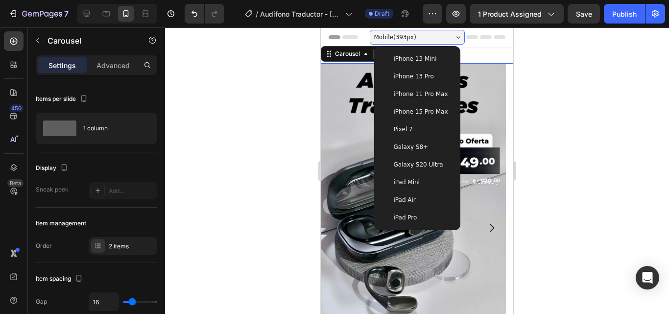
click at [426, 93] on span "iPhone 11 Pro Max" at bounding box center [421, 94] width 54 height 10
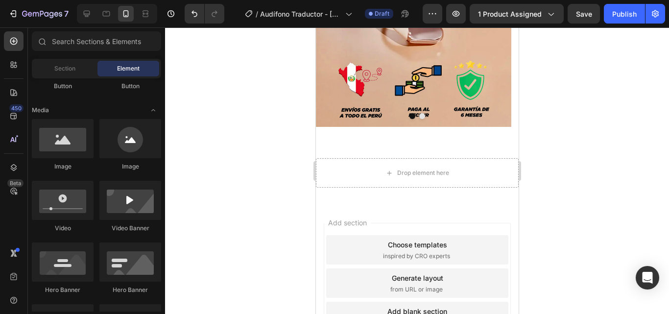
scroll to position [660, 0]
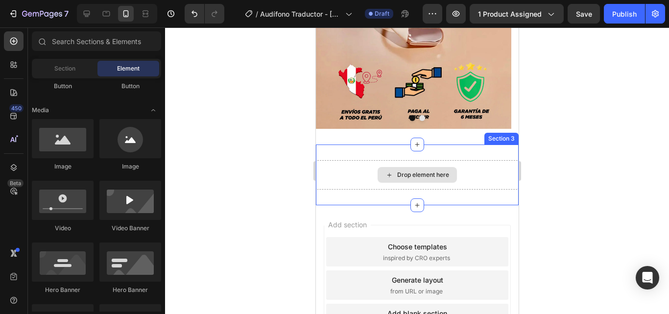
click at [425, 174] on div "Drop element here" at bounding box center [423, 175] width 52 height 8
click at [439, 148] on div "Drop element here Section 3" at bounding box center [416, 174] width 203 height 61
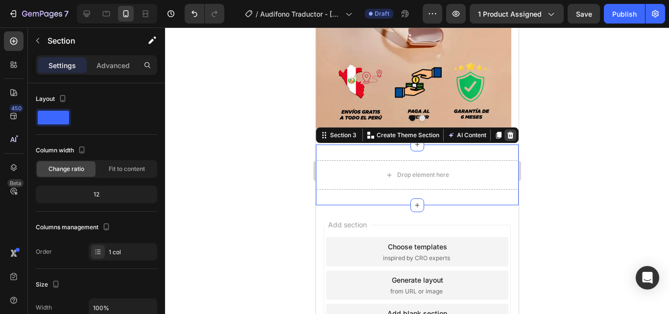
click at [507, 133] on icon at bounding box center [510, 135] width 6 height 7
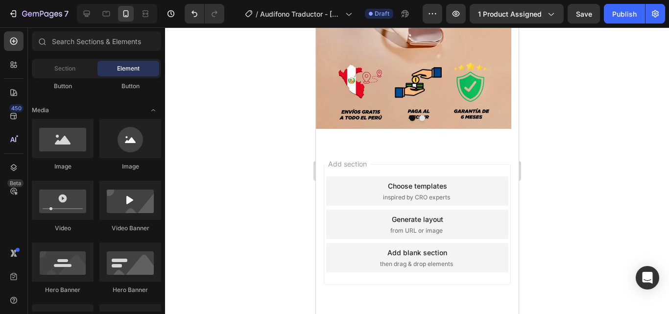
click at [442, 178] on div "Choose templates inspired by CRO experts" at bounding box center [417, 190] width 182 height 29
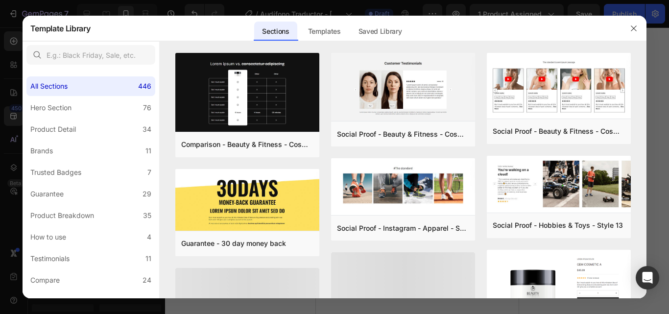
click at [635, 20] on div at bounding box center [633, 28] width 25 height 25
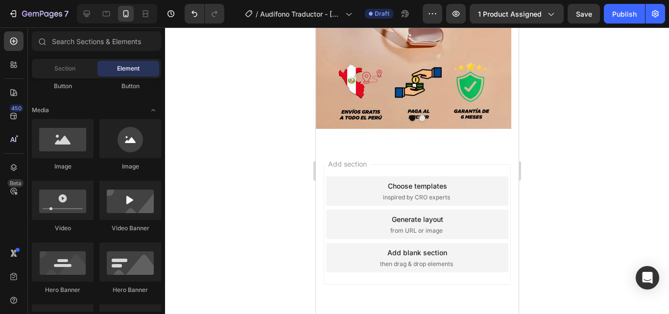
click at [437, 171] on div "Add section Choose templates inspired by CRO experts Generate layout from URL o…" at bounding box center [416, 224] width 187 height 120
click at [337, 164] on span "Add section" at bounding box center [347, 164] width 47 height 10
click at [342, 157] on div "Add section Choose templates inspired by CRO experts Generate layout from URL o…" at bounding box center [416, 237] width 203 height 187
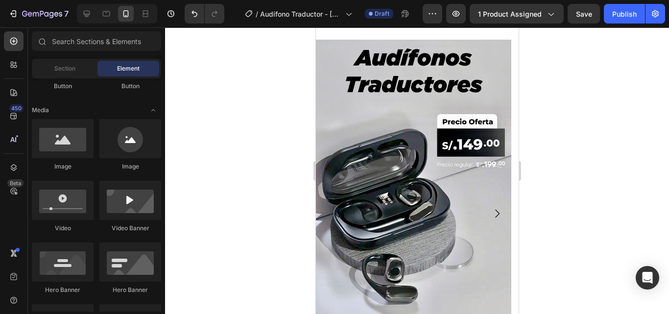
scroll to position [14, 0]
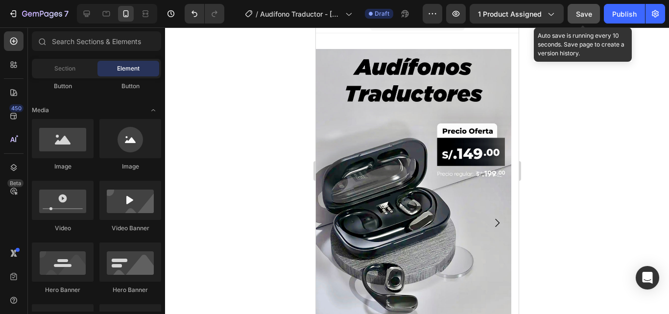
click at [581, 19] on div "Save" at bounding box center [584, 14] width 16 height 10
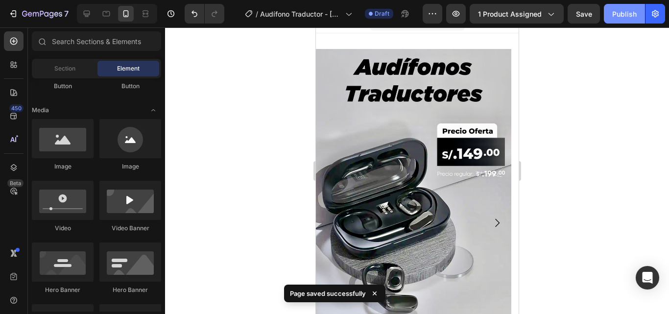
click at [637, 13] on button "Publish" at bounding box center [624, 14] width 41 height 20
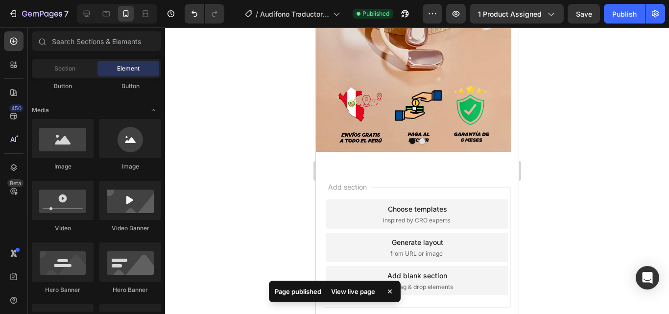
scroll to position [639, 0]
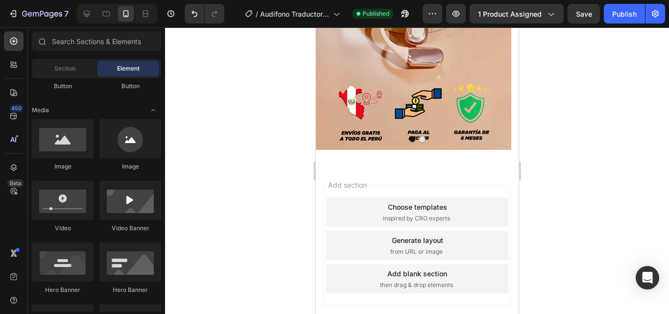
click at [376, 174] on div "Add section Choose templates inspired by CRO experts Generate layout from URL o…" at bounding box center [416, 258] width 203 height 187
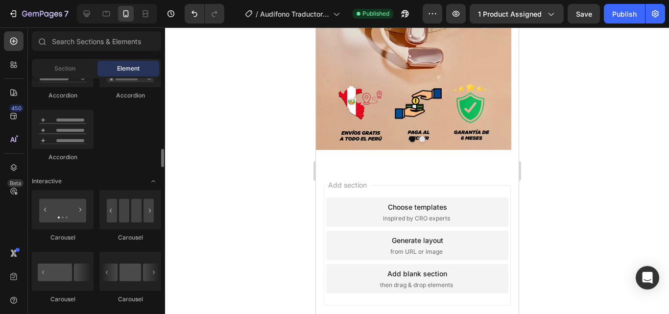
scroll to position [889, 0]
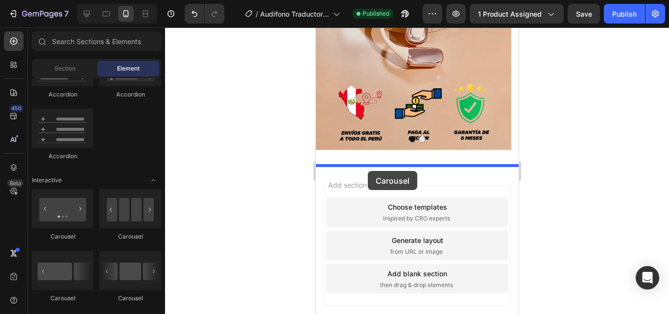
drag, startPoint x: 398, startPoint y: 240, endPoint x: 367, endPoint y: 170, distance: 76.3
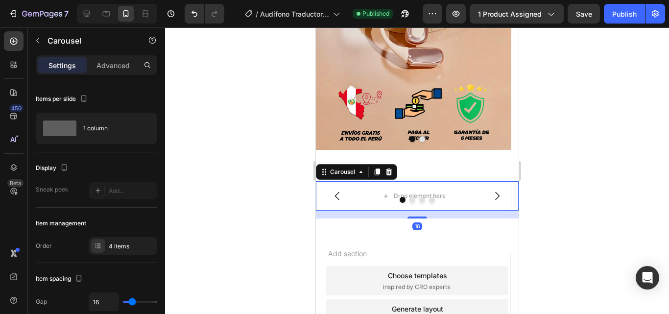
click at [243, 116] on div at bounding box center [417, 170] width 504 height 286
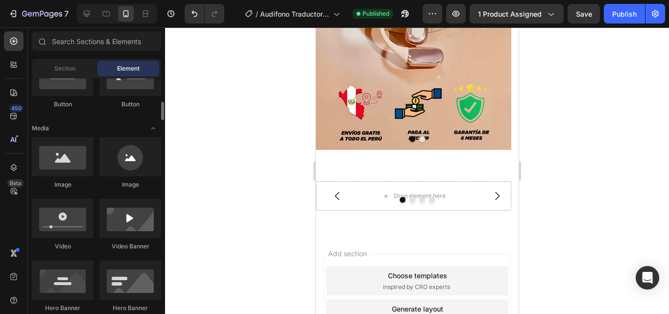
scroll to position [263, 0]
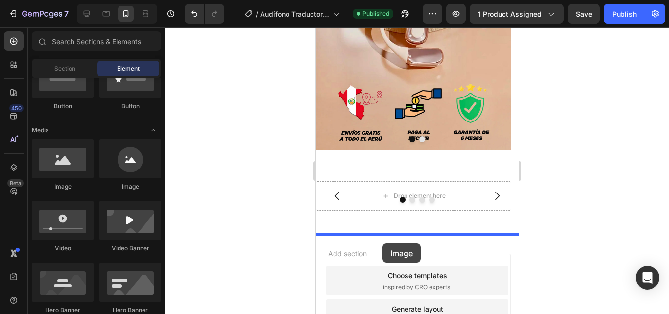
drag, startPoint x: 386, startPoint y: 192, endPoint x: 382, endPoint y: 243, distance: 51.6
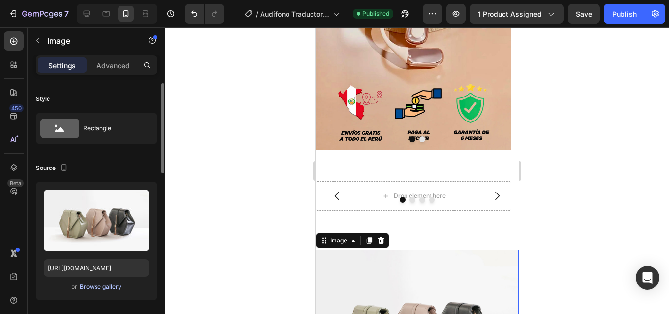
click at [102, 289] on div "Browse gallery" at bounding box center [101, 286] width 42 height 9
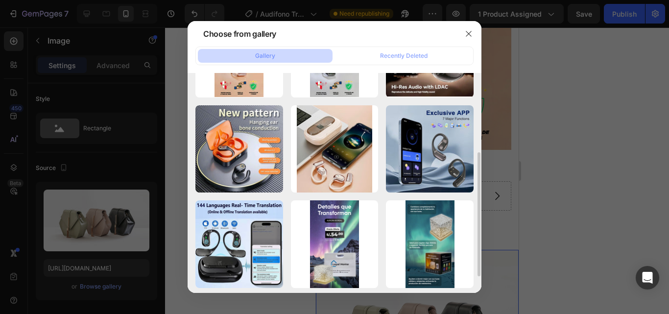
scroll to position [169, 0]
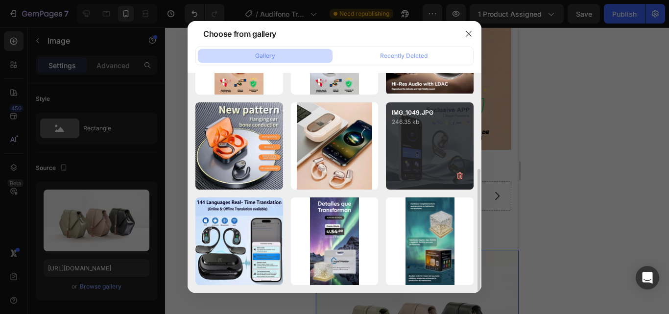
click at [411, 115] on p "IMG_1049.JPG" at bounding box center [430, 112] width 76 height 9
type input "[URL][DOMAIN_NAME]"
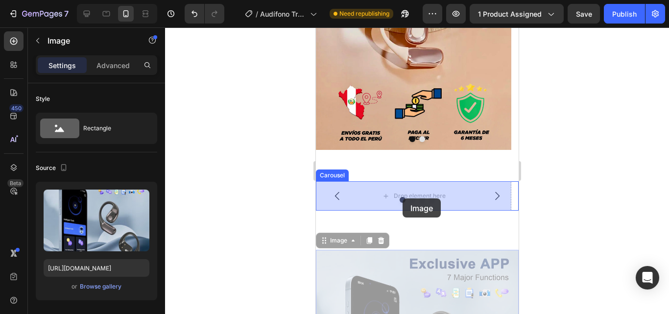
drag, startPoint x: 387, startPoint y: 299, endPoint x: 402, endPoint y: 198, distance: 101.9
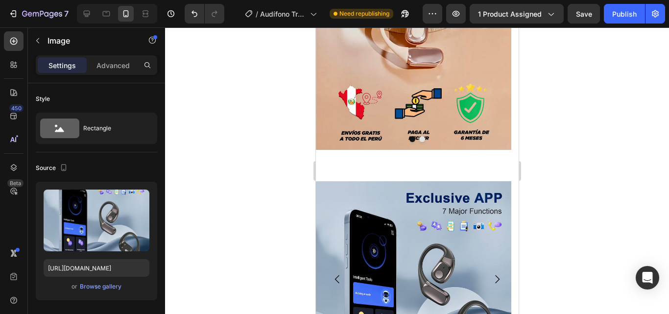
scroll to position [741, 0]
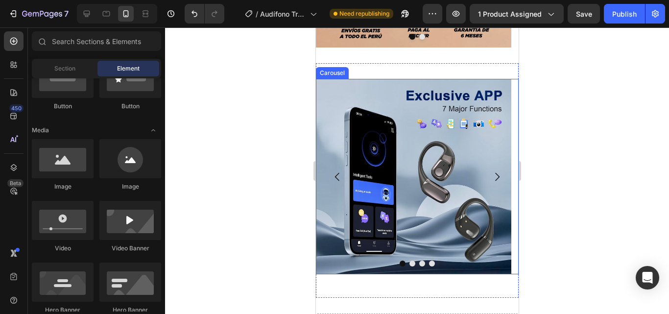
click at [492, 174] on icon "Carousel Next Arrow" at bounding box center [497, 177] width 12 height 12
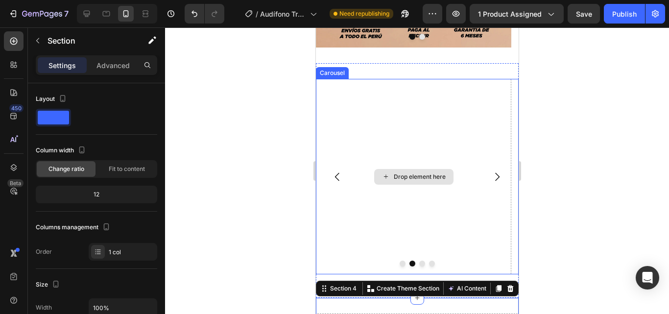
click at [385, 220] on div "Drop element here" at bounding box center [412, 176] width 195 height 195
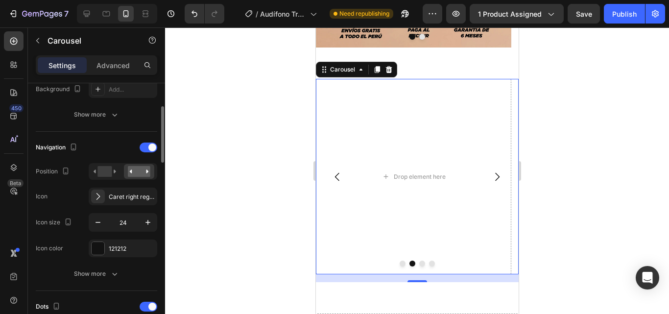
scroll to position [295, 0]
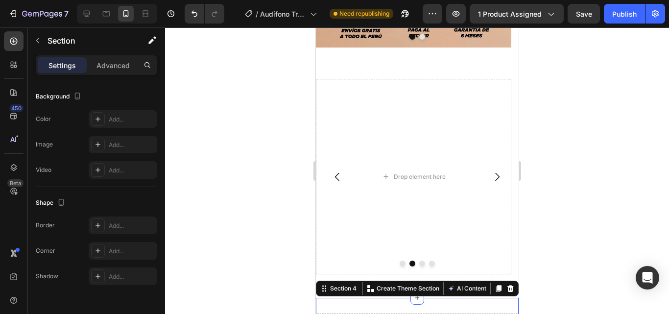
scroll to position [0, 0]
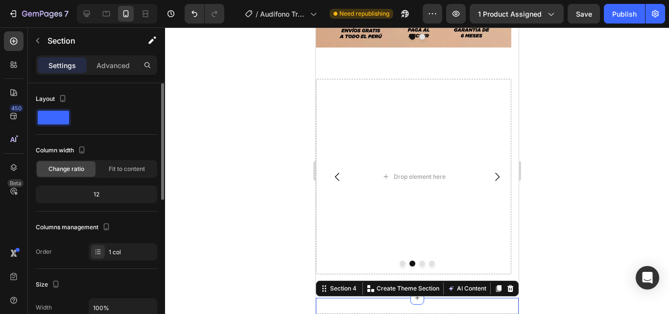
click at [242, 255] on div at bounding box center [417, 170] width 504 height 286
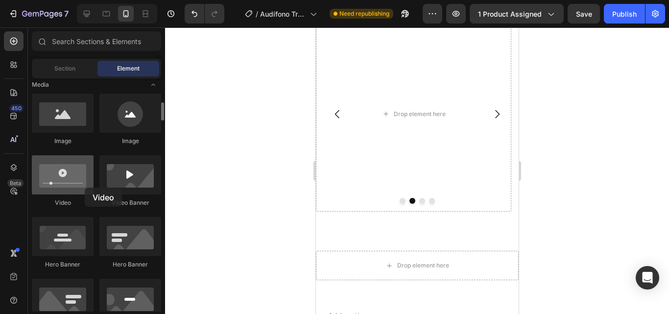
scroll to position [829, 0]
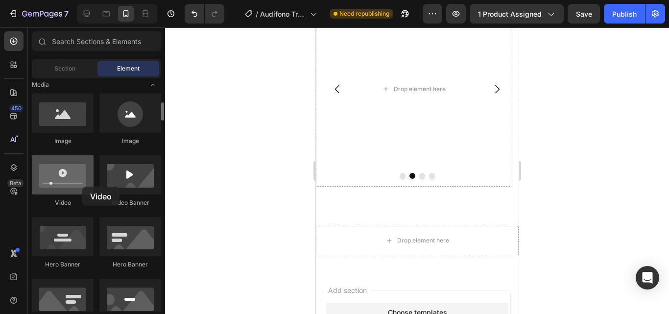
drag, startPoint x: 78, startPoint y: 203, endPoint x: 83, endPoint y: 187, distance: 16.7
click at [83, 187] on div "Video" at bounding box center [63, 181] width 62 height 52
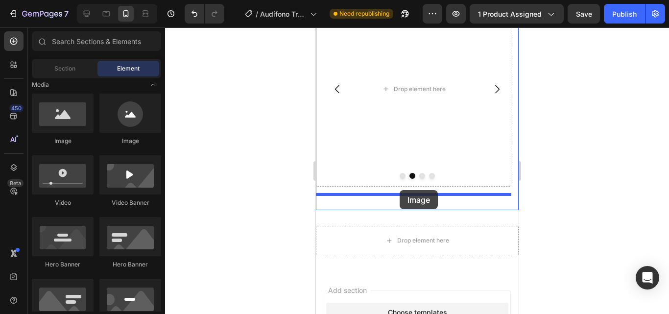
drag, startPoint x: 418, startPoint y: 171, endPoint x: 399, endPoint y: 190, distance: 27.0
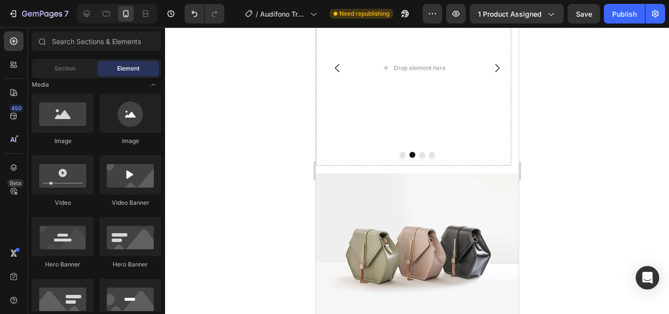
scroll to position [456, 0]
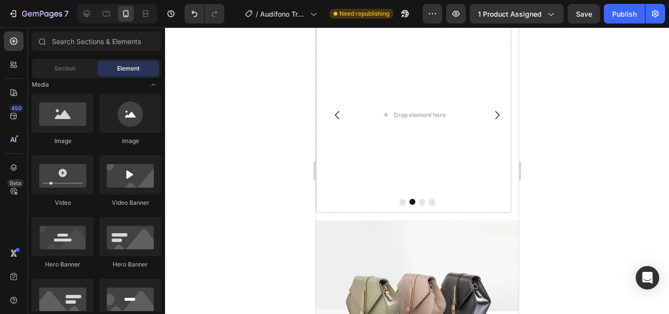
drag, startPoint x: 514, startPoint y: 216, endPoint x: 834, endPoint y: 130, distance: 331.2
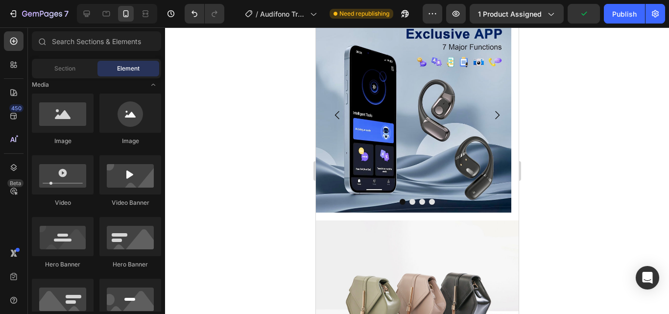
scroll to position [464, 0]
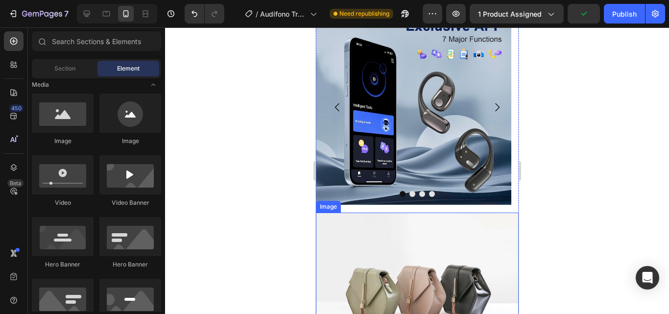
click at [421, 277] on img at bounding box center [416, 288] width 203 height 152
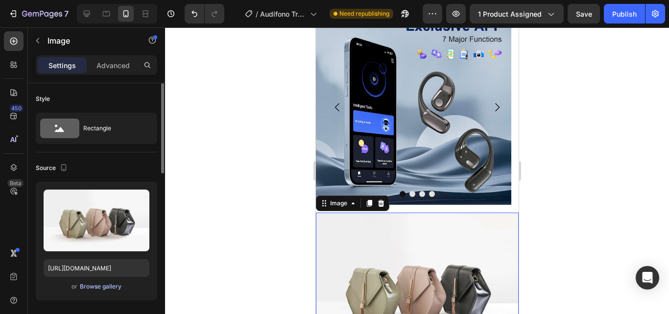
click at [92, 289] on div "Browse gallery" at bounding box center [101, 286] width 42 height 9
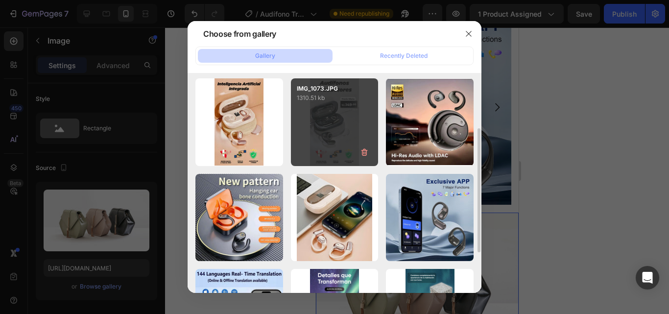
scroll to position [169, 0]
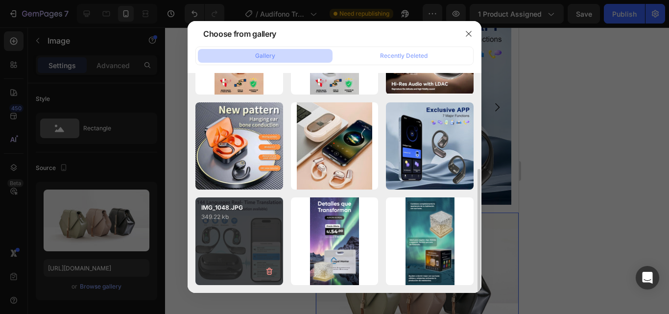
click at [235, 251] on div "IMG_1048.JPG 349.22 kb" at bounding box center [239, 241] width 88 height 88
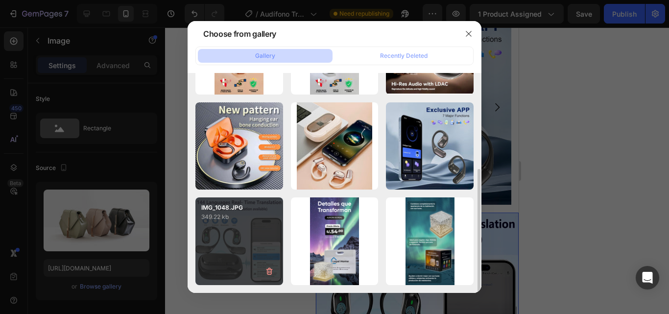
type input "[URL][DOMAIN_NAME]"
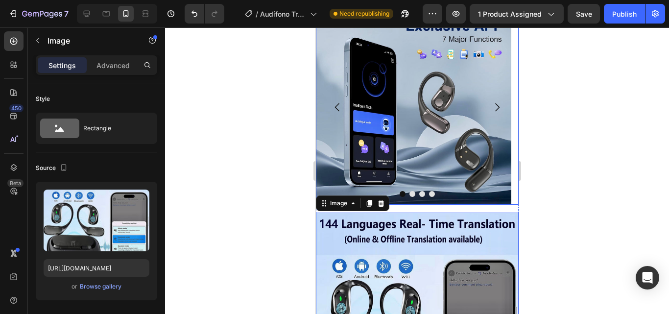
click at [495, 106] on button "Carousel Next Arrow" at bounding box center [496, 107] width 27 height 27
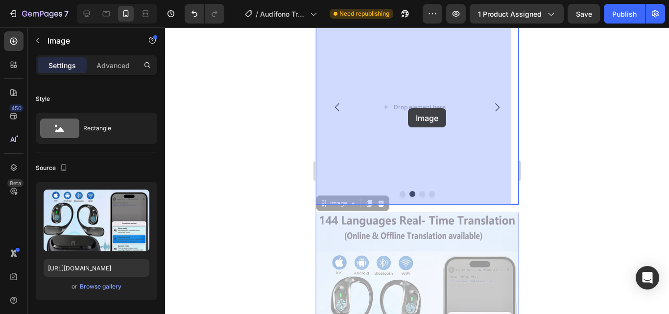
drag, startPoint x: 430, startPoint y: 106, endPoint x: 410, endPoint y: 104, distance: 20.2
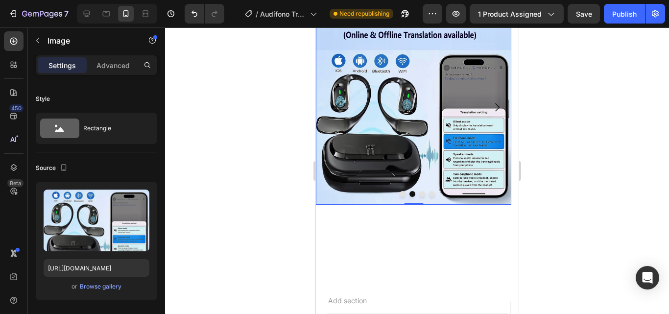
click at [286, 111] on div at bounding box center [417, 170] width 504 height 286
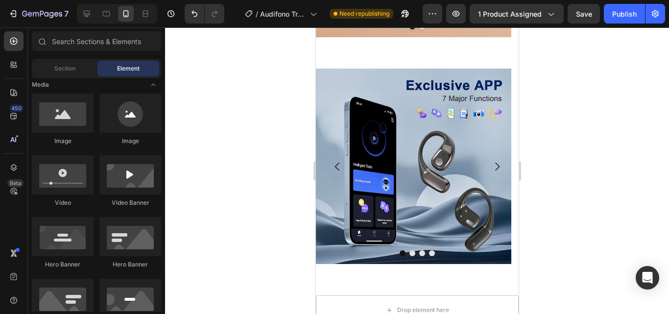
scroll to position [753, 0]
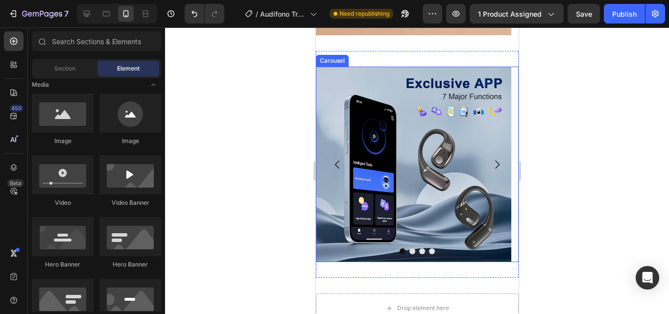
click at [491, 166] on icon "Carousel Next Arrow" at bounding box center [497, 165] width 12 height 12
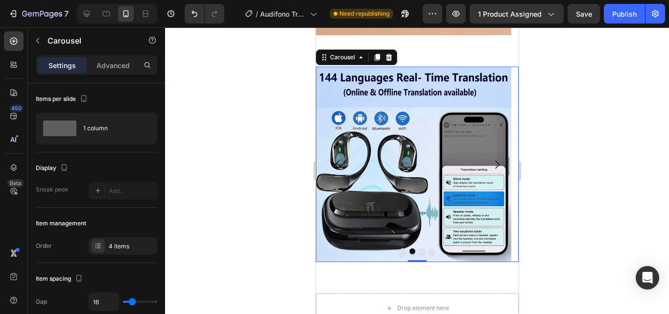
click at [336, 164] on icon "Carousel Back Arrow" at bounding box center [337, 165] width 12 height 12
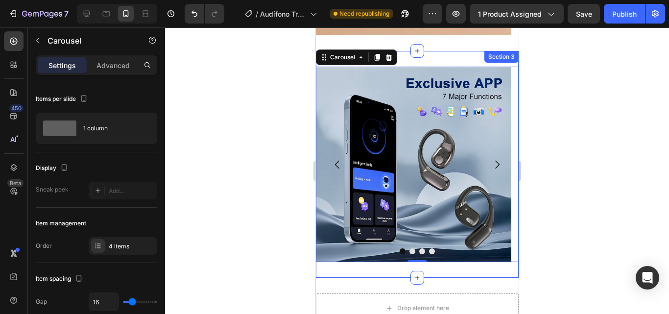
click at [425, 52] on div "Image Image Drop element here Drop element here Carousel 0 Section 3" at bounding box center [416, 164] width 203 height 227
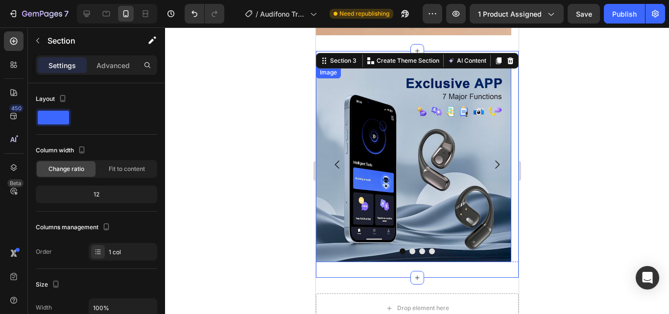
click at [294, 140] on div at bounding box center [417, 170] width 504 height 286
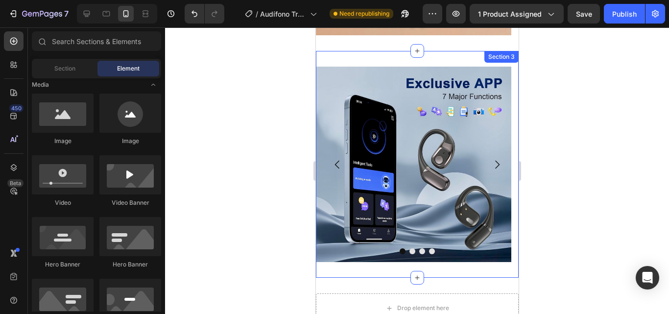
click at [333, 63] on div "Image Image Drop element here Drop element here Carousel Section 3" at bounding box center [416, 164] width 203 height 227
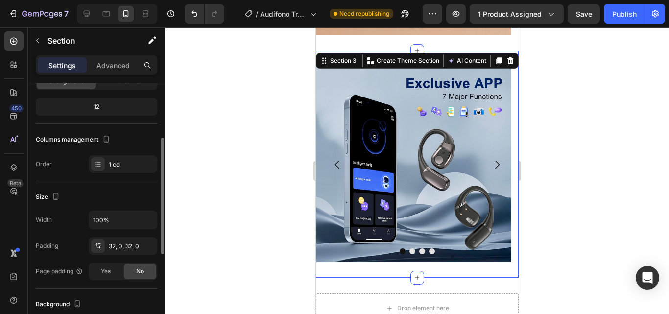
scroll to position [100, 0]
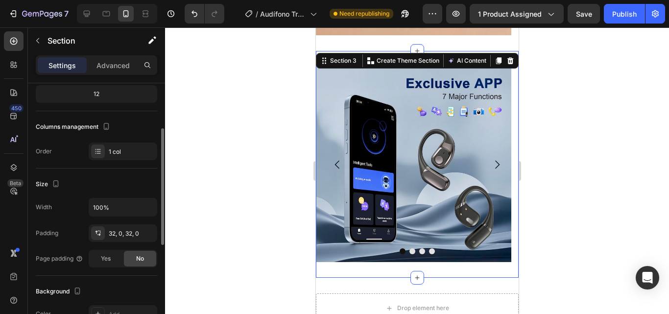
click at [0, 0] on icon "button" at bounding box center [0, 0] width 0 height 0
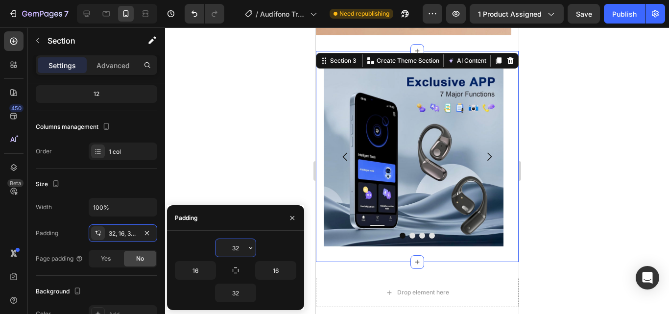
click at [235, 243] on input "32" at bounding box center [235, 248] width 40 height 18
type input "33"
click at [277, 267] on input "16" at bounding box center [276, 270] width 40 height 18
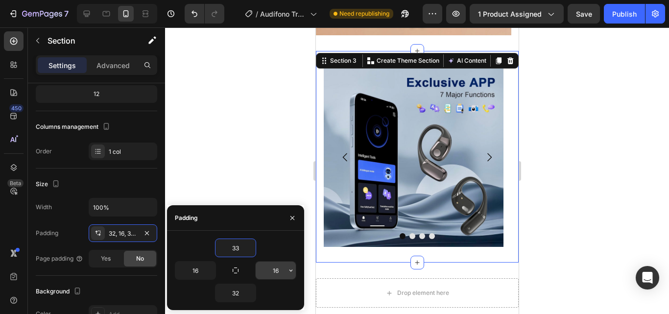
click at [277, 267] on input "16" at bounding box center [276, 270] width 40 height 18
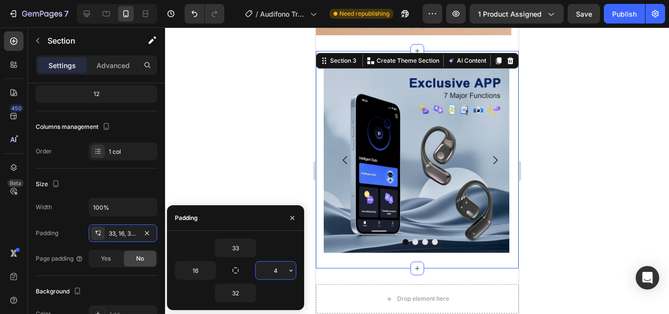
click at [277, 267] on input "4" at bounding box center [276, 270] width 40 height 18
type input "4"
click at [195, 274] on input "16" at bounding box center [195, 270] width 40 height 18
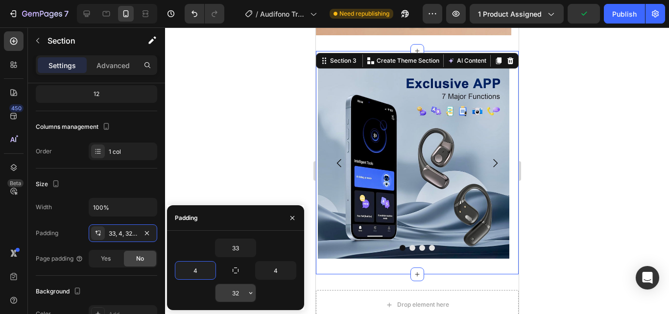
type input "4"
click at [235, 288] on input "32" at bounding box center [235, 293] width 40 height 18
type input "33"
click at [276, 188] on div at bounding box center [417, 170] width 504 height 286
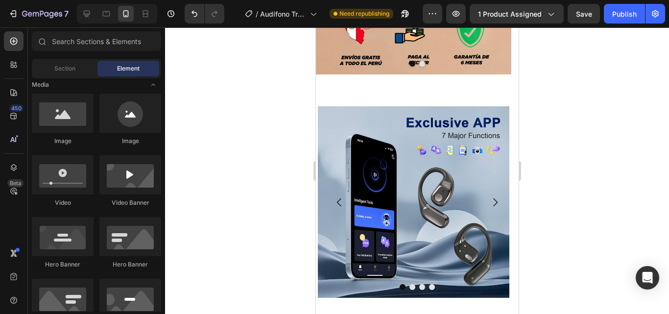
scroll to position [740, 0]
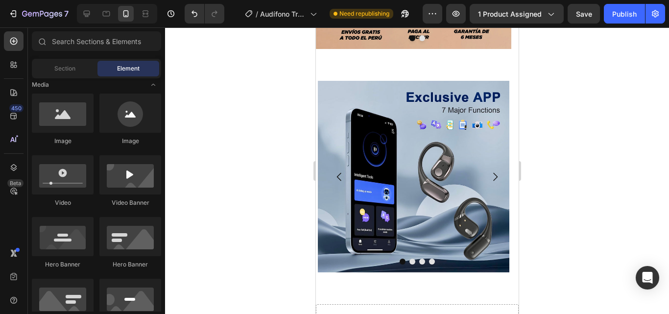
click at [426, 202] on img at bounding box center [412, 176] width 191 height 191
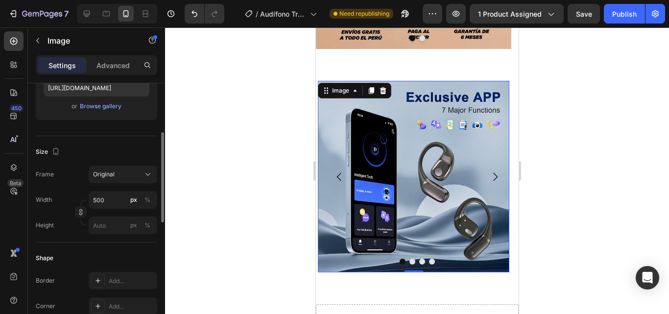
scroll to position [0, 0]
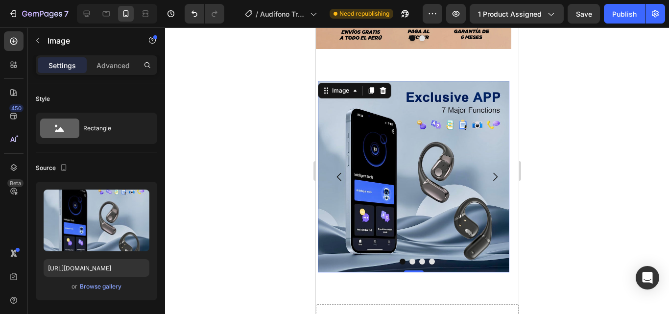
click at [393, 174] on img at bounding box center [412, 176] width 191 height 191
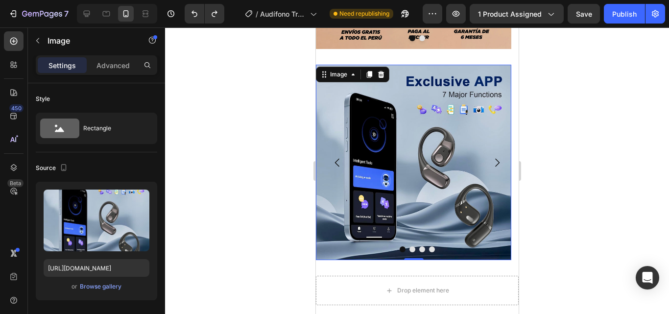
click at [412, 164] on img at bounding box center [412, 162] width 195 height 195
click at [237, 194] on div at bounding box center [417, 170] width 504 height 286
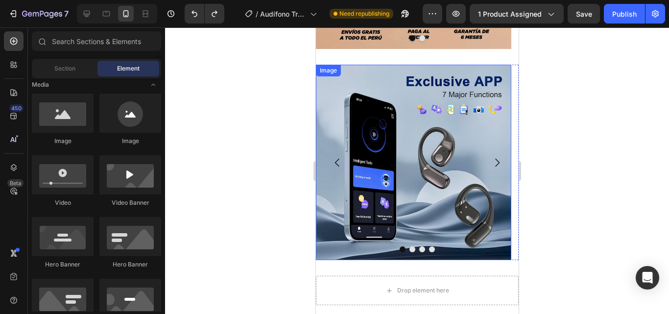
click at [387, 211] on img at bounding box center [412, 162] width 195 height 195
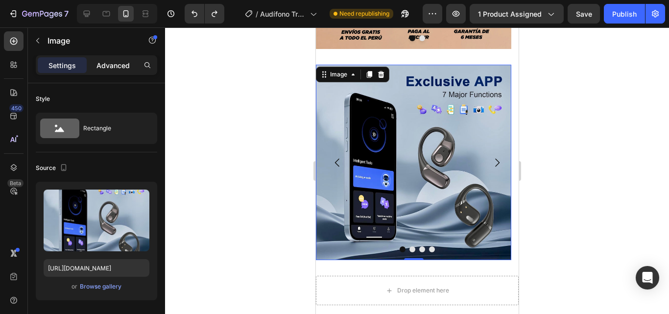
click at [90, 69] on div "Advanced" at bounding box center [113, 65] width 49 height 16
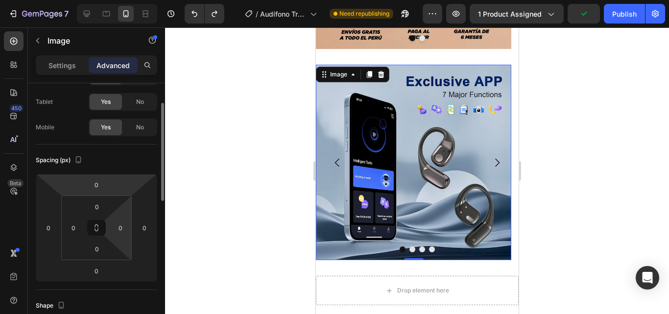
scroll to position [48, 0]
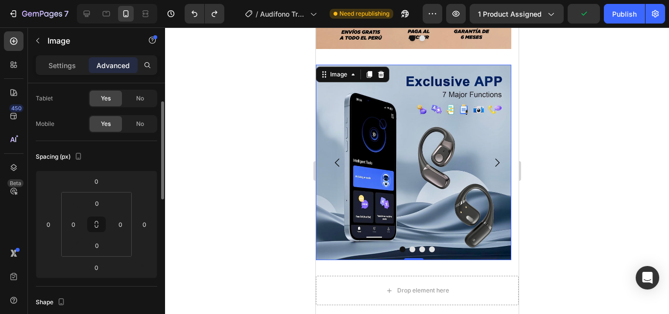
click at [201, 167] on div at bounding box center [417, 170] width 504 height 286
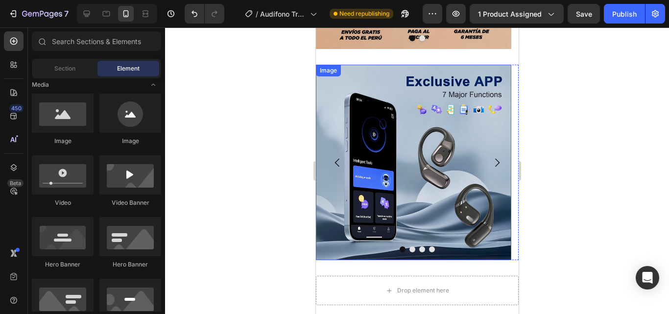
click at [327, 87] on img at bounding box center [412, 162] width 195 height 195
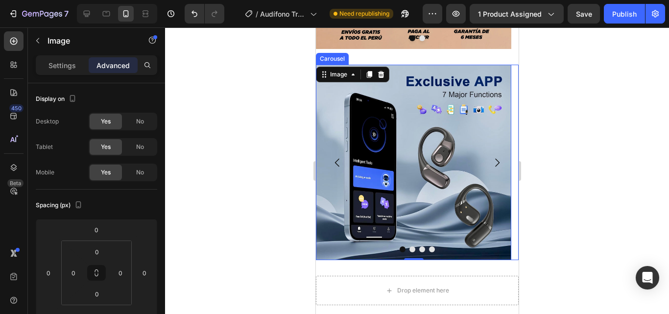
click at [491, 165] on icon "Carousel Next Arrow" at bounding box center [497, 163] width 12 height 12
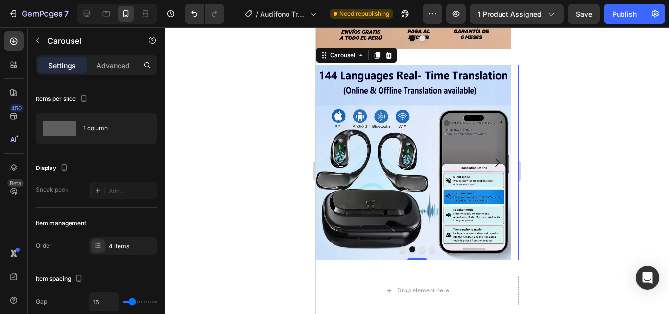
click at [491, 161] on icon "Carousel Next Arrow" at bounding box center [497, 163] width 12 height 12
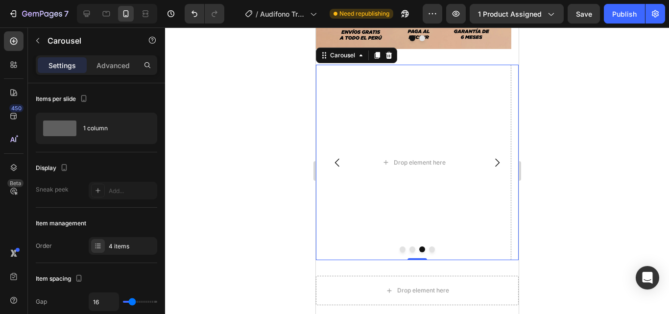
click at [293, 168] on div at bounding box center [417, 170] width 504 height 286
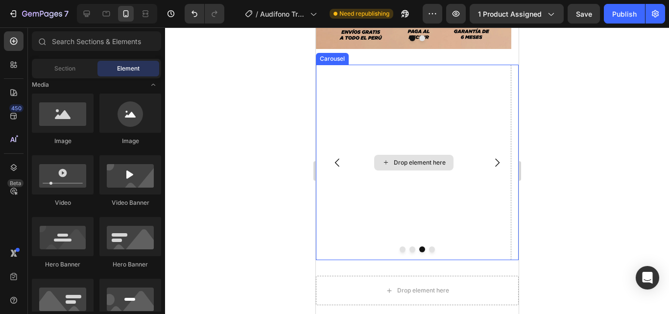
click at [377, 169] on div "Drop element here" at bounding box center [413, 163] width 79 height 16
click at [367, 109] on div "Drop element here" at bounding box center [412, 162] width 195 height 195
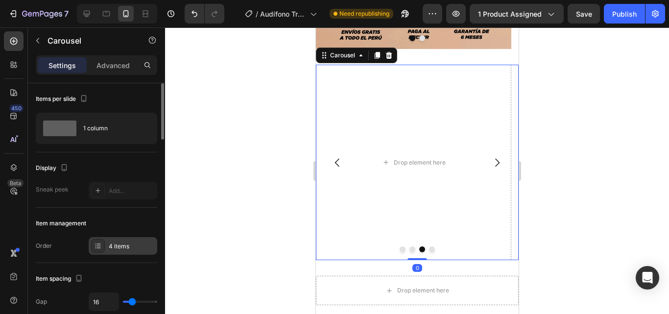
click at [144, 242] on div "4 items" at bounding box center [132, 246] width 46 height 9
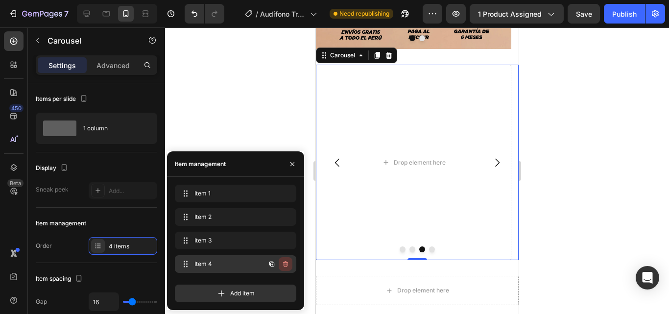
click at [287, 264] on icon "button" at bounding box center [285, 264] width 5 height 6
click at [280, 264] on div "Delete" at bounding box center [279, 263] width 18 height 9
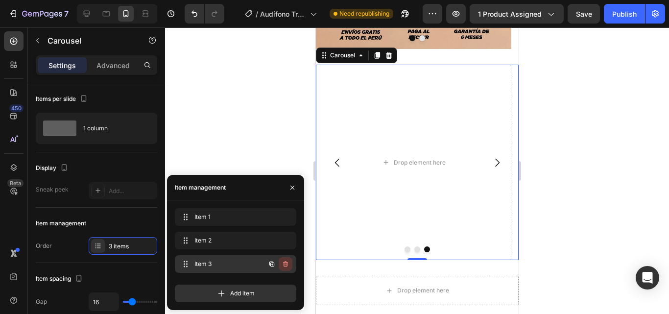
click at [284, 266] on icon "button" at bounding box center [285, 264] width 5 height 6
click at [284, 266] on div "Delete" at bounding box center [279, 263] width 18 height 9
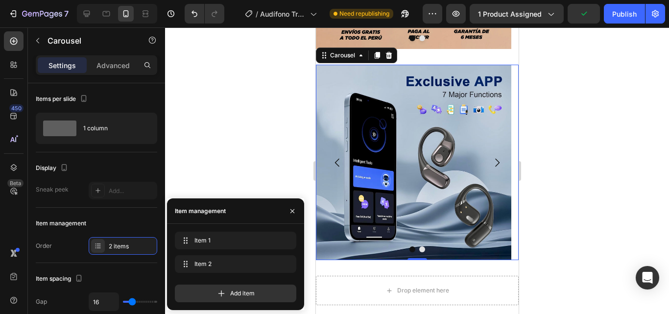
click at [281, 165] on div at bounding box center [417, 170] width 504 height 286
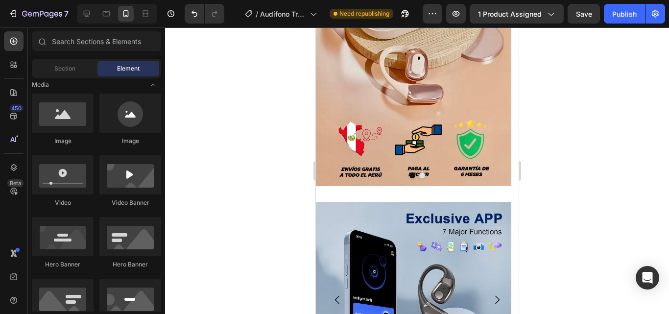
scroll to position [283, 0]
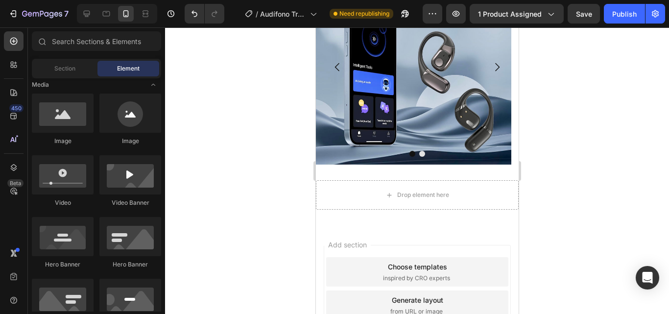
scroll to position [485, 0]
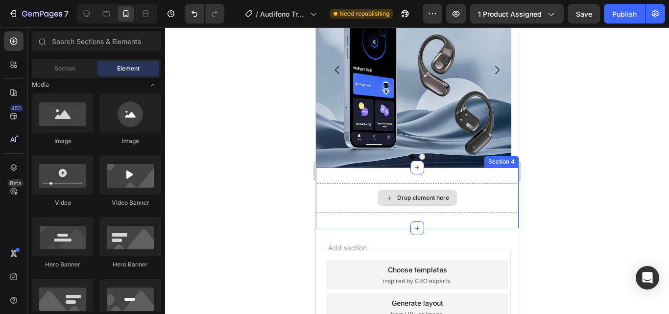
drag, startPoint x: 507, startPoint y: 193, endPoint x: 511, endPoint y: 188, distance: 6.6
click at [509, 189] on div "Drop element here" at bounding box center [416, 197] width 203 height 29
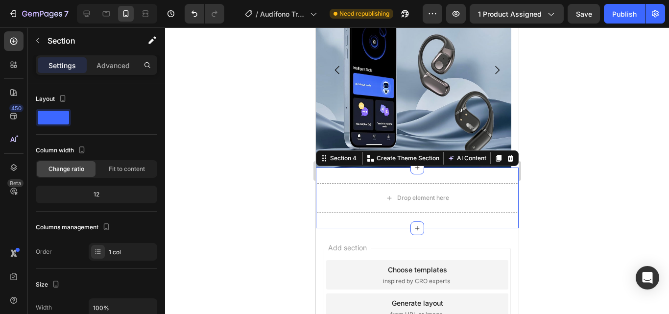
click at [556, 158] on div at bounding box center [417, 170] width 504 height 286
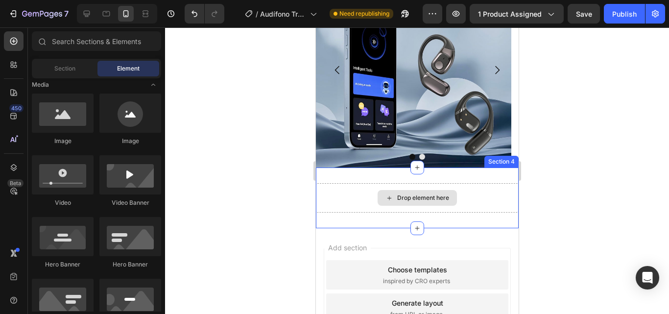
click at [446, 202] on div "Drop element here" at bounding box center [416, 198] width 79 height 16
click at [419, 197] on div "Drop element here" at bounding box center [423, 198] width 52 height 8
click at [480, 190] on div "Drop element here" at bounding box center [416, 197] width 203 height 29
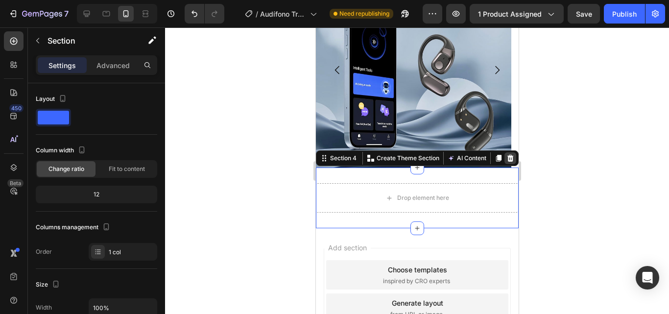
click at [507, 160] on icon at bounding box center [510, 158] width 6 height 7
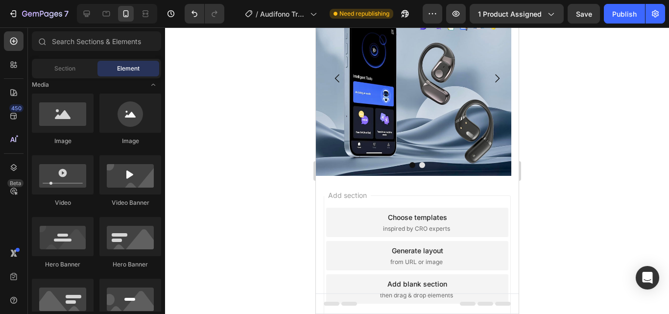
drag, startPoint x: 514, startPoint y: 230, endPoint x: 839, endPoint y: 165, distance: 331.3
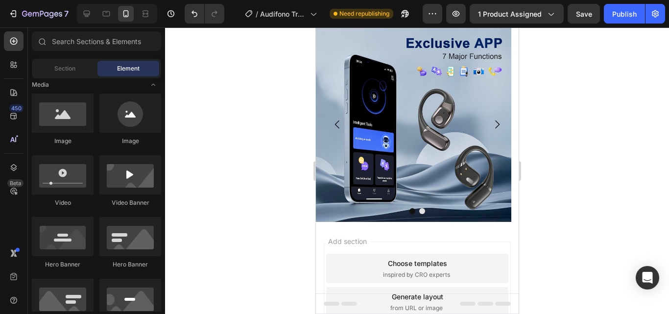
drag, startPoint x: 517, startPoint y: 141, endPoint x: 837, endPoint y: 113, distance: 321.4
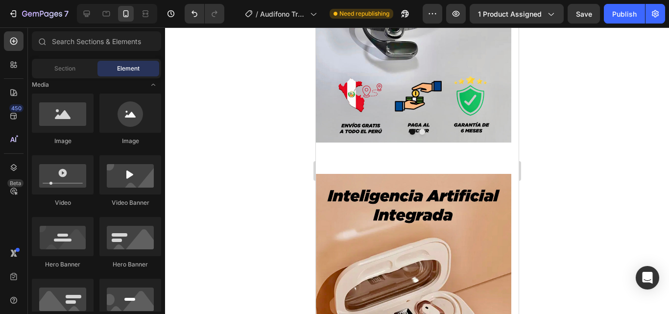
scroll to position [296, 0]
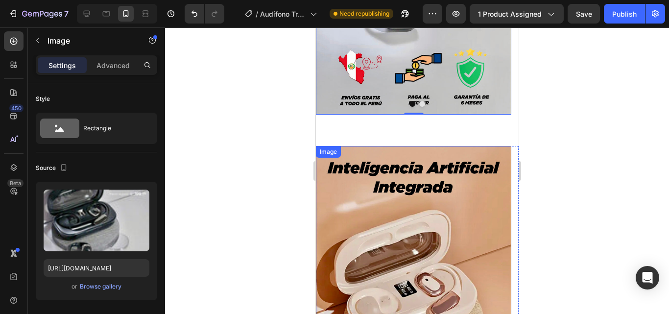
click at [470, 172] on img at bounding box center [412, 319] width 195 height 347
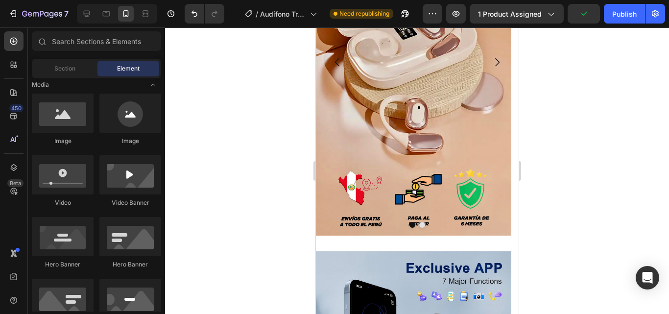
scroll to position [570, 0]
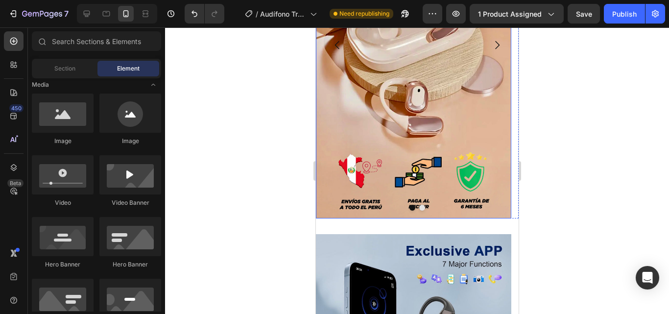
click at [489, 197] on img at bounding box center [412, 44] width 195 height 347
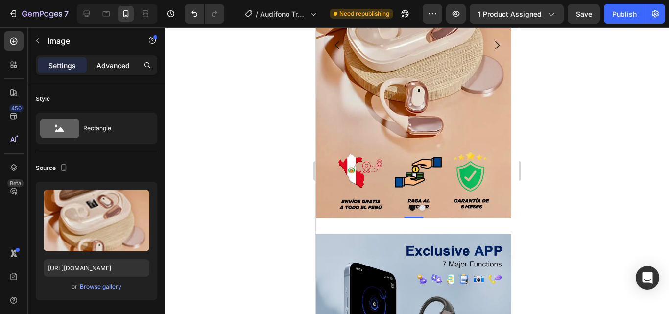
click at [122, 65] on p "Advanced" at bounding box center [112, 65] width 33 height 10
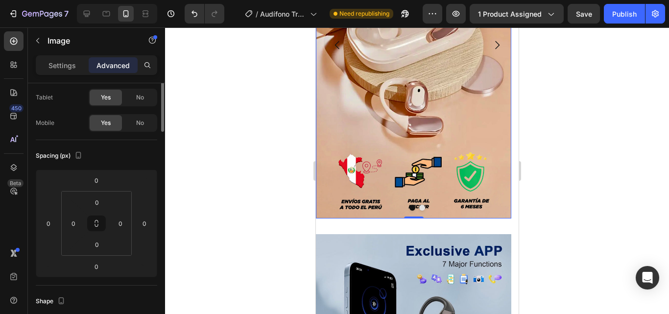
scroll to position [0, 0]
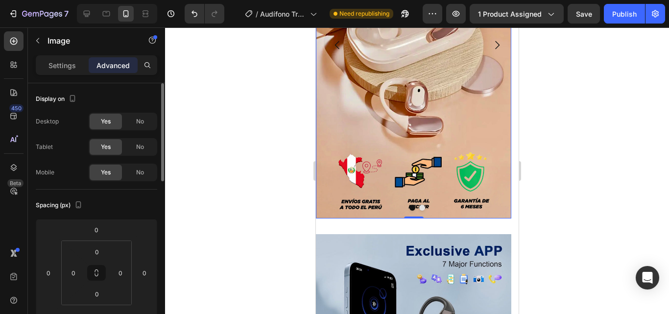
click at [0, 0] on div "Spacing (px) 0 0 0 0 0 0 0 0" at bounding box center [0, 0] width 0 height 0
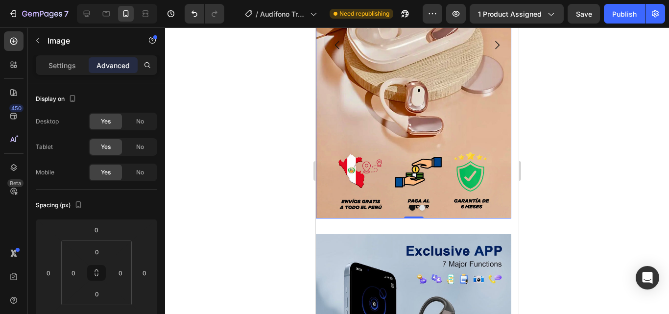
click at [73, 56] on div "Settings Advanced" at bounding box center [96, 65] width 121 height 20
click at [65, 64] on p "Settings" at bounding box center [61, 65] width 27 height 10
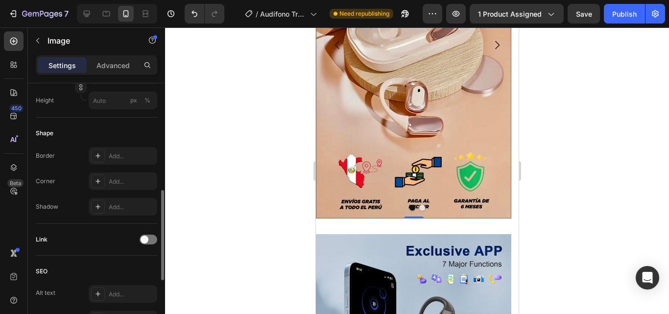
click at [101, 170] on div "Border Add... Corner Add... Shadow Add..." at bounding box center [96, 181] width 121 height 69
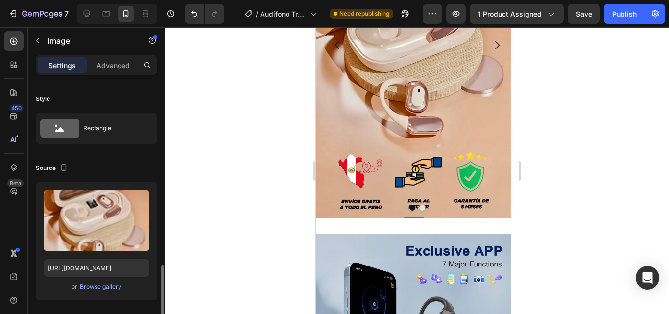
scroll to position [178, 0]
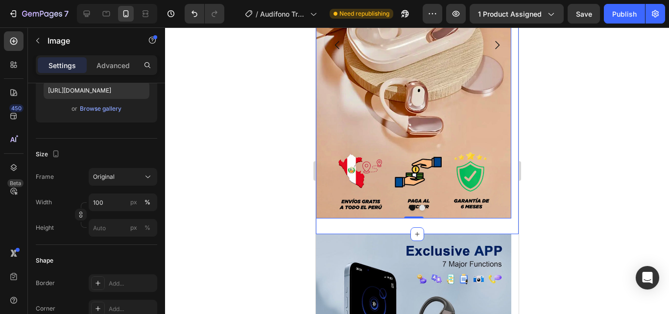
click at [349, 227] on div "Image 0 Image Carousel Section 2" at bounding box center [416, 45] width 203 height 378
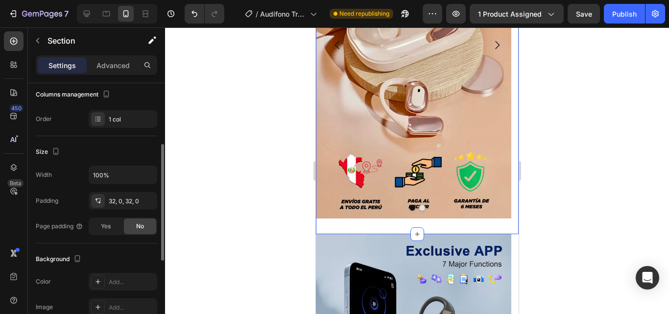
scroll to position [133, 0]
click at [125, 204] on div "32, 0, 32, 0" at bounding box center [123, 200] width 28 height 9
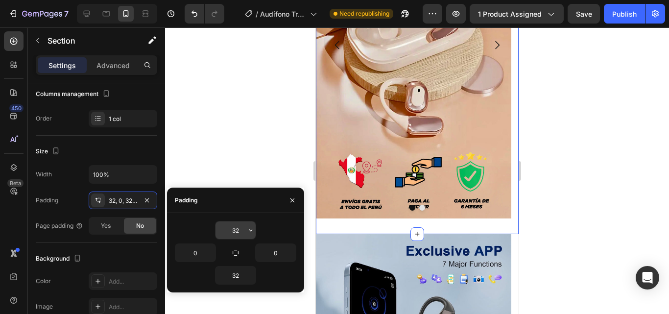
click at [238, 233] on input "32" at bounding box center [235, 230] width 40 height 18
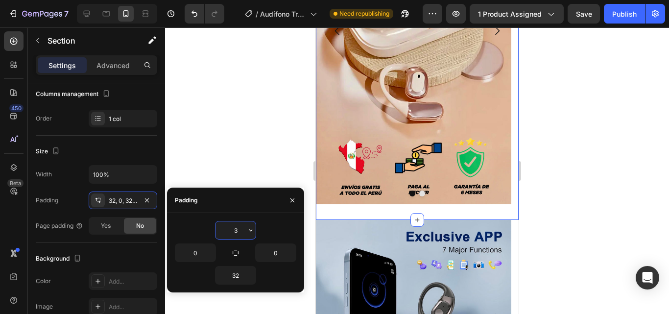
type input "32"
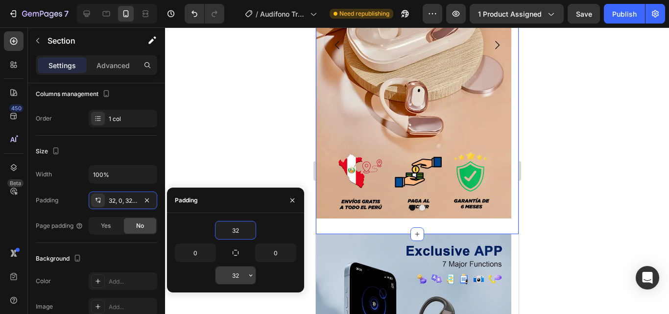
click at [237, 276] on input "32" at bounding box center [235, 275] width 40 height 18
type input "3"
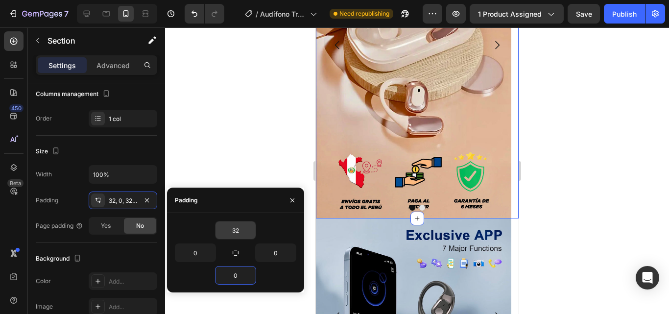
type input "0"
click at [237, 232] on input "32" at bounding box center [235, 230] width 40 height 18
type input "0"
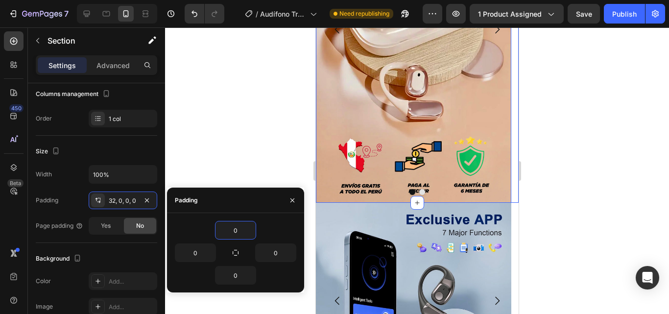
click at [558, 158] on div at bounding box center [417, 170] width 504 height 286
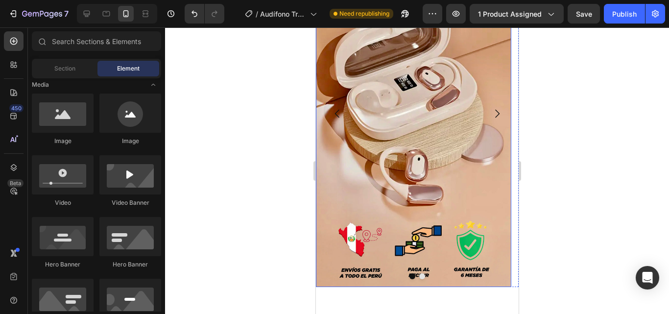
scroll to position [0, 0]
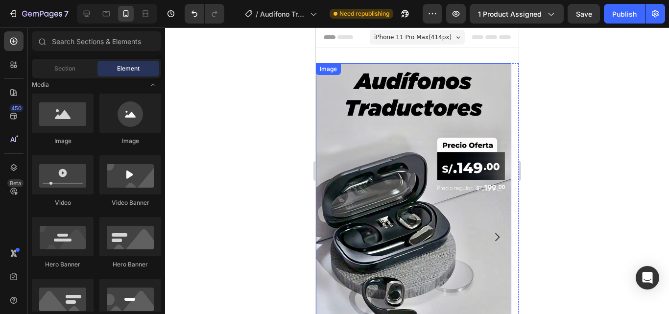
click at [425, 110] on img at bounding box center [412, 236] width 195 height 347
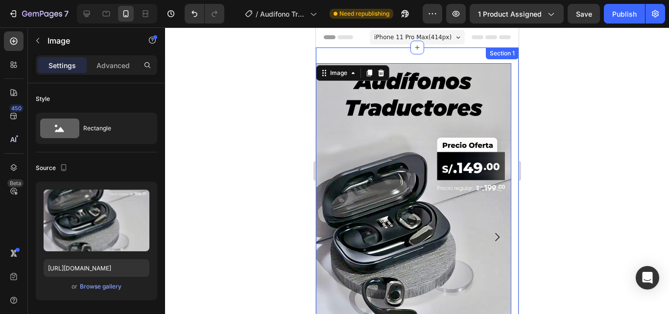
click at [379, 55] on div "Image 0 Image Carousel Section 1" at bounding box center [416, 236] width 203 height 378
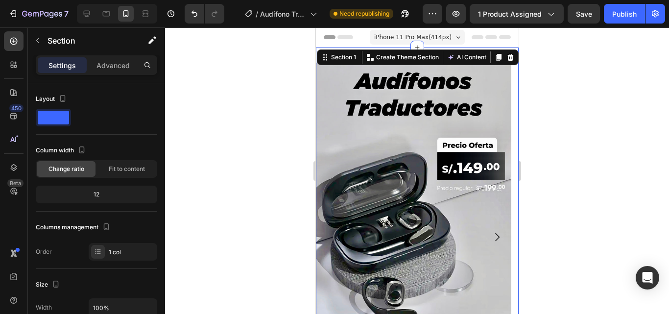
click at [207, 101] on div at bounding box center [417, 170] width 504 height 286
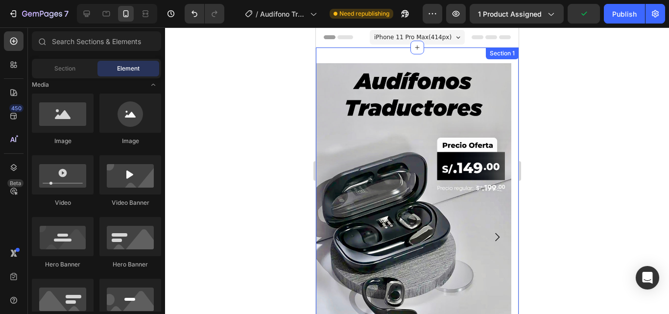
click at [325, 55] on div "Image Image Carousel Section 1" at bounding box center [416, 236] width 203 height 378
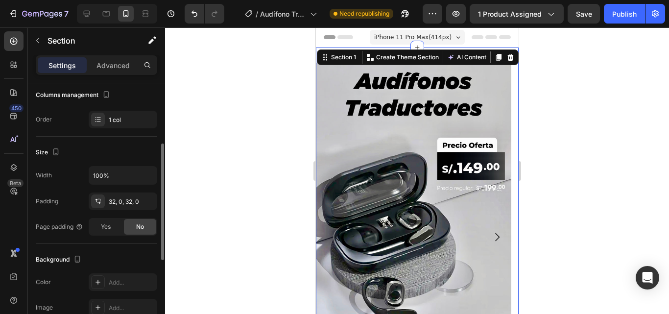
scroll to position [133, 0]
click at [133, 205] on div "32, 0, 32, 0" at bounding box center [123, 201] width 28 height 9
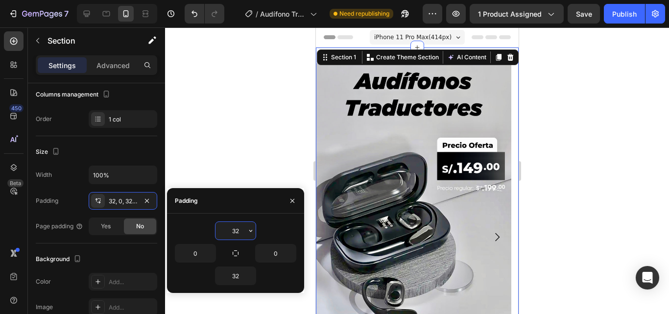
click at [236, 233] on input "32" at bounding box center [235, 231] width 40 height 18
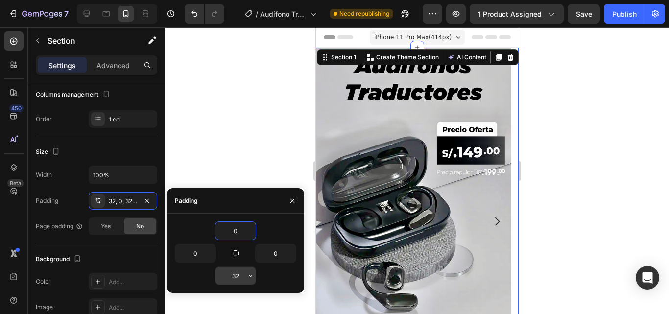
type input "0"
click at [236, 276] on input "32" at bounding box center [235, 276] width 40 height 18
type input "0"
click at [144, 147] on div "Size" at bounding box center [96, 152] width 121 height 16
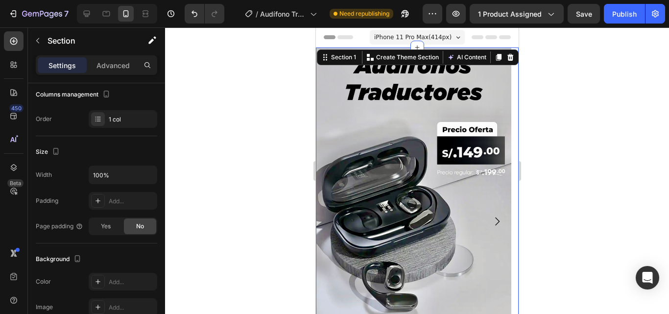
click at [246, 153] on div at bounding box center [417, 170] width 504 height 286
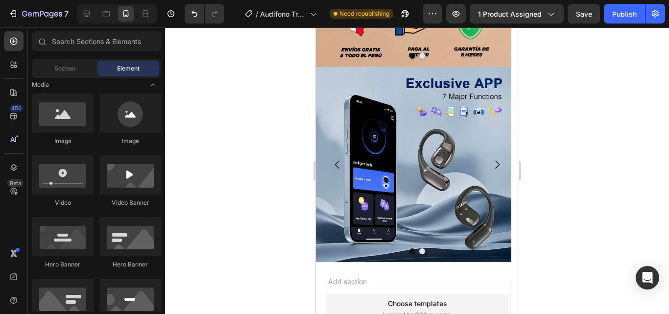
scroll to position [677, 0]
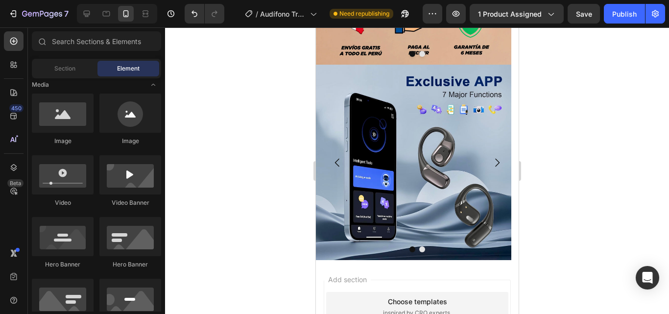
drag, startPoint x: 515, startPoint y: 222, endPoint x: 837, endPoint y: 277, distance: 325.8
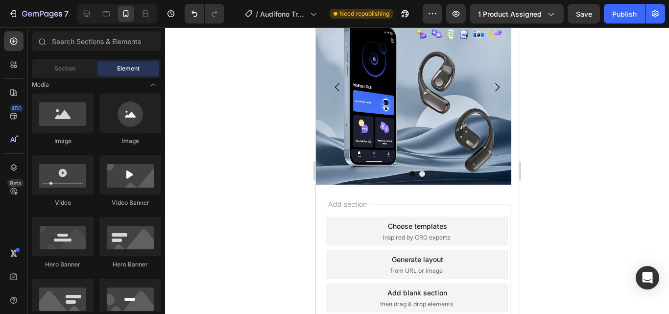
scroll to position [754, 0]
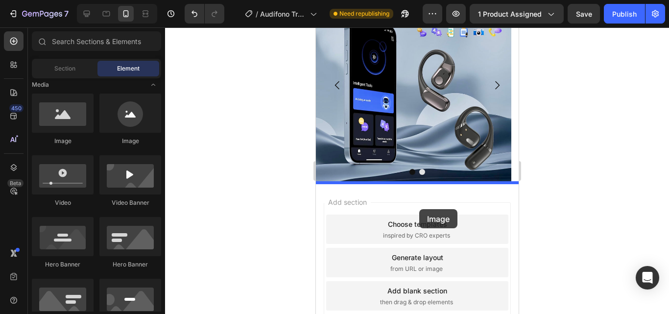
drag, startPoint x: 400, startPoint y: 164, endPoint x: 419, endPoint y: 209, distance: 49.2
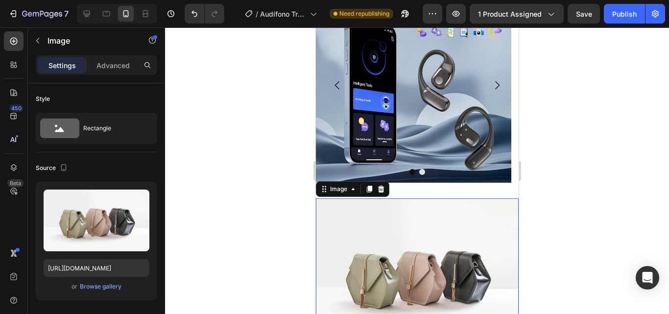
click at [192, 153] on div at bounding box center [417, 170] width 504 height 286
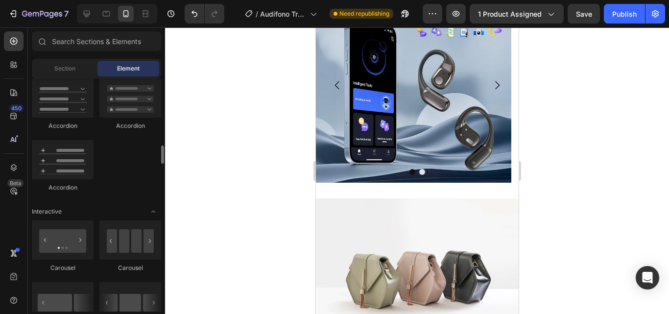
scroll to position [858, 0]
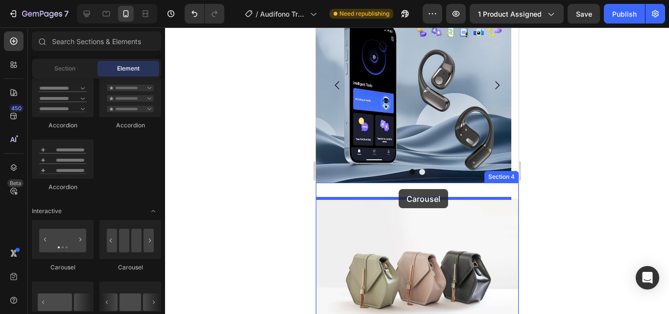
drag, startPoint x: 391, startPoint y: 279, endPoint x: 588, endPoint y: 225, distance: 204.5
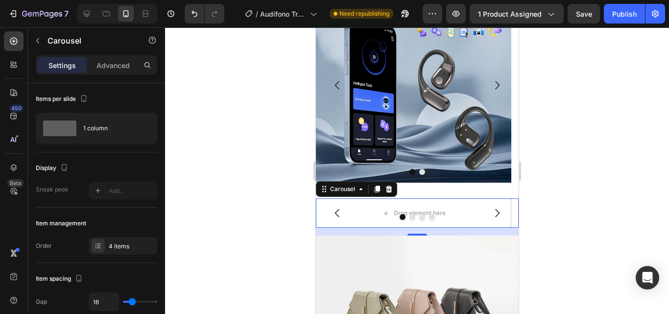
click at [418, 292] on img at bounding box center [416, 311] width 203 height 152
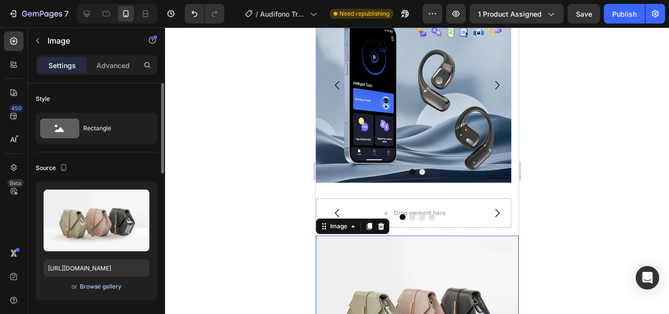
click at [116, 285] on div "Browse gallery" at bounding box center [101, 286] width 42 height 9
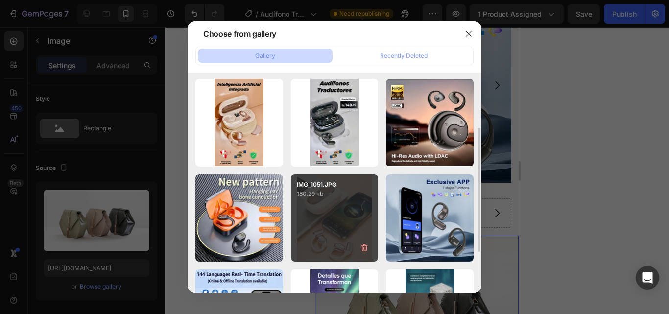
scroll to position [97, 0]
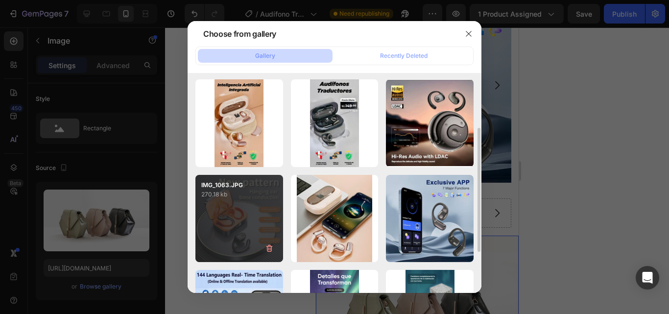
click at [224, 217] on div "IMG_1063.JPG 270.18 kb" at bounding box center [239, 219] width 88 height 88
type input "[URL][DOMAIN_NAME]"
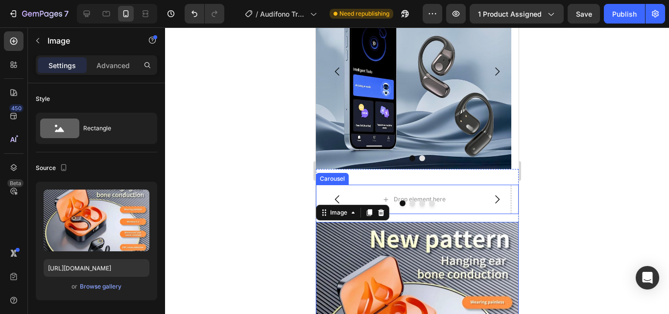
scroll to position [815, 0]
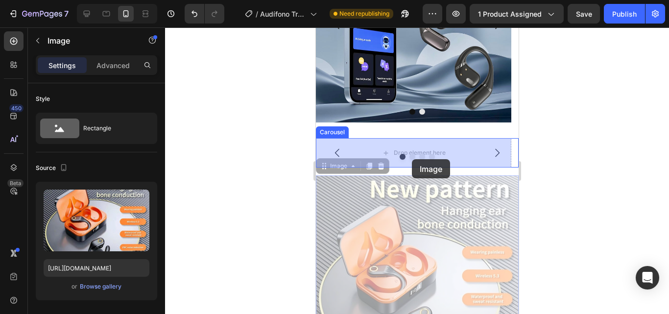
drag, startPoint x: 438, startPoint y: 241, endPoint x: 411, endPoint y: 159, distance: 86.7
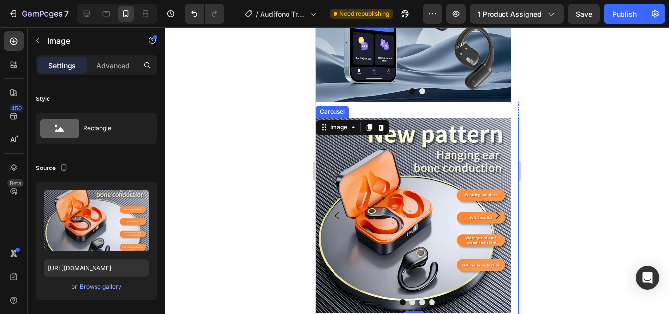
scroll to position [836, 0]
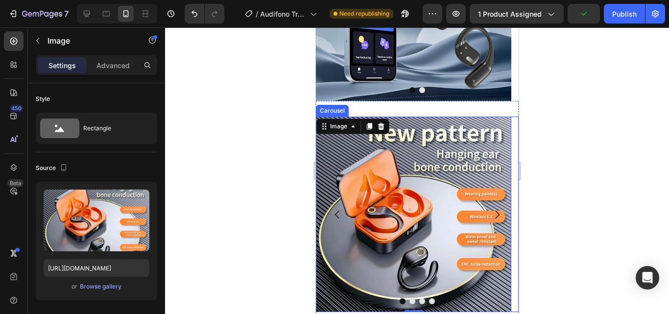
click at [491, 212] on icon "Carousel Next Arrow" at bounding box center [497, 215] width 12 height 12
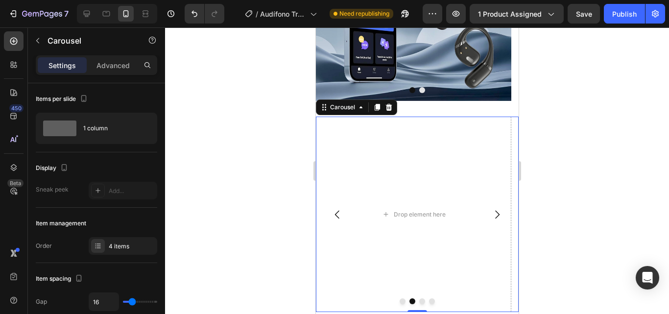
click at [229, 208] on div at bounding box center [417, 170] width 504 height 286
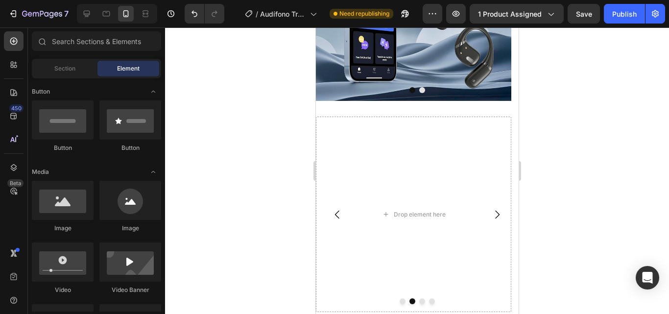
scroll to position [1057, 0]
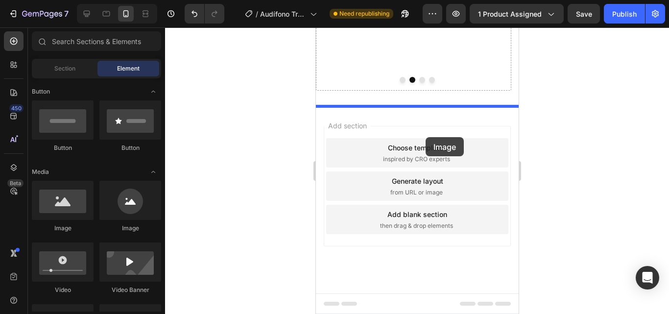
drag, startPoint x: 387, startPoint y: 241, endPoint x: 423, endPoint y: 125, distance: 121.7
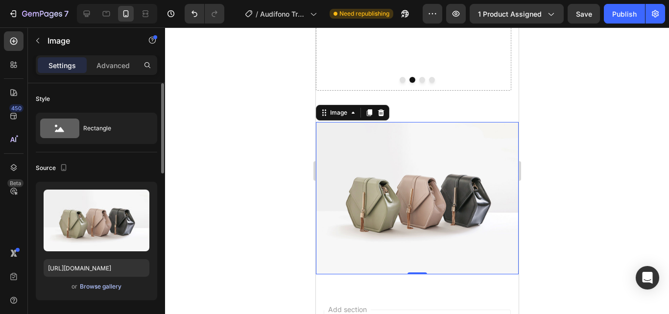
click at [106, 285] on div "Browse gallery" at bounding box center [101, 286] width 42 height 9
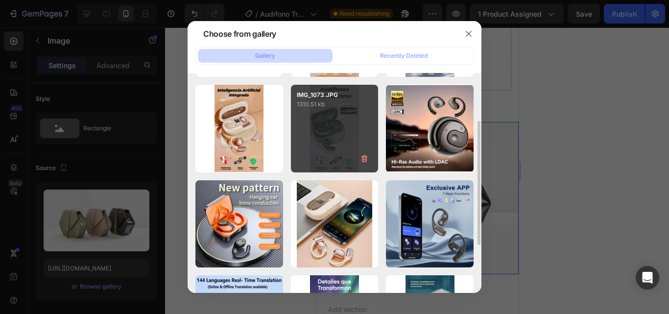
scroll to position [92, 0]
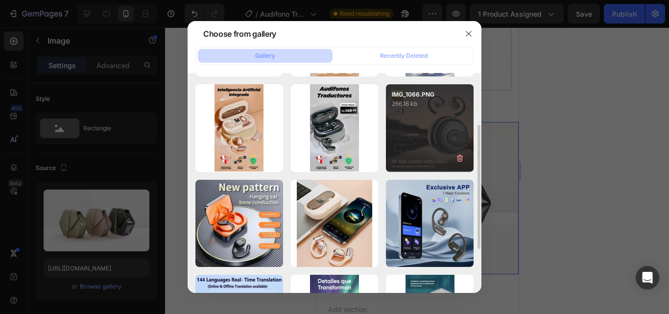
click at [456, 106] on p "266.16 kb" at bounding box center [430, 104] width 76 height 10
type input "[URL][DOMAIN_NAME]"
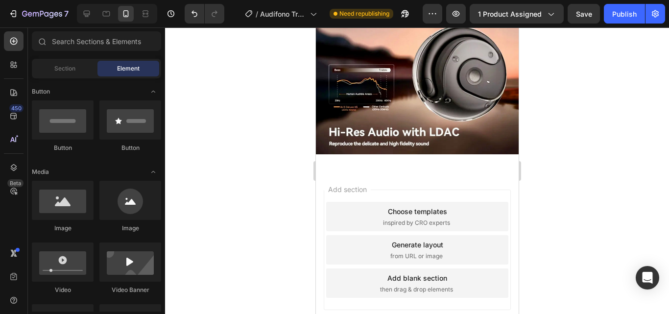
scroll to position [628, 0]
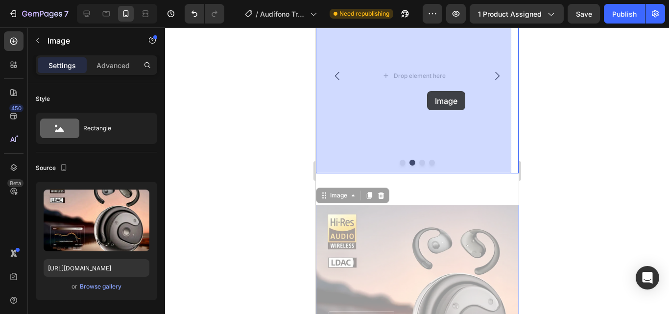
drag, startPoint x: 436, startPoint y: 266, endPoint x: 426, endPoint y: 91, distance: 175.5
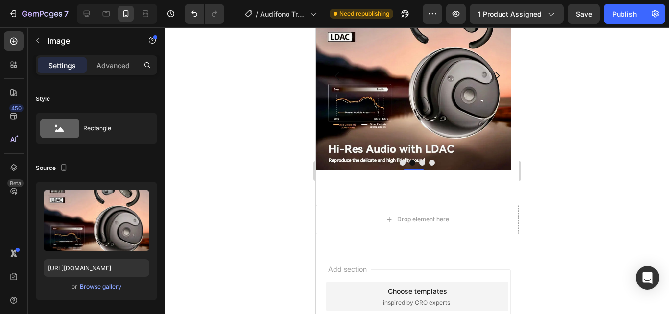
click at [395, 151] on img at bounding box center [412, 74] width 195 height 192
click at [229, 202] on div at bounding box center [417, 170] width 504 height 286
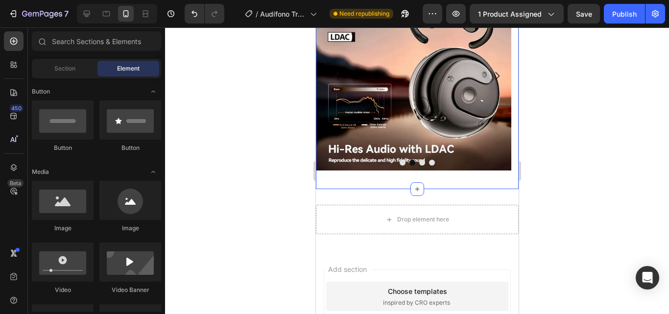
click at [364, 177] on div "Image Image Drop element here Drop element here Carousel Section 4" at bounding box center [416, 75] width 203 height 227
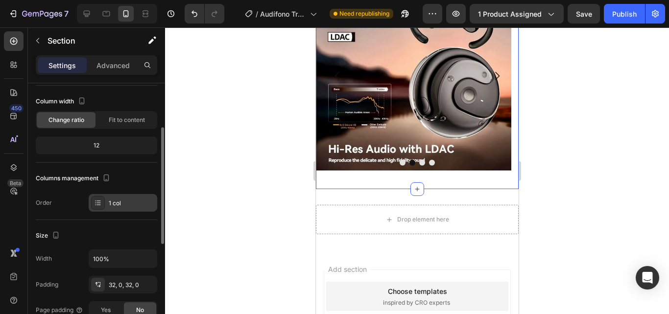
scroll to position [68, 0]
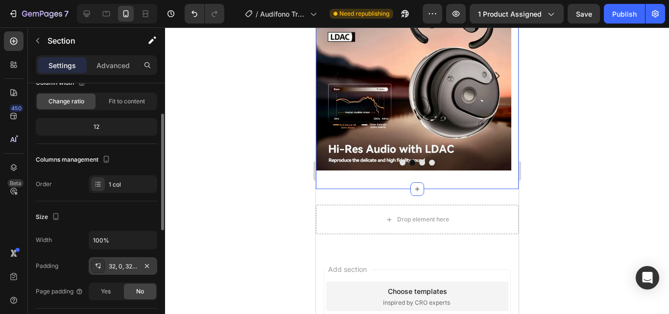
click at [120, 263] on div "32, 0, 32, 0" at bounding box center [123, 266] width 28 height 9
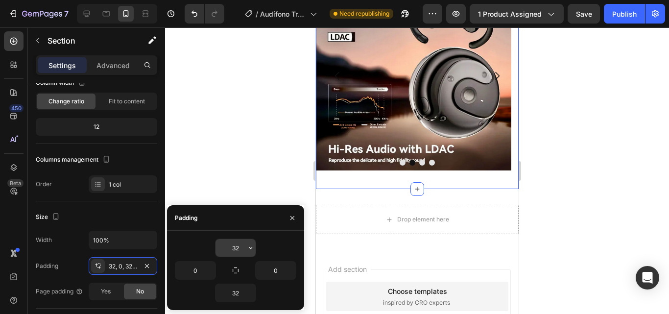
click at [235, 246] on input "32" at bounding box center [235, 248] width 40 height 18
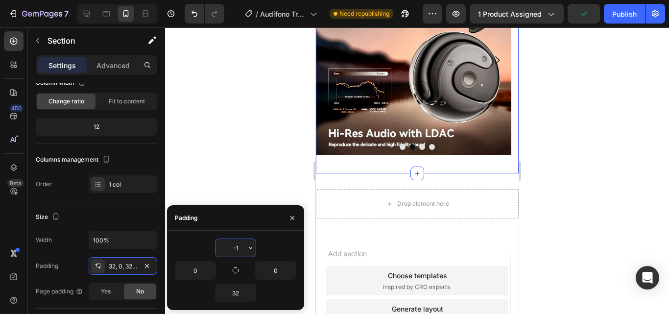
type input "-"
type input "0"
click at [237, 297] on input "32" at bounding box center [235, 293] width 40 height 18
type input "0"
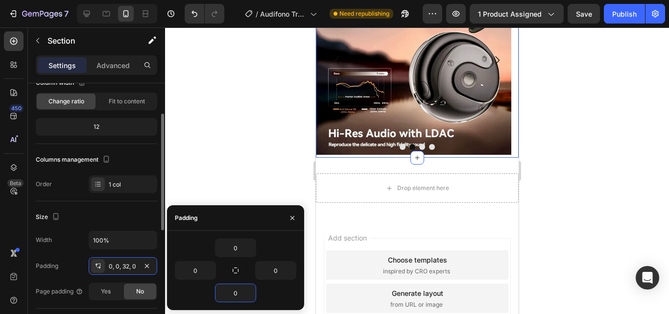
click at [118, 208] on div "Size Width 100% Padding 0, 0, 32, 0 Page padding Yes No" at bounding box center [96, 254] width 121 height 107
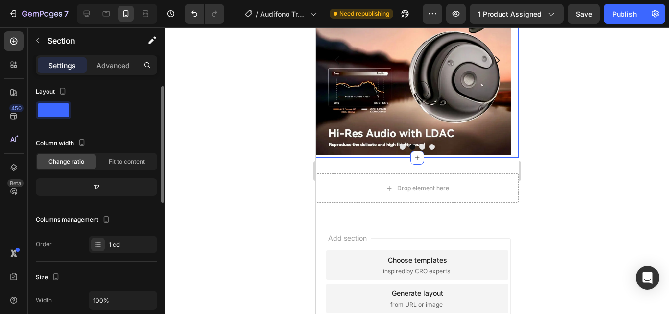
scroll to position [8, 0]
click at [377, 114] on img at bounding box center [412, 58] width 195 height 192
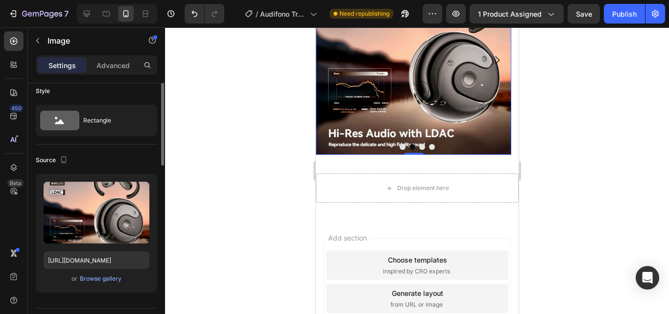
scroll to position [0, 0]
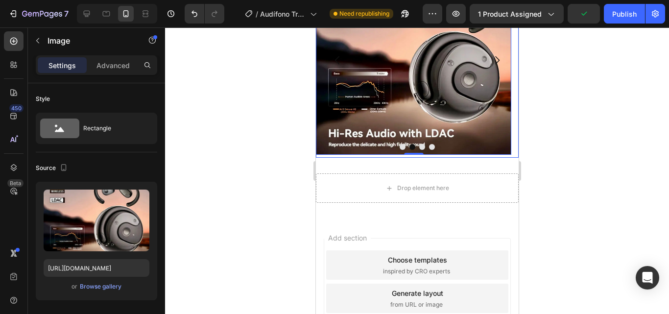
click at [362, 156] on div "Image 0" at bounding box center [412, 59] width 195 height 195
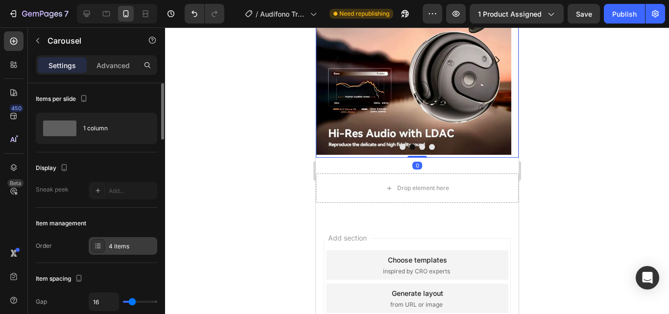
click at [133, 251] on div "4 items" at bounding box center [123, 246] width 69 height 18
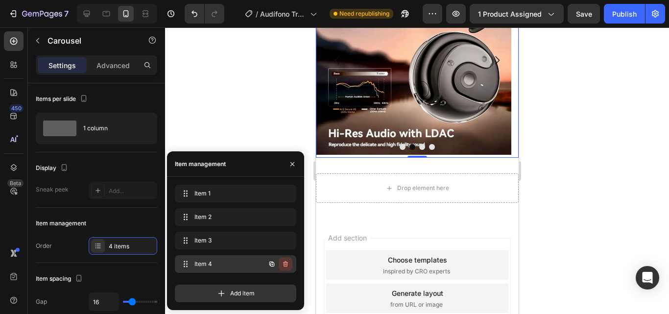
click at [285, 264] on icon "button" at bounding box center [284, 264] width 0 height 2
click at [285, 264] on div "Delete" at bounding box center [279, 263] width 18 height 9
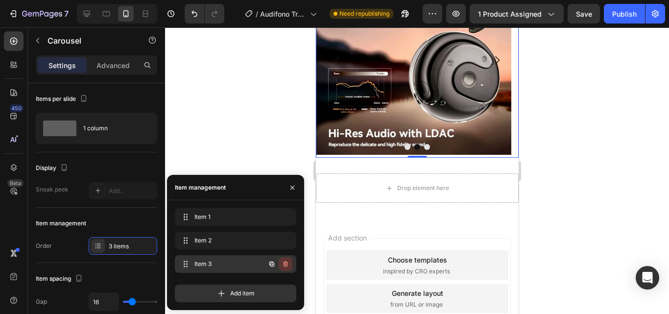
click at [287, 269] on button "button" at bounding box center [286, 264] width 14 height 14
click at [286, 265] on div "Delete" at bounding box center [279, 263] width 18 height 9
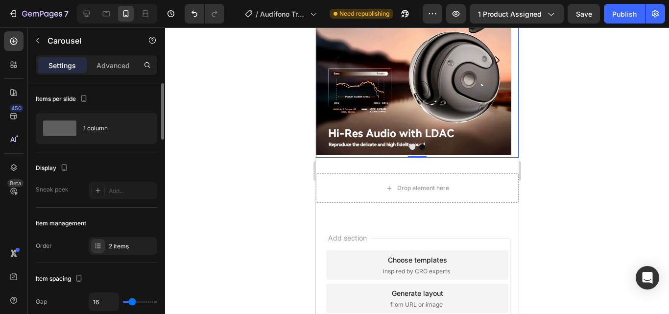
type input "9"
type input "0"
drag, startPoint x: 133, startPoint y: 303, endPoint x: 125, endPoint y: 303, distance: 7.8
type input "0"
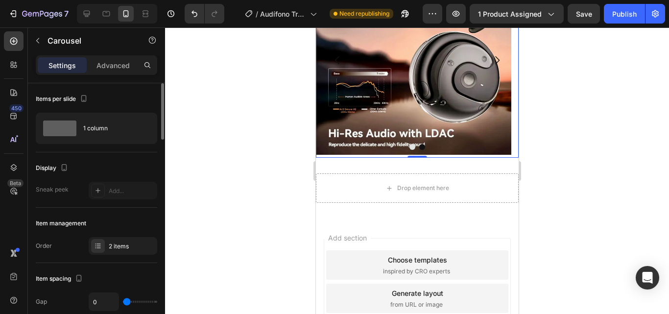
click at [125, 303] on input "range" at bounding box center [140, 302] width 34 height 2
type input "12"
type input "58"
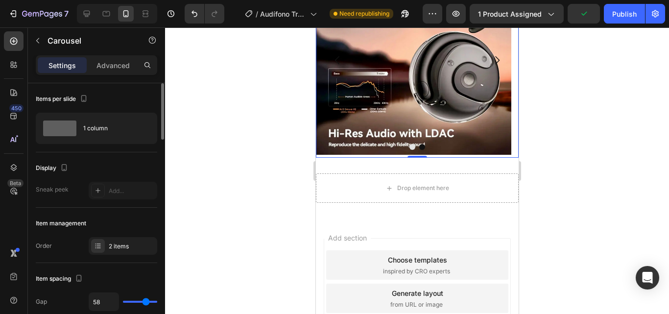
type input "80"
drag, startPoint x: 131, startPoint y: 302, endPoint x: 159, endPoint y: 303, distance: 28.4
type input "80"
click at [157, 303] on input "range" at bounding box center [140, 302] width 34 height 2
type input "22"
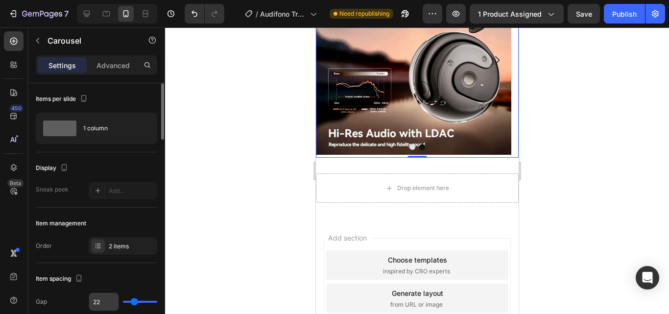
drag, startPoint x: 153, startPoint y: 300, endPoint x: 118, endPoint y: 299, distance: 35.3
type input "0"
click at [123, 301] on input "range" at bounding box center [140, 302] width 34 height 2
type input "0"
click at [208, 254] on div at bounding box center [417, 170] width 504 height 286
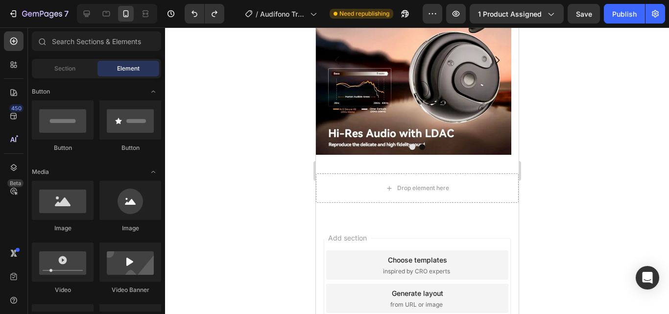
click at [574, 202] on div at bounding box center [417, 170] width 504 height 286
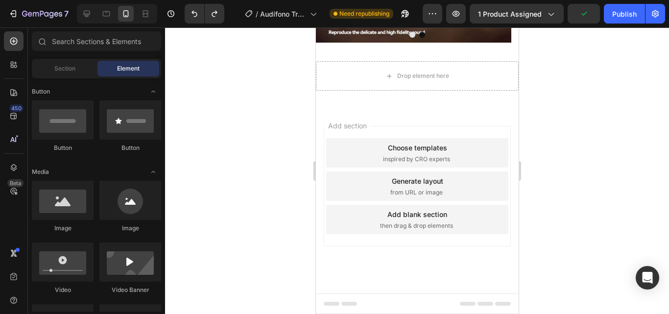
scroll to position [438, 0]
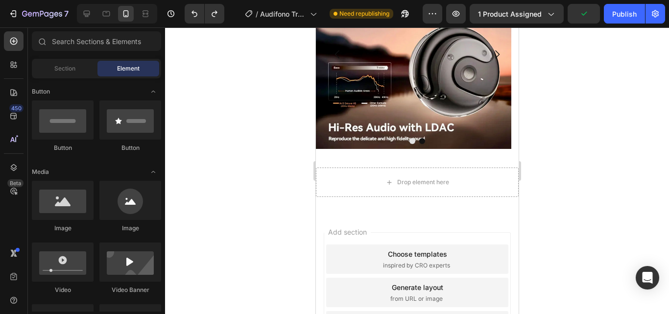
drag, startPoint x: 514, startPoint y: 230, endPoint x: 834, endPoint y: 212, distance: 321.1
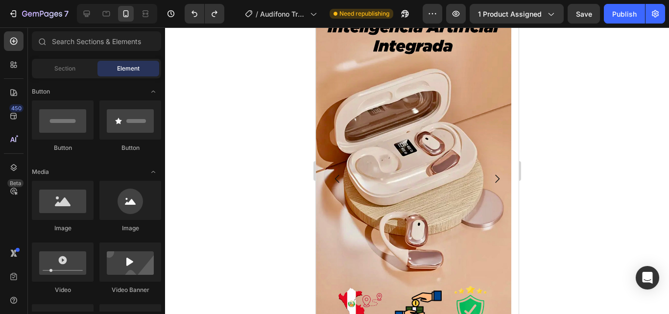
scroll to position [392, 0]
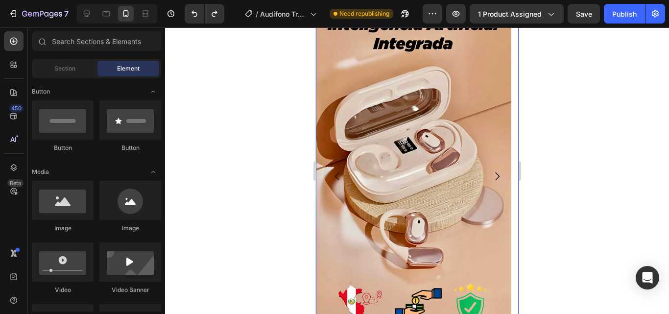
click at [490, 168] on button "Carousel Next Arrow" at bounding box center [496, 176] width 27 height 27
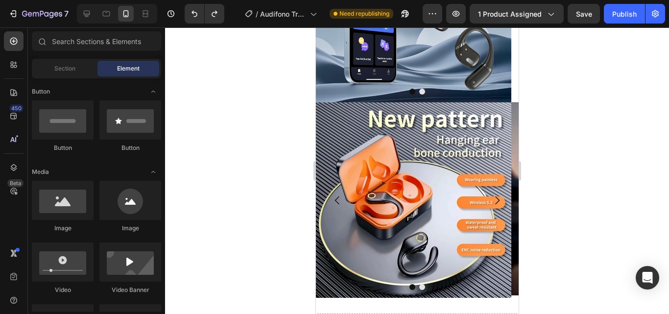
scroll to position [837, 0]
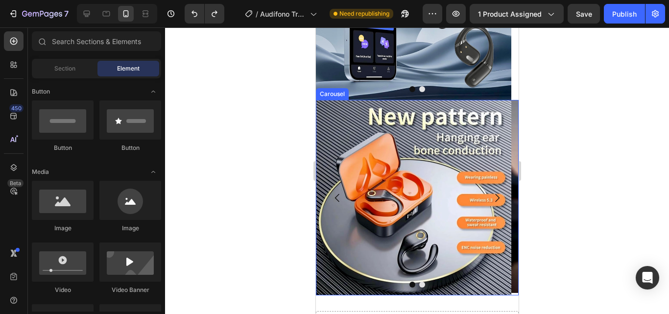
click at [492, 192] on icon "Carousel Next Arrow" at bounding box center [497, 198] width 12 height 12
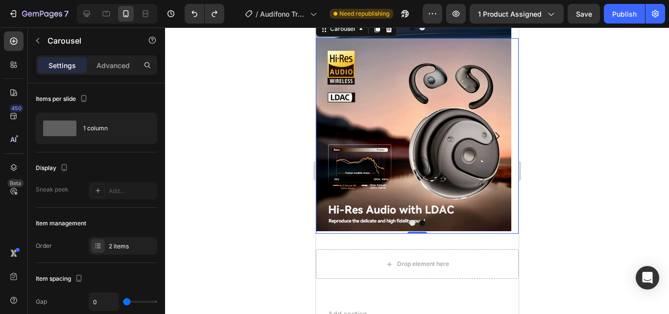
scroll to position [911, 0]
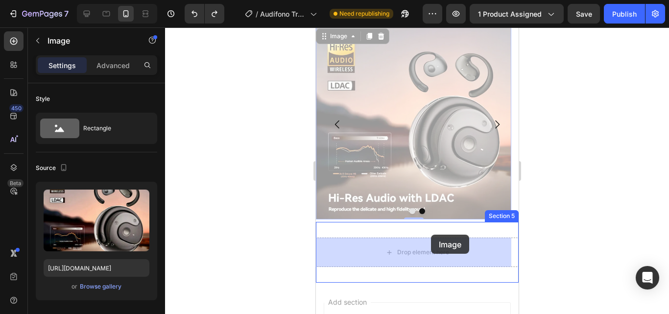
drag, startPoint x: 440, startPoint y: 252, endPoint x: 430, endPoint y: 234, distance: 20.6
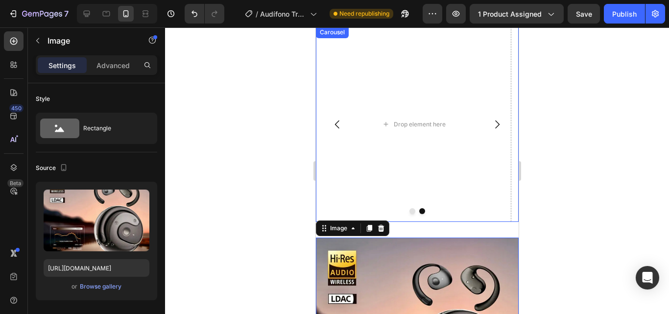
click at [342, 132] on button "Carousel Back Arrow" at bounding box center [336, 124] width 27 height 27
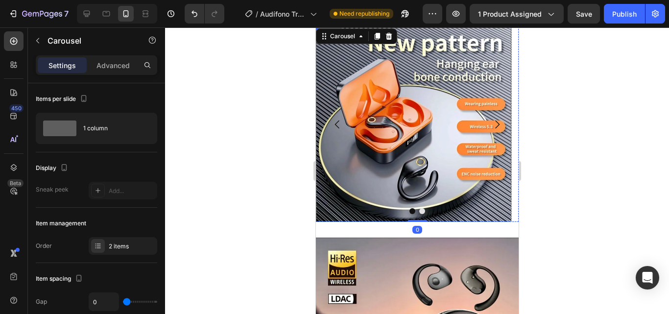
drag, startPoint x: 394, startPoint y: 151, endPoint x: 416, endPoint y: 230, distance: 82.2
click at [394, 151] on img at bounding box center [412, 123] width 195 height 195
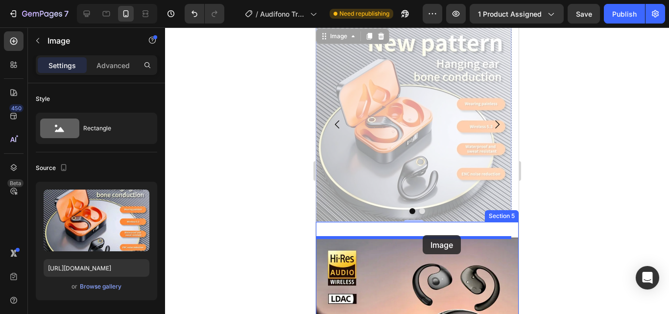
drag, startPoint x: 416, startPoint y: 230, endPoint x: 422, endPoint y: 234, distance: 7.7
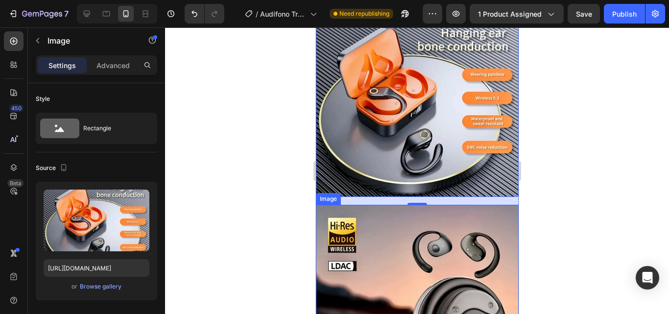
scroll to position [988, 0]
click at [408, 263] on img at bounding box center [416, 304] width 203 height 200
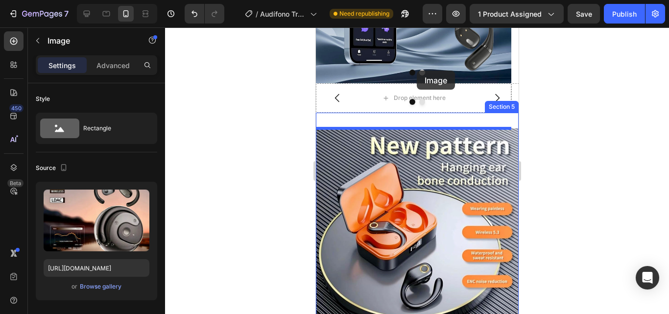
scroll to position [847, 0]
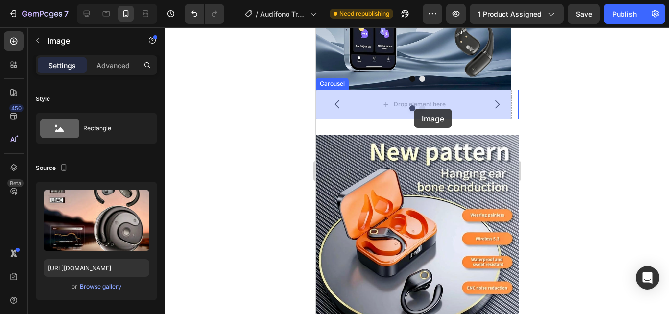
drag, startPoint x: 408, startPoint y: 263, endPoint x: 413, endPoint y: 109, distance: 154.3
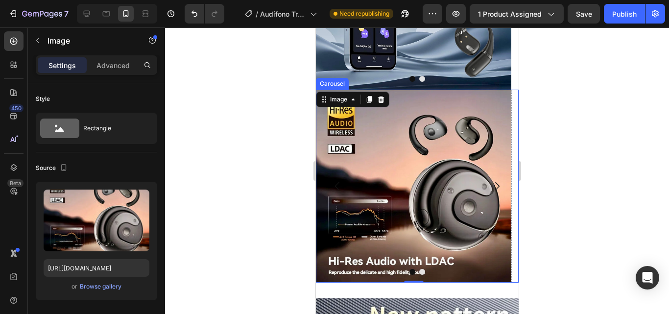
click at [491, 187] on icon "Carousel Next Arrow" at bounding box center [497, 186] width 12 height 12
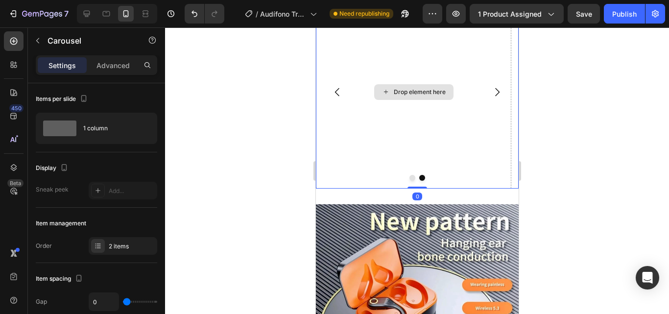
scroll to position [942, 0]
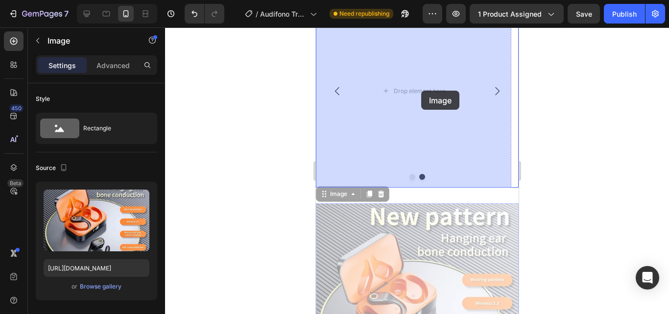
drag, startPoint x: 453, startPoint y: 145, endPoint x: 420, endPoint y: 91, distance: 63.5
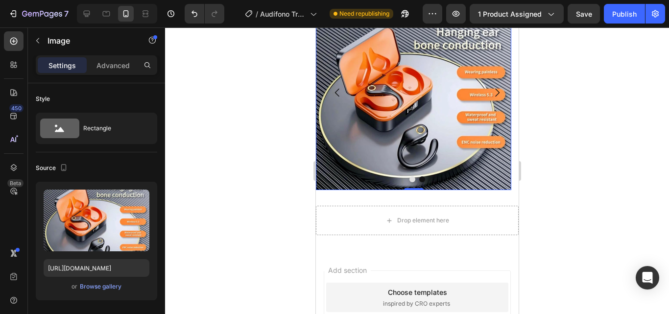
scroll to position [944, 0]
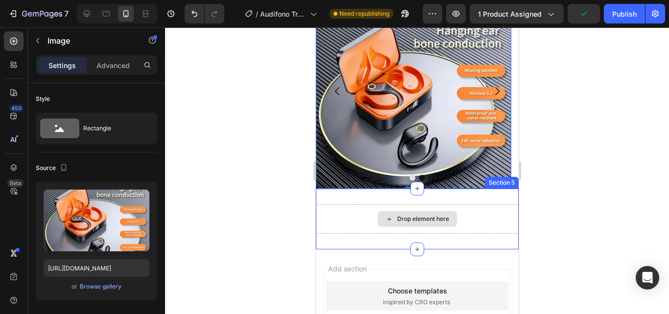
click at [476, 211] on div "Drop element here" at bounding box center [416, 218] width 203 height 29
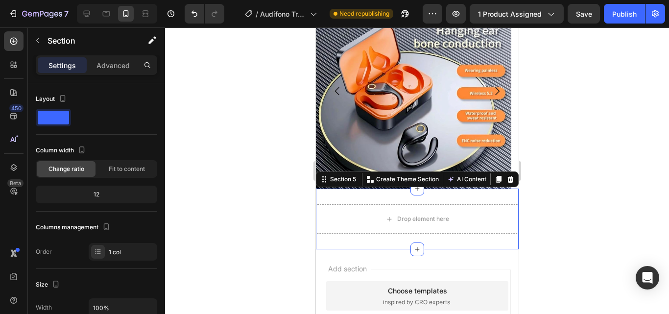
click at [535, 156] on div at bounding box center [417, 170] width 504 height 286
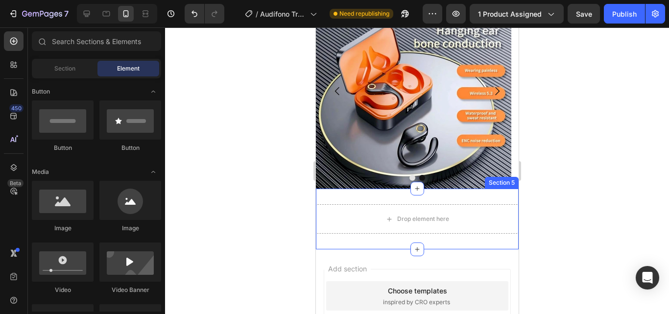
click at [465, 195] on div "Drop element here Section 5" at bounding box center [416, 218] width 203 height 61
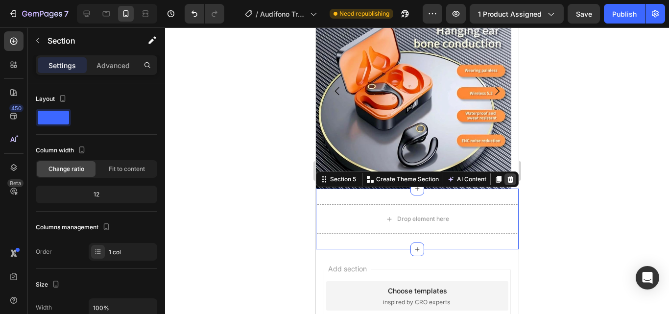
click at [507, 182] on icon at bounding box center [510, 179] width 6 height 7
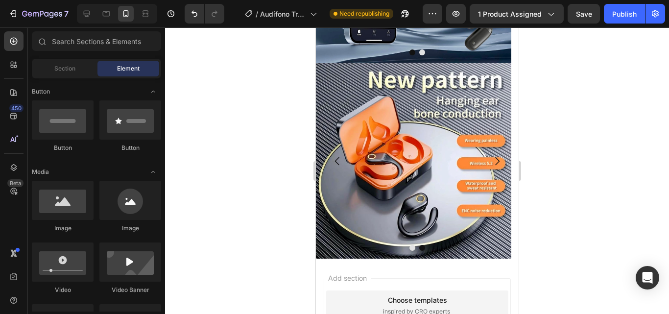
scroll to position [520, 0]
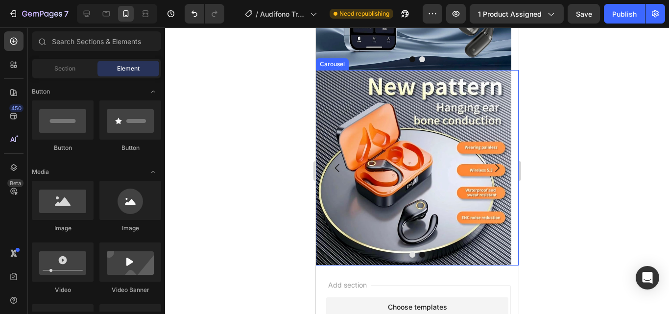
click at [338, 168] on icon "Carousel Back Arrow" at bounding box center [337, 168] width 12 height 12
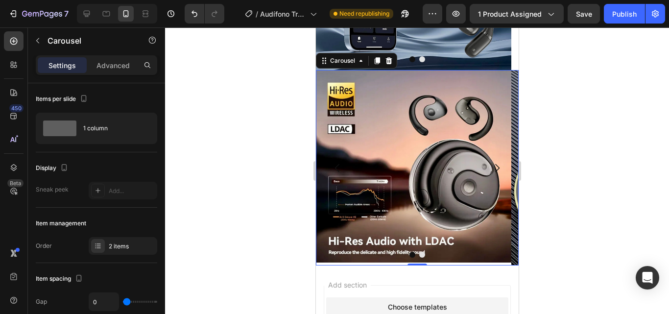
click at [491, 164] on icon "Carousel Next Arrow" at bounding box center [497, 168] width 12 height 12
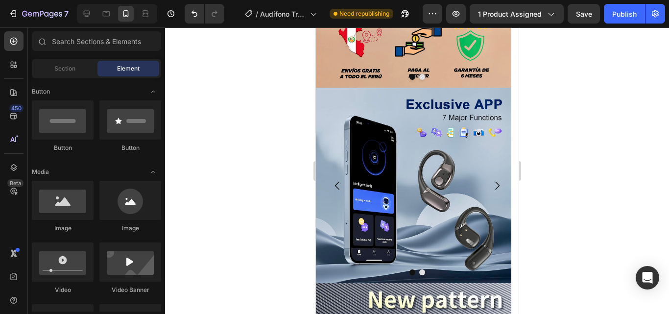
scroll to position [309, 0]
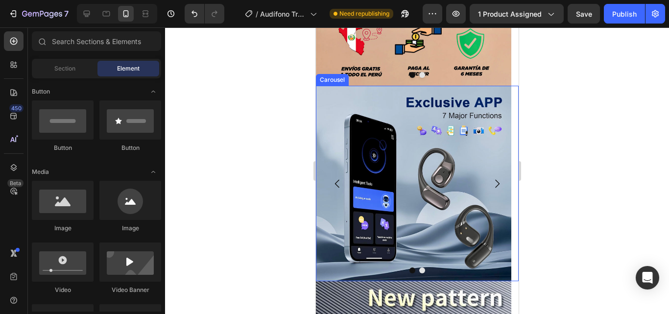
click at [488, 177] on button "Carousel Next Arrow" at bounding box center [496, 183] width 27 height 27
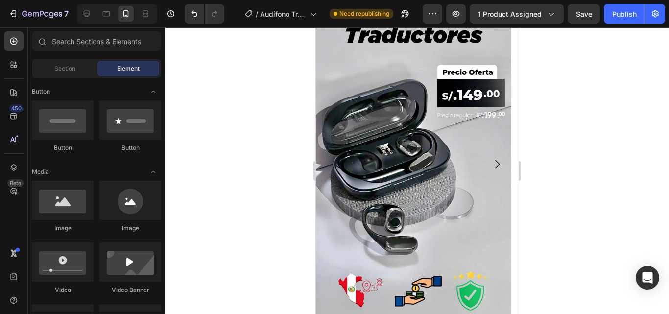
scroll to position [172, 0]
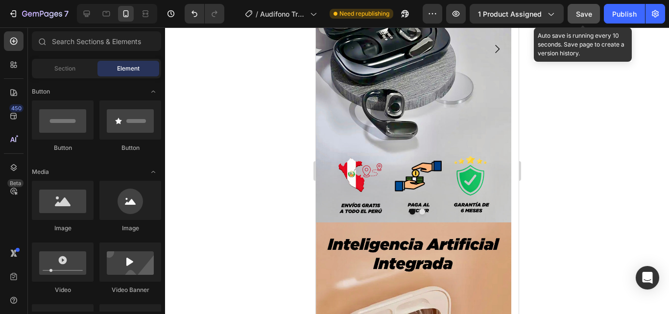
click at [585, 9] on div "Save" at bounding box center [584, 14] width 16 height 10
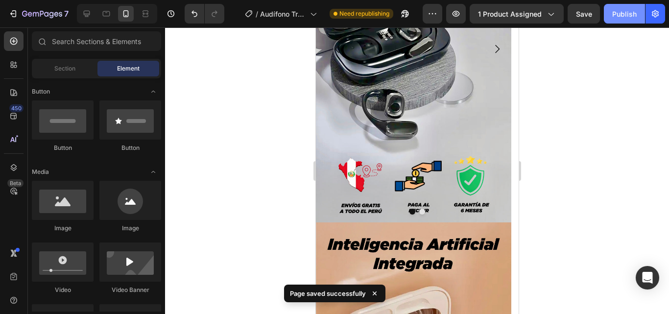
click at [614, 11] on div "Publish" at bounding box center [624, 14] width 24 height 10
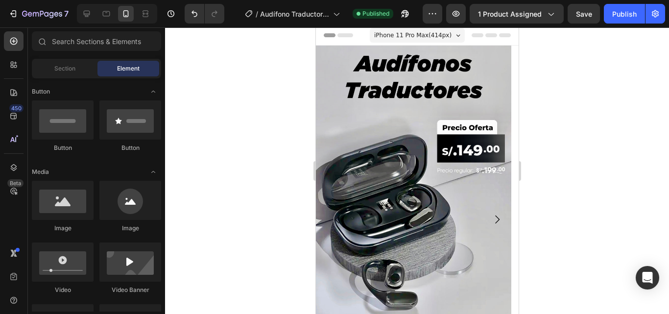
scroll to position [0, 0]
